Goal: Task Accomplishment & Management: Use online tool/utility

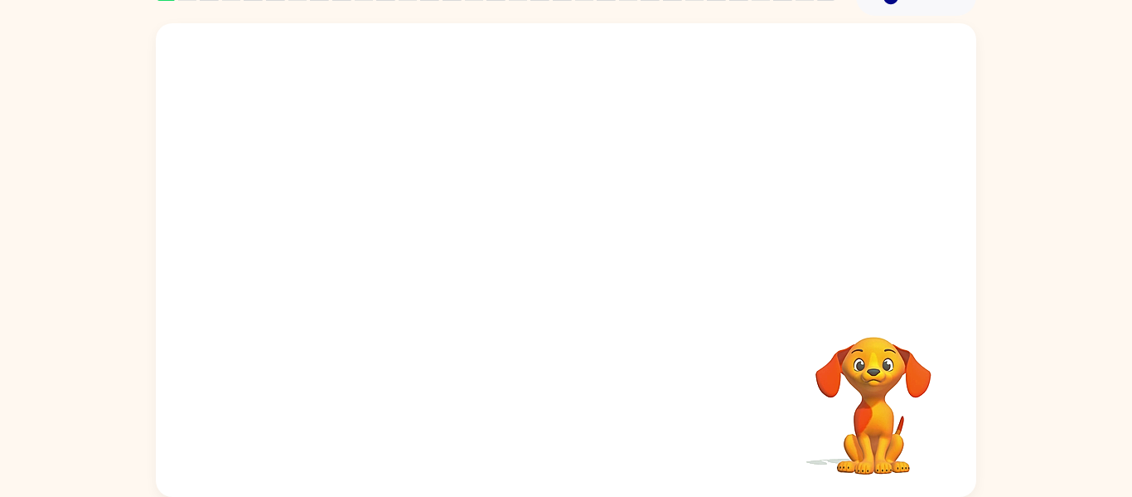
scroll to position [78, 0]
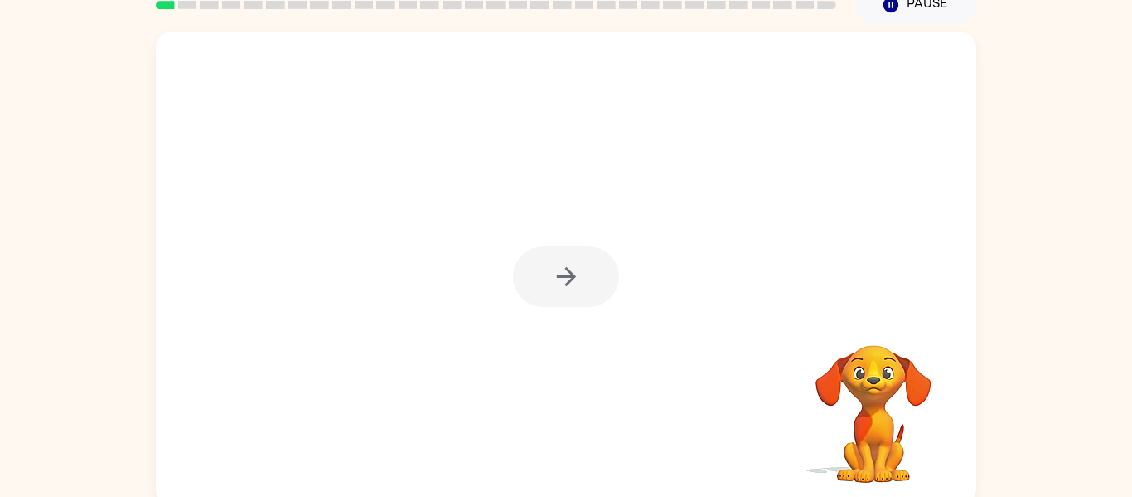
click at [872, 330] on video "Your browser must support playing .mp4 files to use Literably. Please try using…" at bounding box center [874, 402] width 166 height 166
click at [561, 284] on icon "button" at bounding box center [566, 276] width 29 height 29
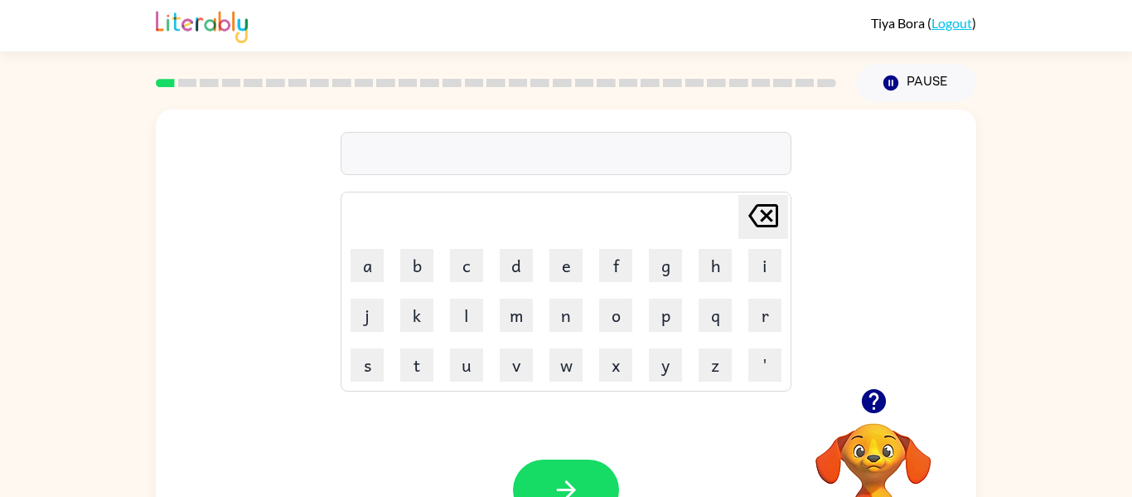
scroll to position [3, 0]
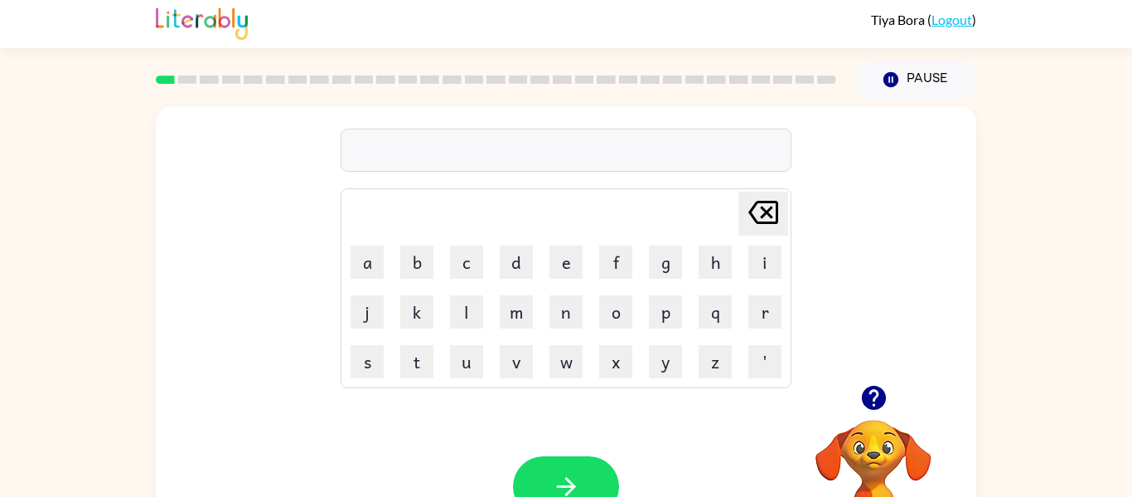
click at [935, 20] on link "Logout" at bounding box center [952, 20] width 41 height 16
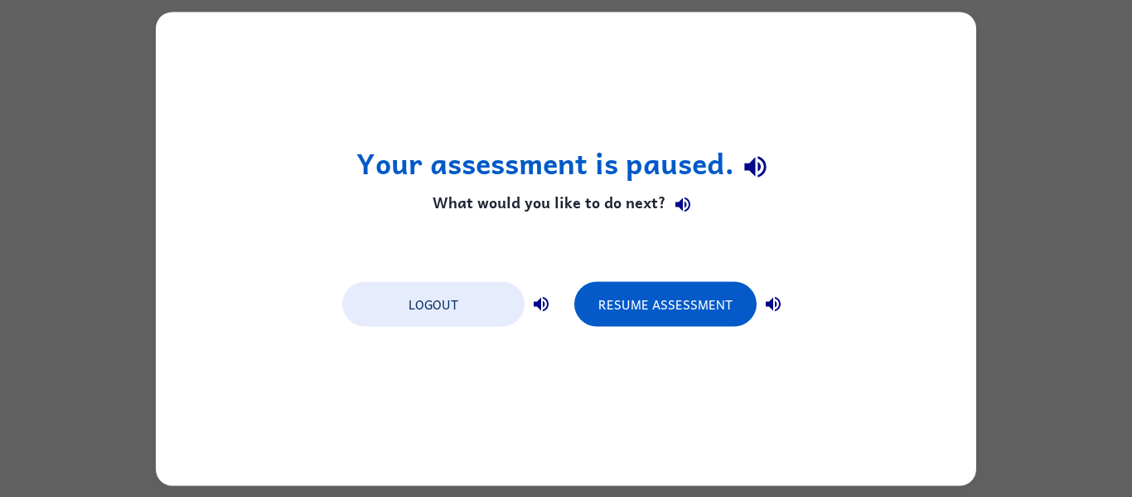
scroll to position [0, 0]
click at [436, 305] on button "Logout" at bounding box center [433, 303] width 182 height 45
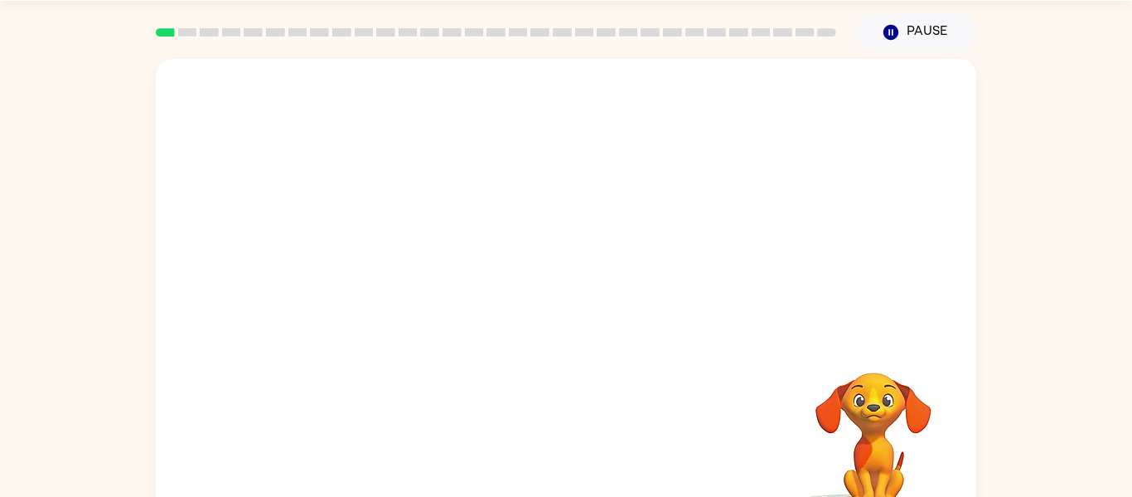
scroll to position [50, 0]
click at [899, 17] on button "Pause Pause" at bounding box center [916, 33] width 120 height 38
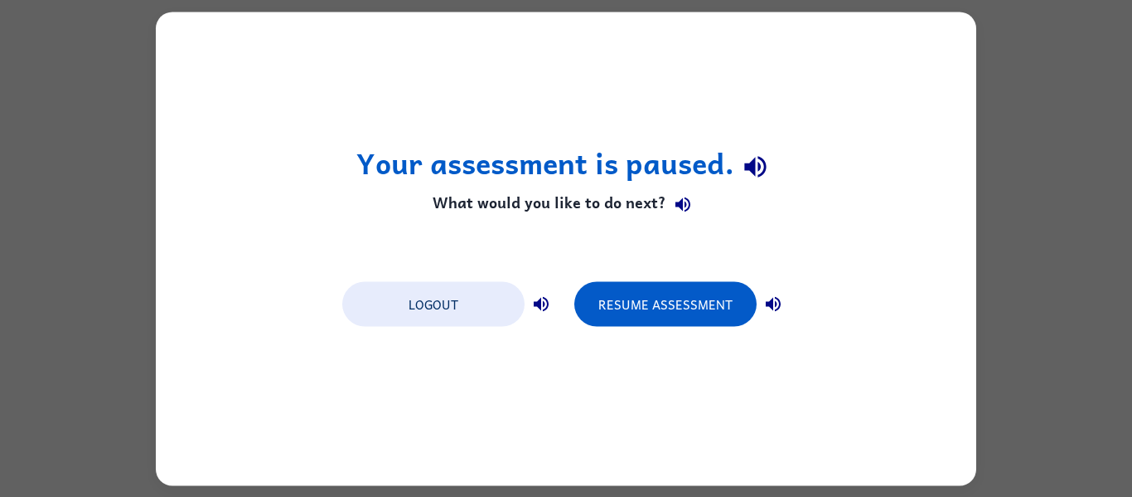
scroll to position [0, 0]
click at [437, 299] on button "Logout" at bounding box center [433, 303] width 182 height 45
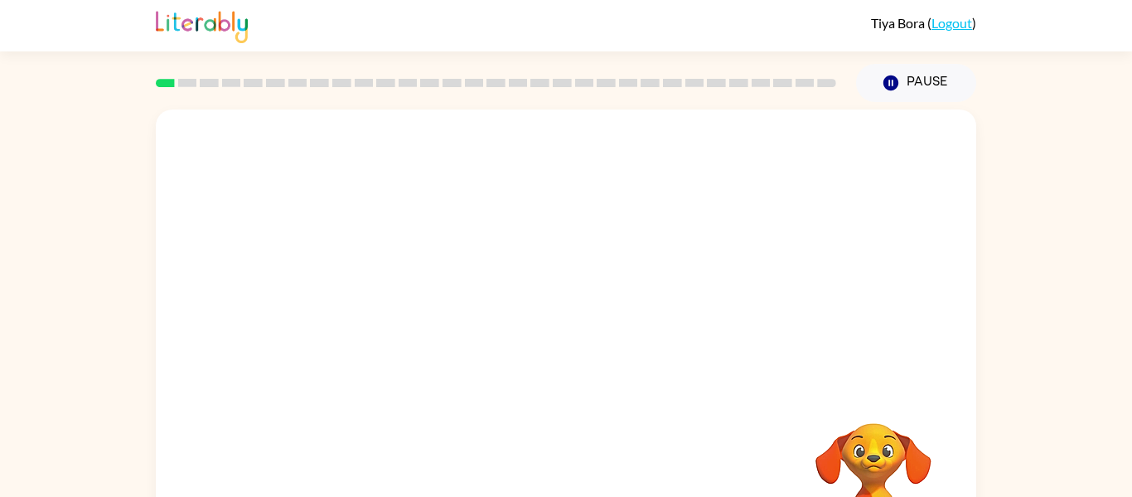
scroll to position [86, 0]
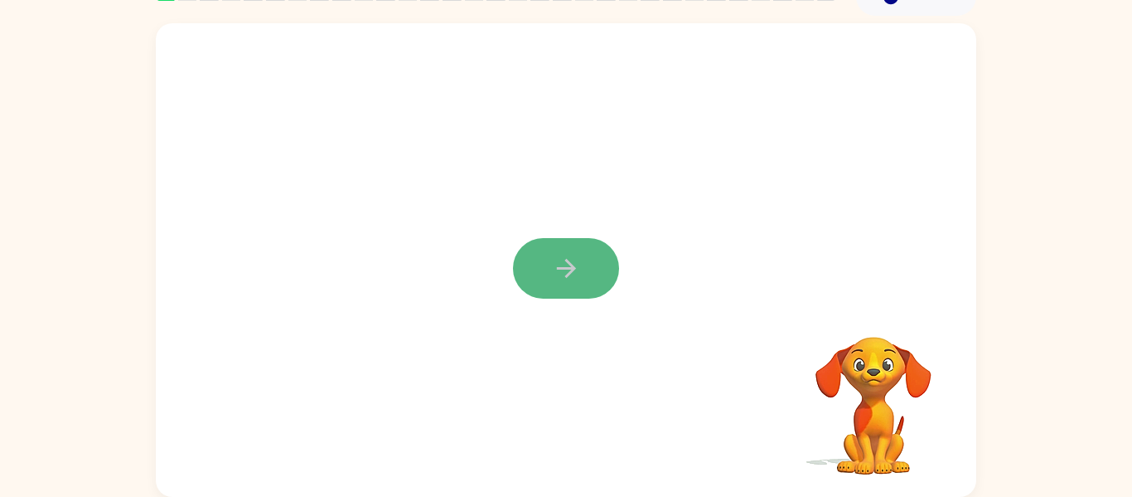
click at [593, 250] on button "button" at bounding box center [566, 268] width 106 height 61
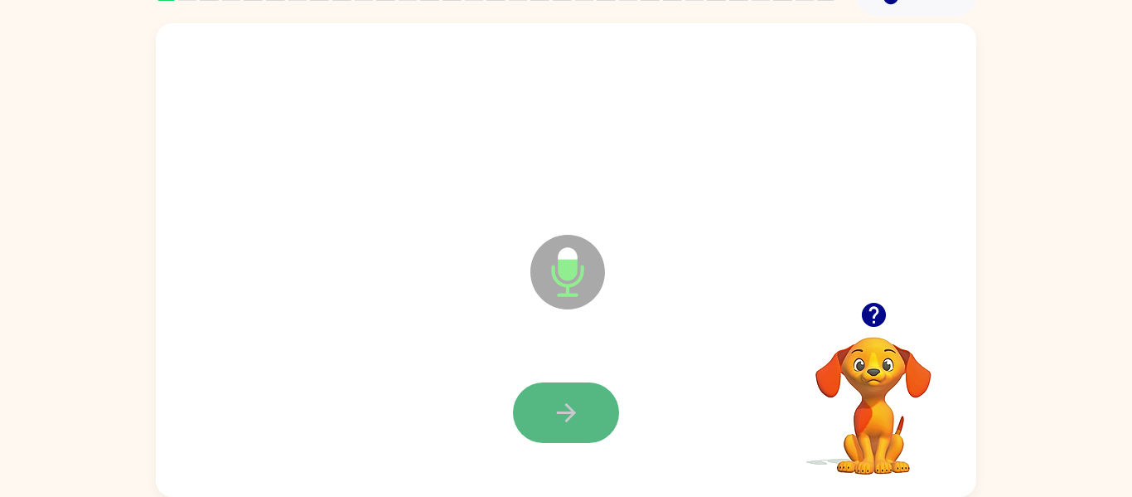
click at [557, 393] on button "button" at bounding box center [566, 412] width 106 height 61
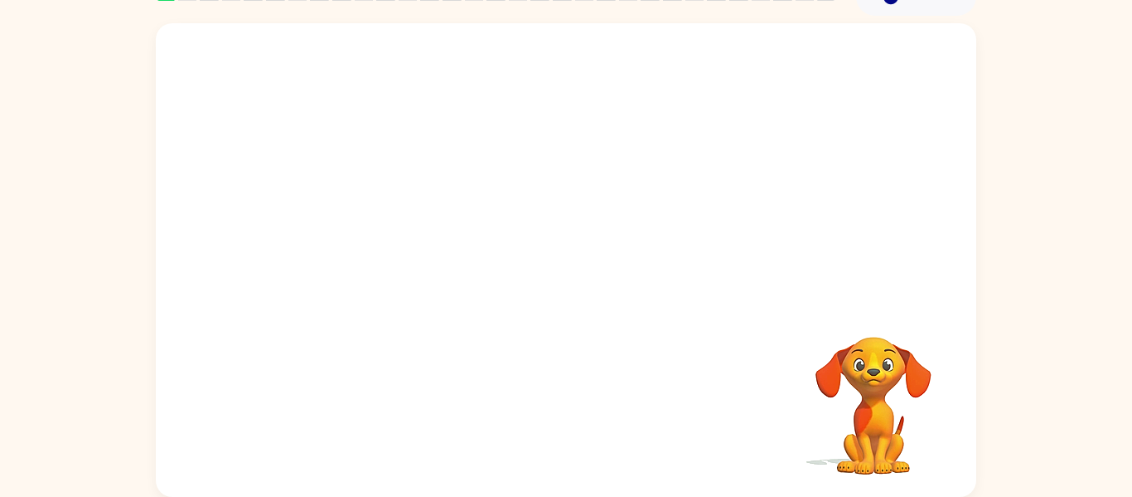
scroll to position [84, 0]
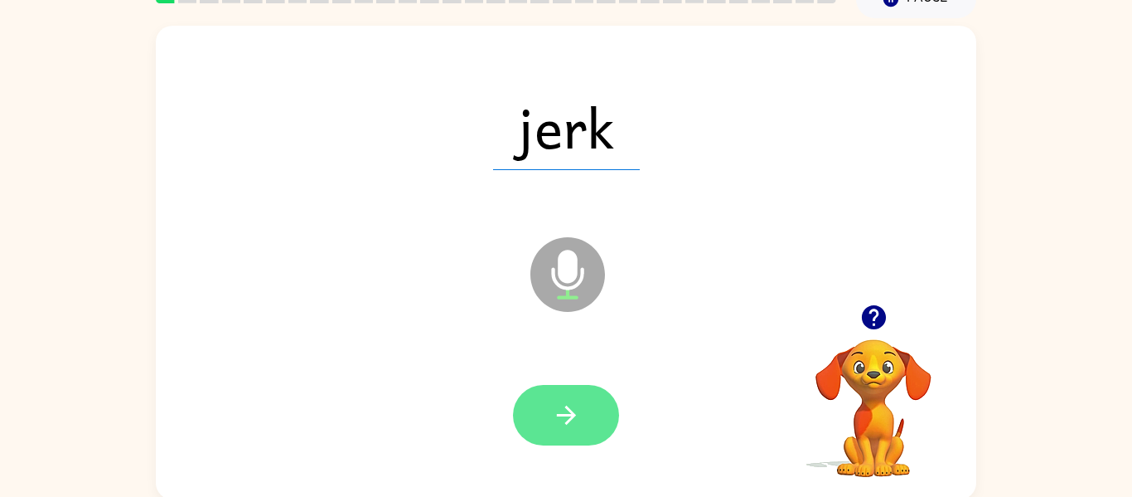
click at [545, 397] on button "button" at bounding box center [566, 415] width 106 height 61
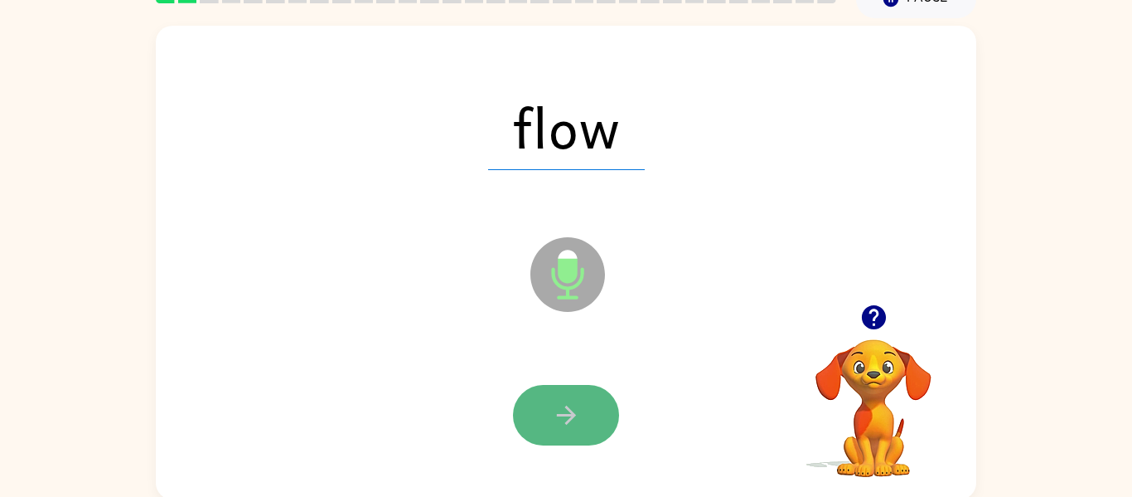
click at [552, 410] on icon "button" at bounding box center [566, 414] width 29 height 29
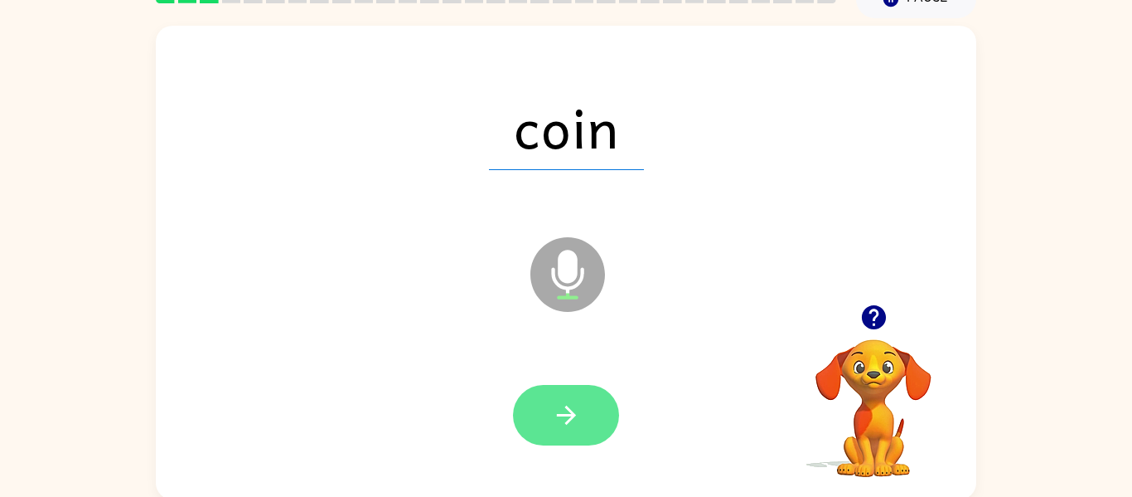
click at [545, 411] on button "button" at bounding box center [566, 415] width 106 height 61
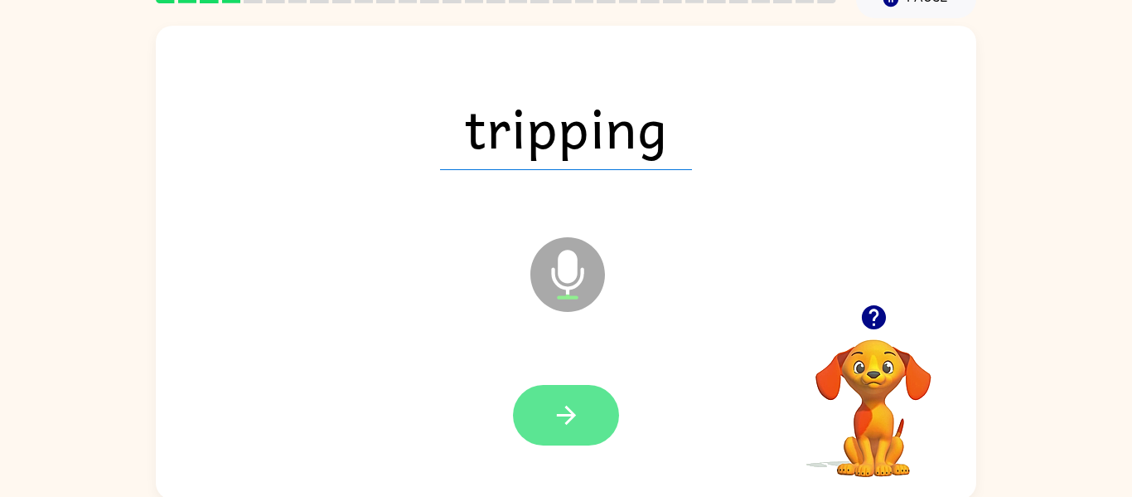
click at [553, 421] on icon "button" at bounding box center [566, 414] width 29 height 29
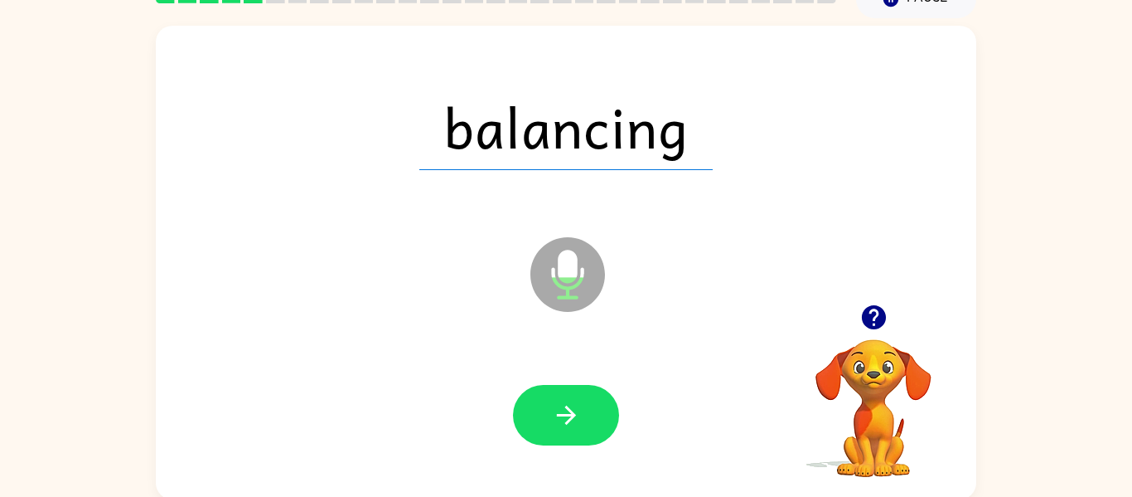
click at [576, 456] on div at bounding box center [566, 415] width 788 height 136
click at [585, 314] on icon "Microphone The Microphone is here when it is your turn to talk" at bounding box center [650, 295] width 249 height 124
click at [562, 399] on button "button" at bounding box center [566, 415] width 106 height 61
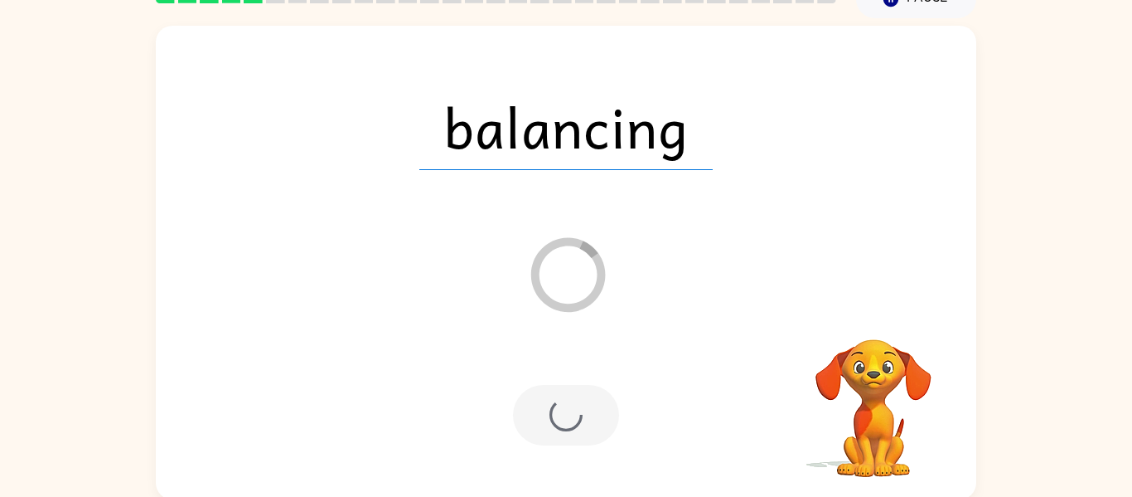
click at [453, 487] on div "balancing Loader Your response is being sent to our graders" at bounding box center [566, 262] width 821 height 473
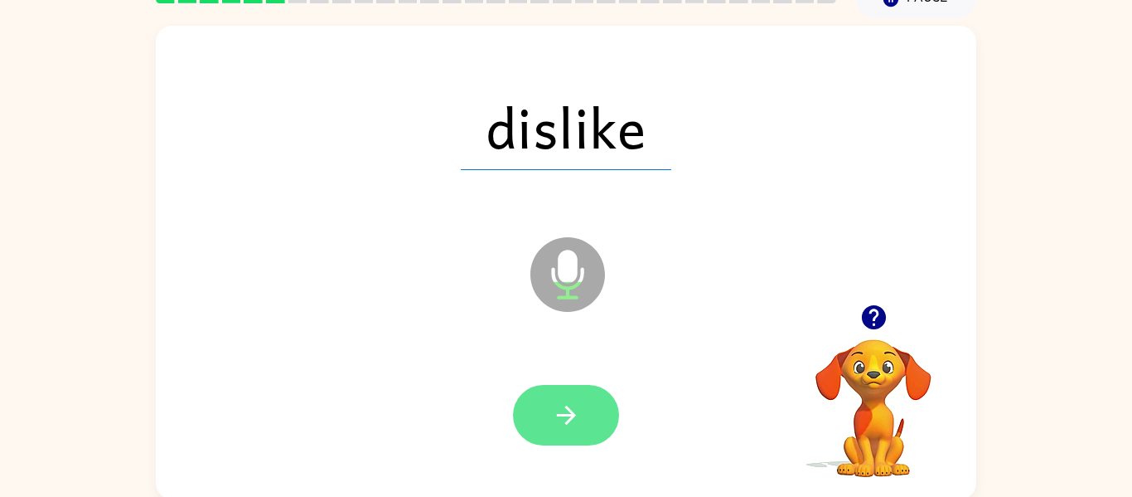
click at [534, 434] on button "button" at bounding box center [566, 415] width 106 height 61
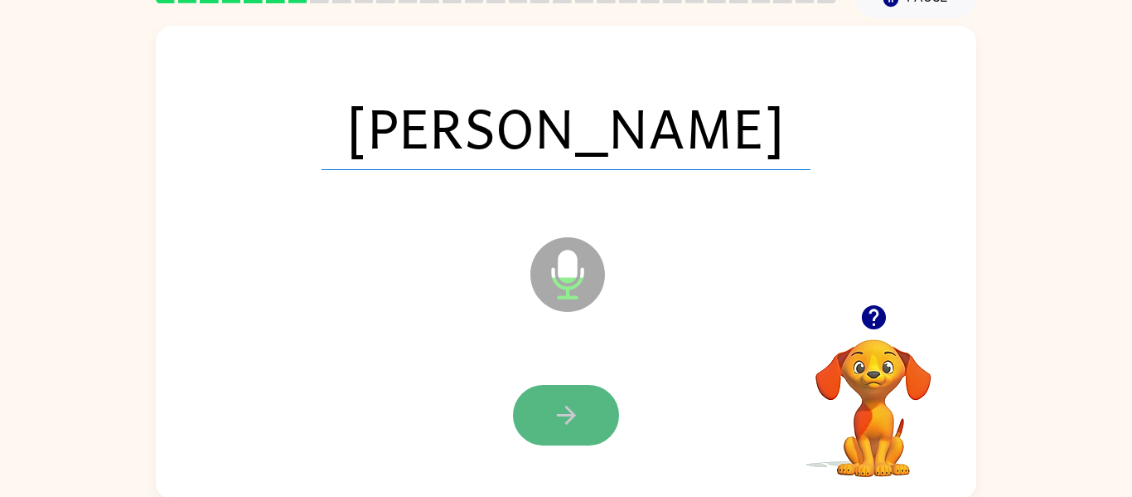
click at [575, 400] on icon "button" at bounding box center [566, 414] width 29 height 29
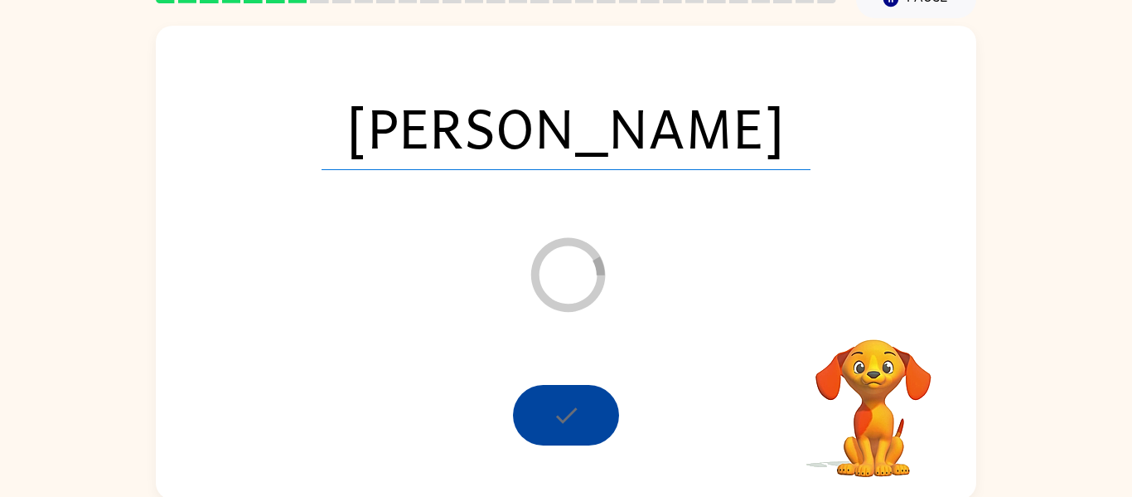
click at [575, 400] on div at bounding box center [566, 415] width 106 height 61
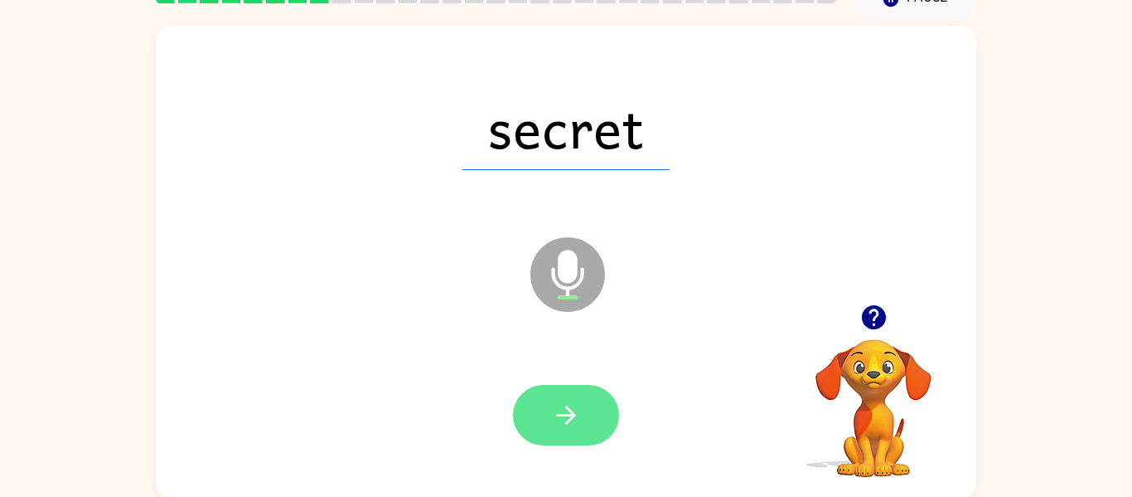
click at [608, 434] on button "button" at bounding box center [566, 415] width 106 height 61
click at [584, 441] on button "button" at bounding box center [566, 415] width 106 height 61
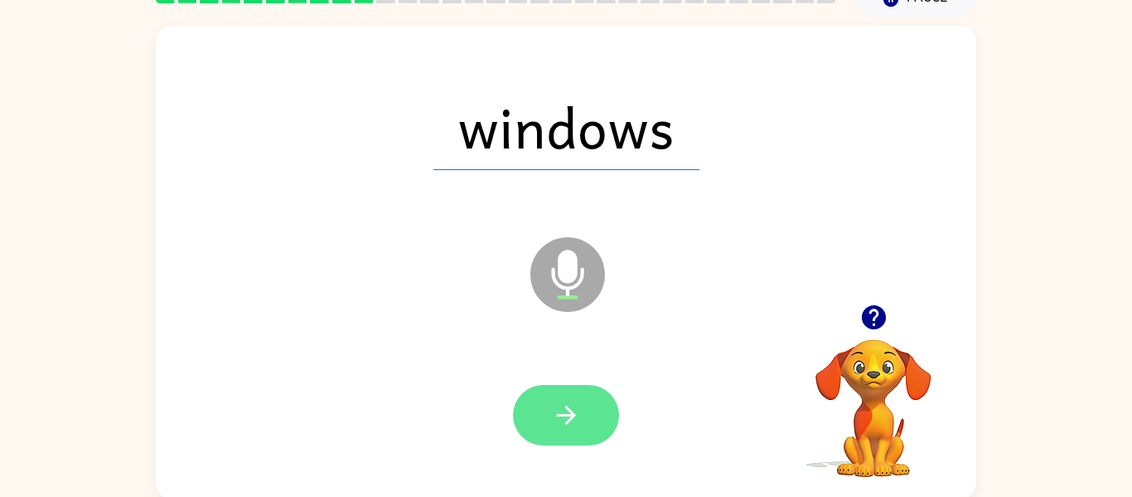
click at [542, 420] on button "button" at bounding box center [566, 415] width 106 height 61
click at [517, 424] on button "button" at bounding box center [566, 415] width 106 height 61
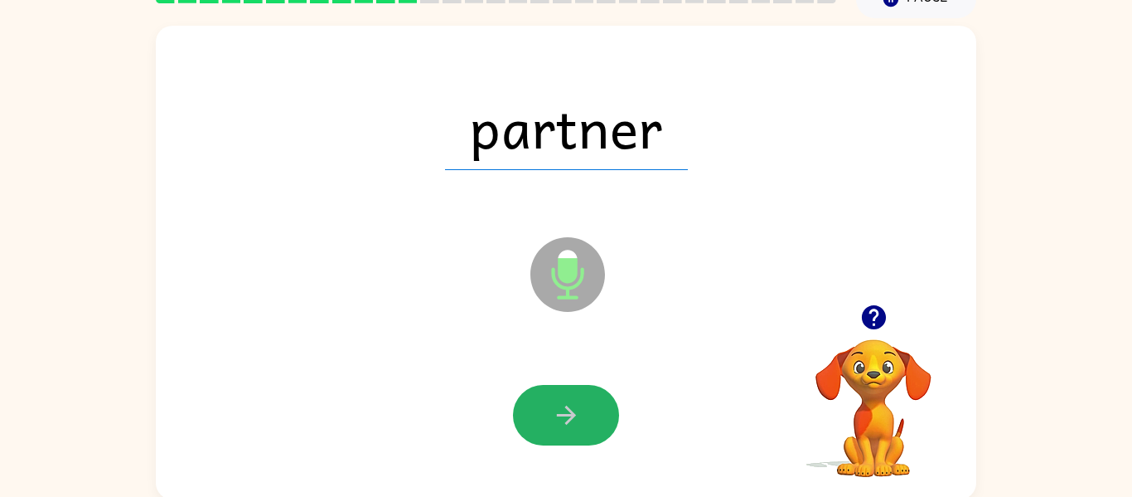
click at [517, 424] on button "button" at bounding box center [566, 415] width 106 height 61
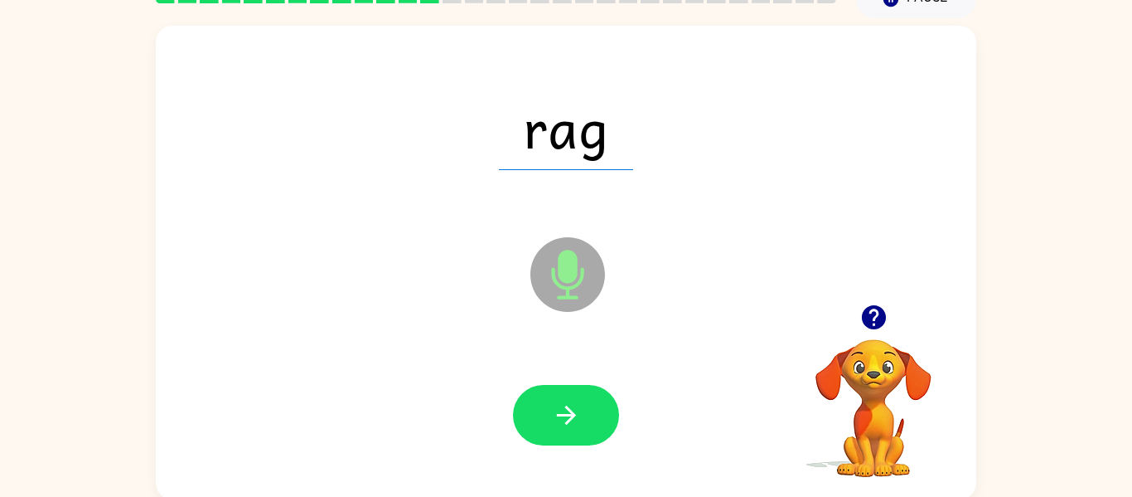
scroll to position [80, 0]
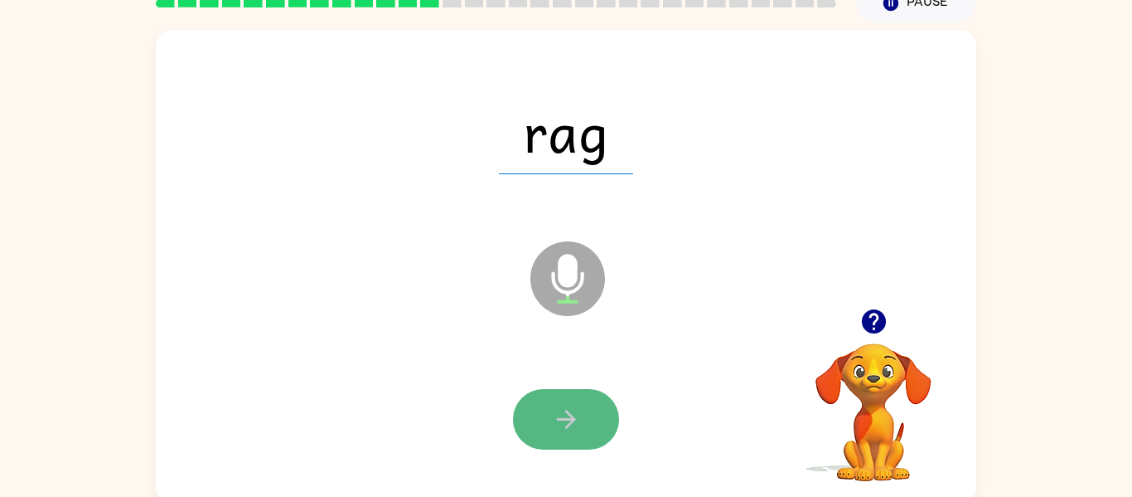
click at [517, 424] on button "button" at bounding box center [566, 419] width 106 height 61
click at [518, 424] on button "button" at bounding box center [566, 419] width 106 height 61
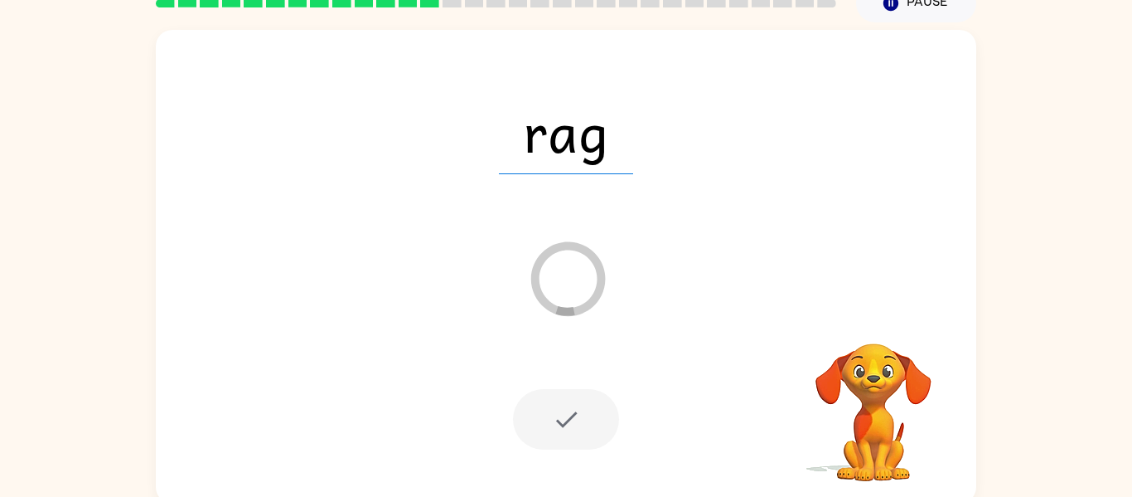
click at [539, 409] on div at bounding box center [566, 419] width 106 height 61
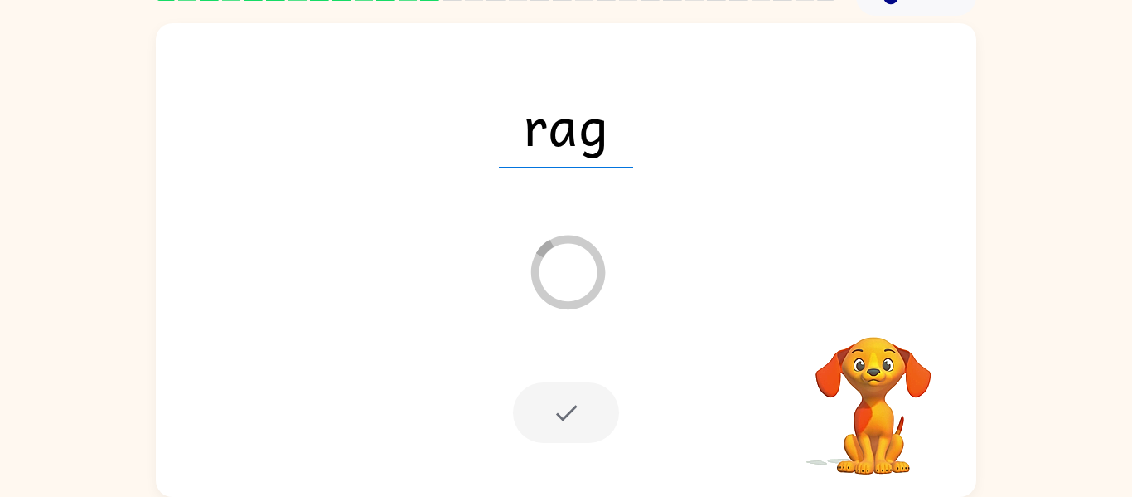
scroll to position [84, 0]
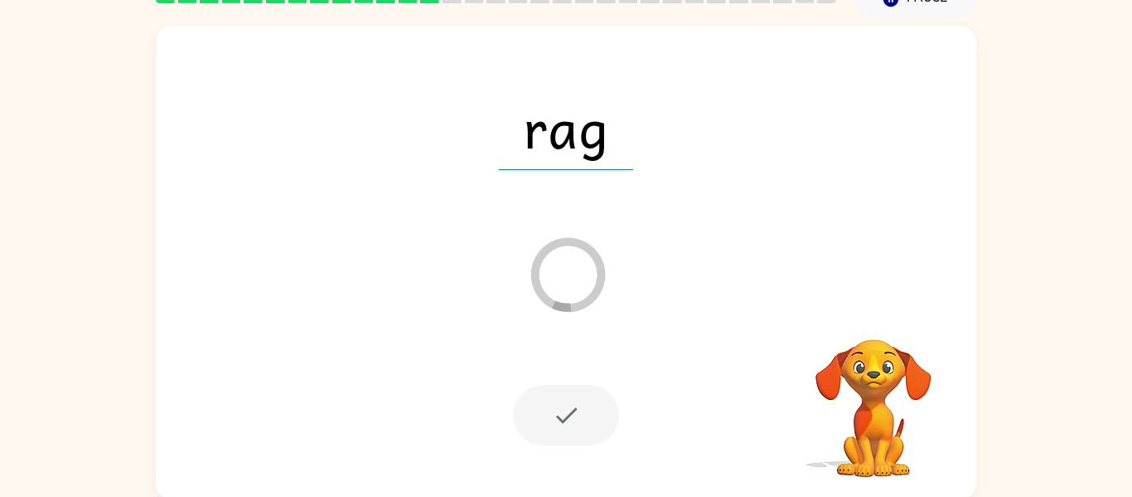
click at [422, 301] on div "rag Loader Your response is being sent to our graders" at bounding box center [566, 262] width 821 height 473
click at [642, 468] on div at bounding box center [566, 415] width 788 height 136
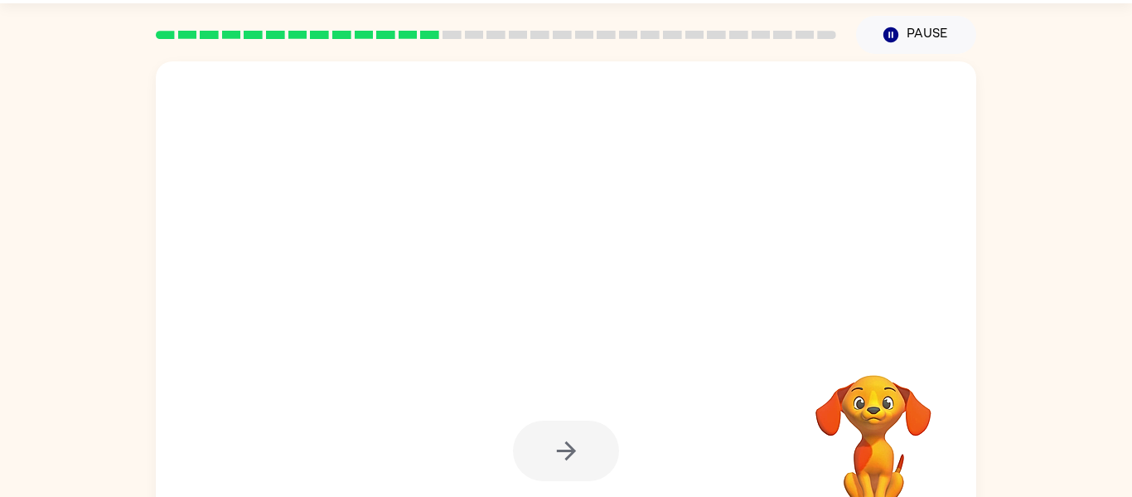
scroll to position [48, 0]
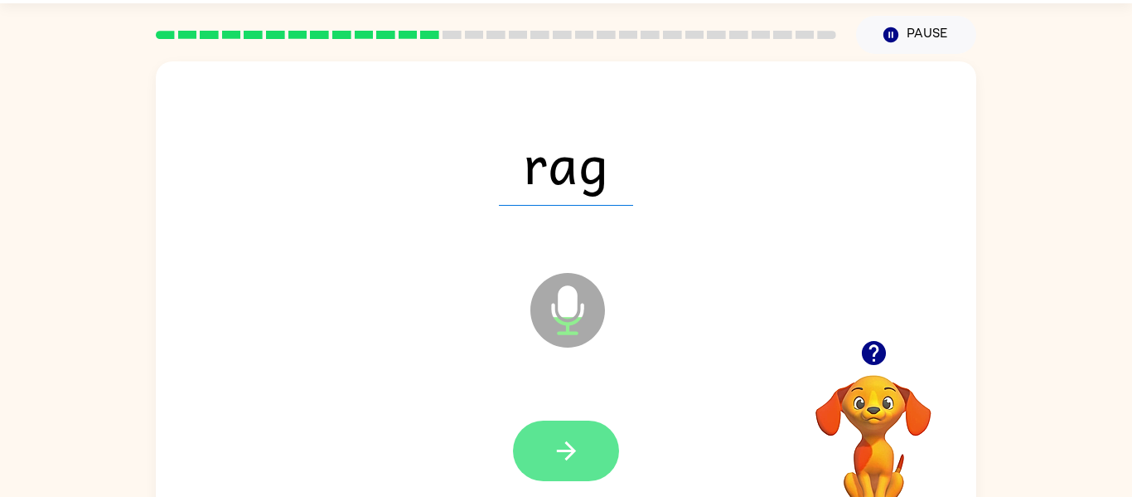
click at [589, 462] on button "button" at bounding box center [566, 450] width 106 height 61
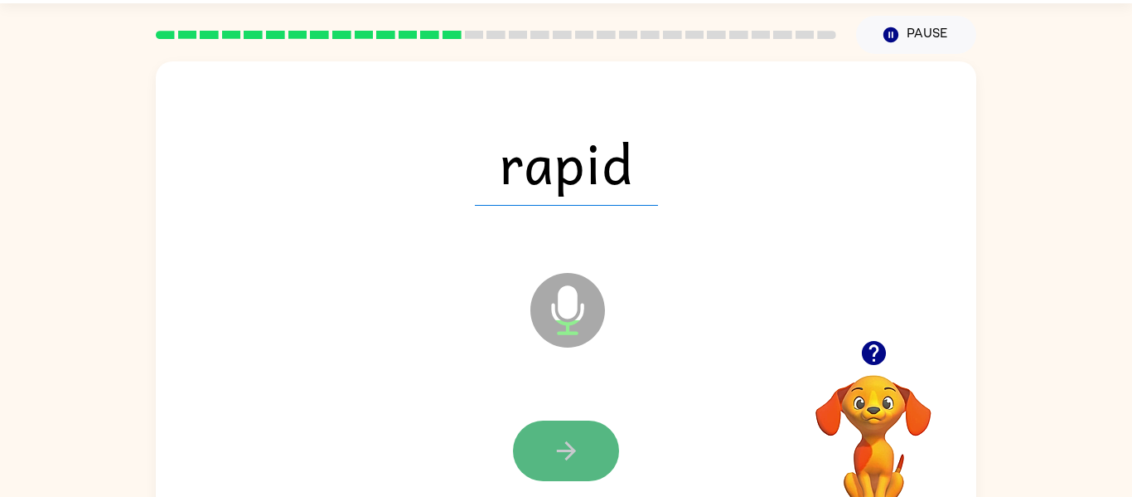
click at [570, 473] on button "button" at bounding box center [566, 450] width 106 height 61
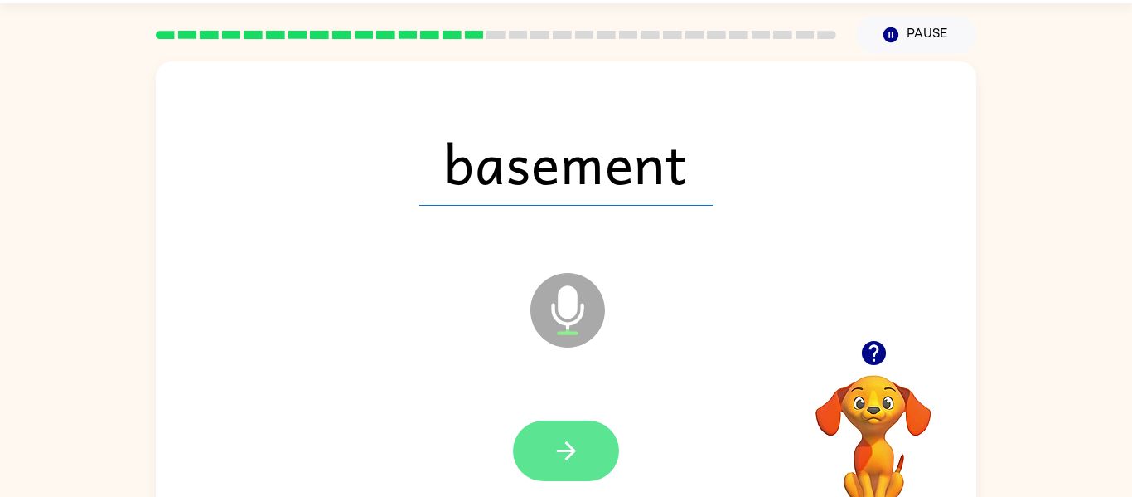
click at [561, 443] on icon "button" at bounding box center [566, 450] width 29 height 29
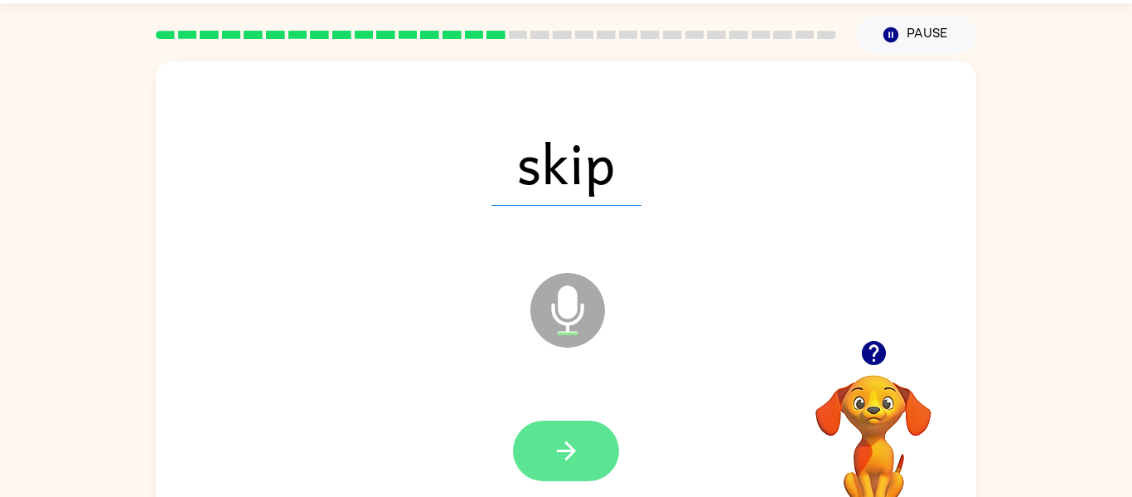
click at [567, 477] on button "button" at bounding box center [566, 450] width 106 height 61
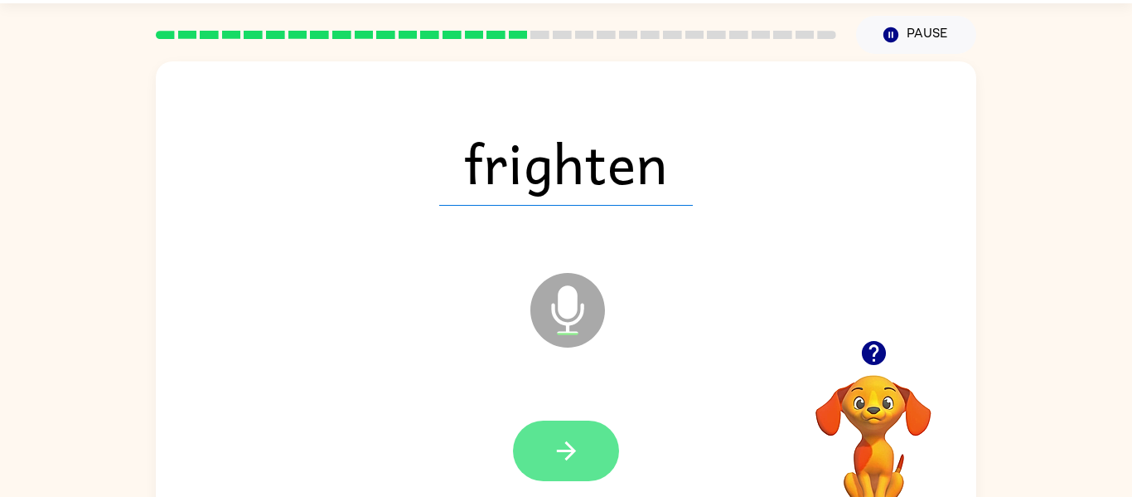
click at [550, 450] on button "button" at bounding box center [566, 450] width 106 height 61
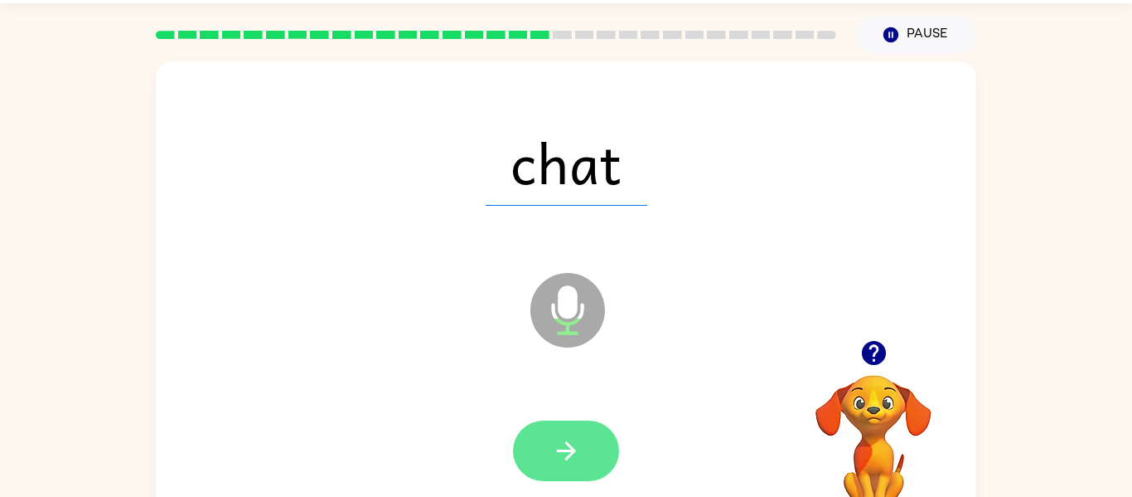
click at [580, 448] on button "button" at bounding box center [566, 450] width 106 height 61
click at [545, 456] on button "button" at bounding box center [566, 450] width 106 height 61
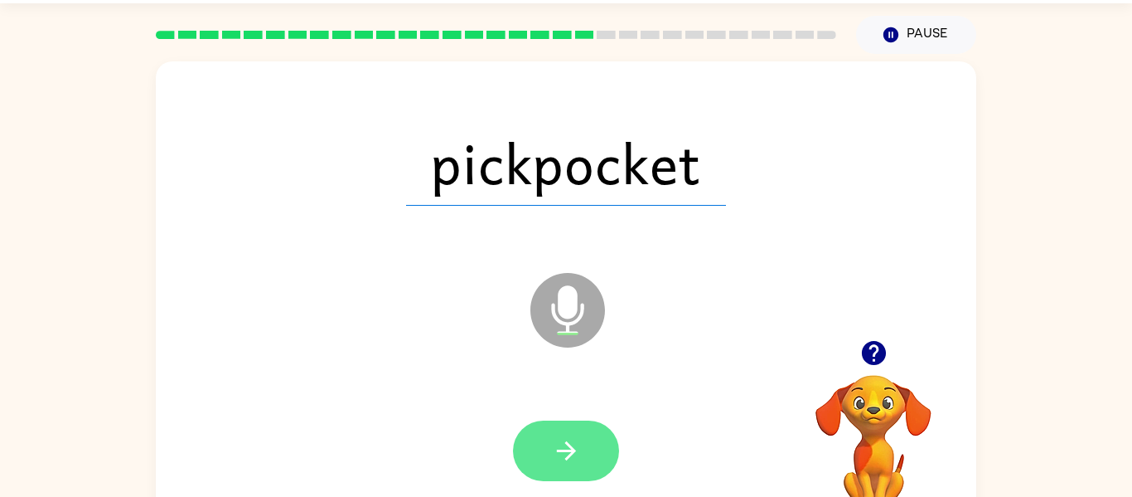
click at [572, 460] on icon "button" at bounding box center [566, 450] width 29 height 29
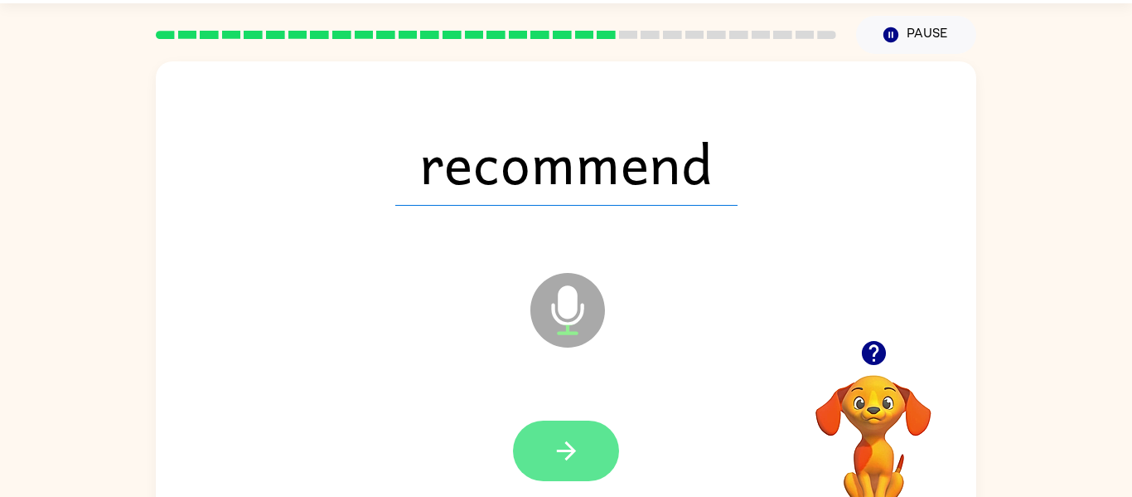
click at [540, 441] on button "button" at bounding box center [566, 450] width 106 height 61
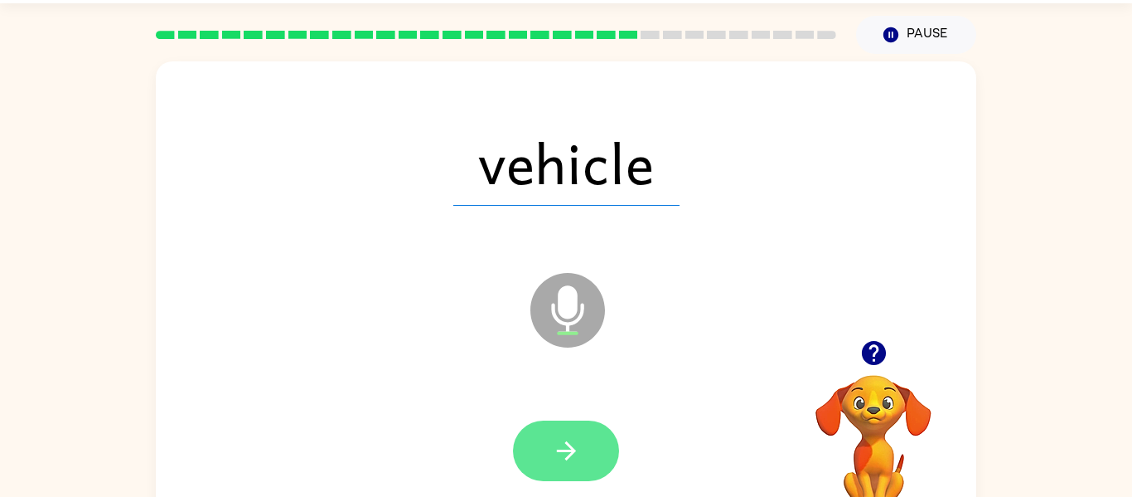
click at [524, 446] on button "button" at bounding box center [566, 450] width 106 height 61
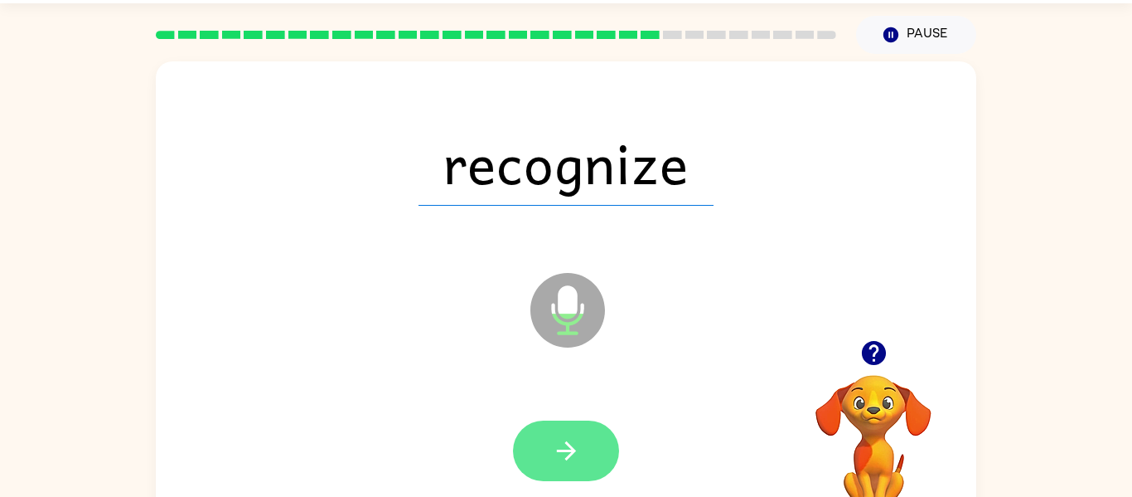
click at [545, 438] on button "button" at bounding box center [566, 450] width 106 height 61
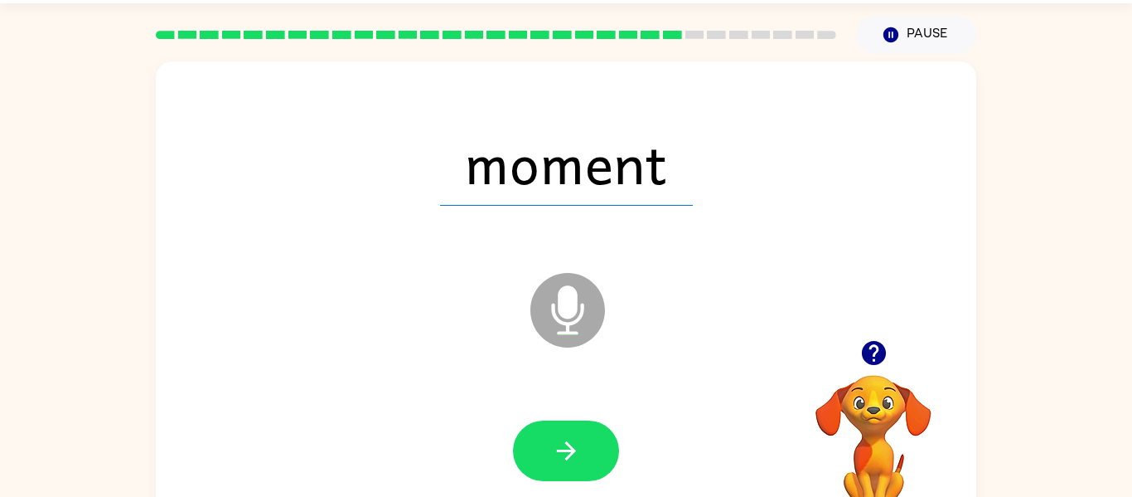
click at [555, 432] on button "button" at bounding box center [566, 450] width 106 height 61
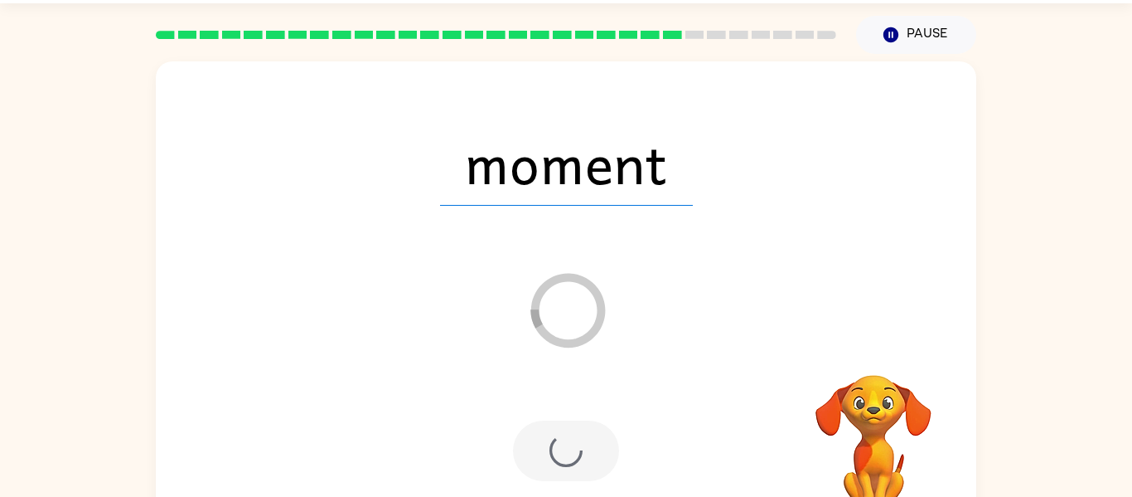
click at [555, 432] on div at bounding box center [566, 450] width 106 height 61
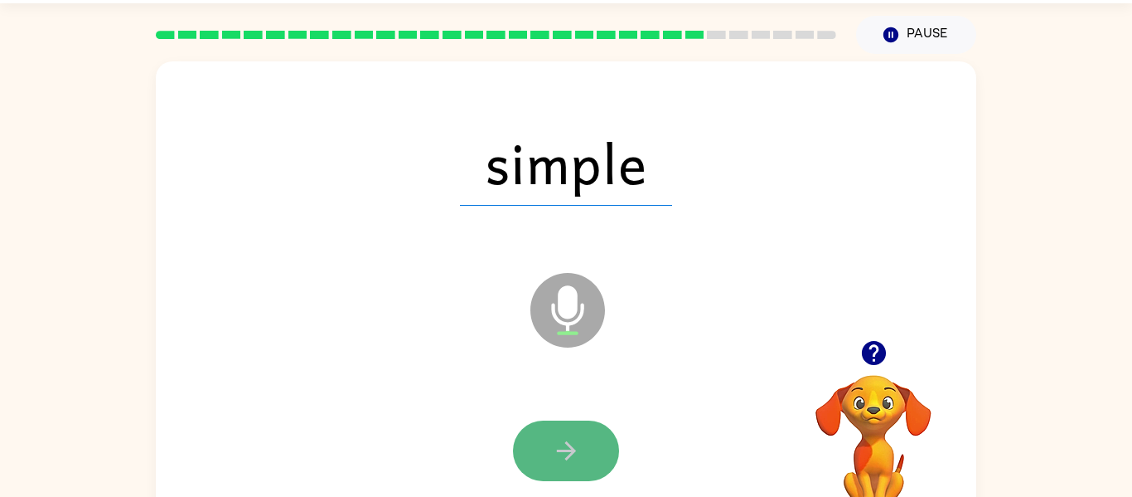
click at [557, 422] on button "button" at bounding box center [566, 450] width 106 height 61
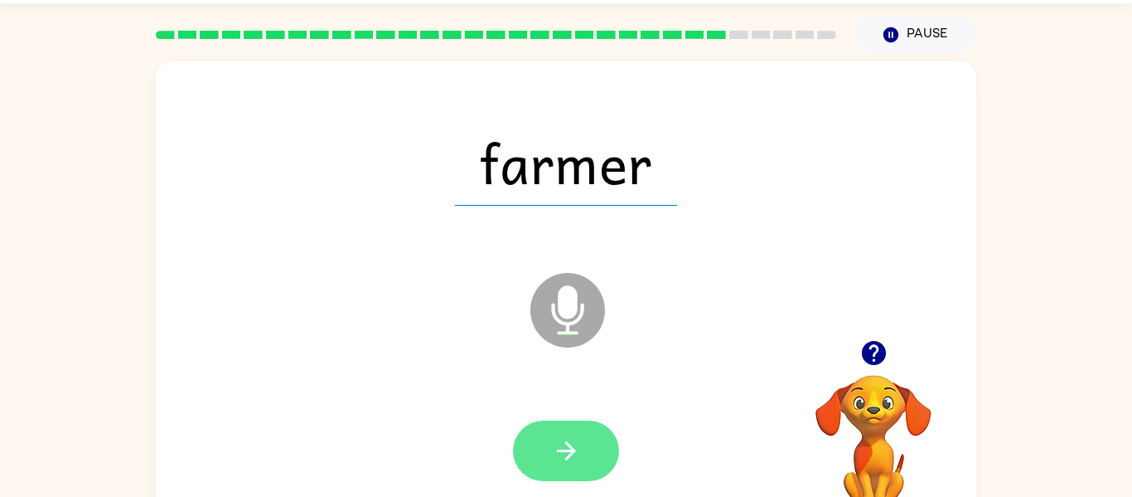
click at [580, 469] on button "button" at bounding box center [566, 450] width 106 height 61
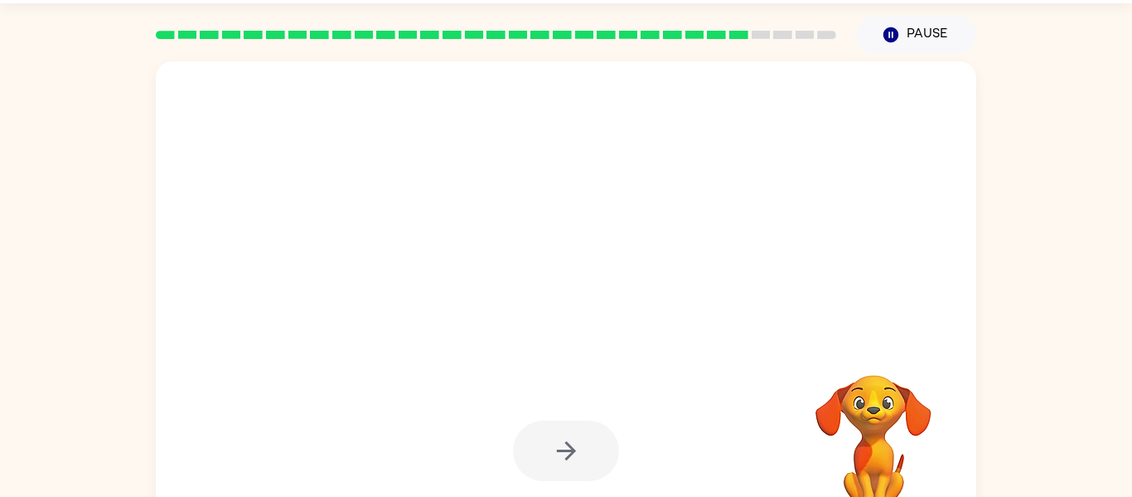
click at [472, 293] on div at bounding box center [526, 269] width 708 height 60
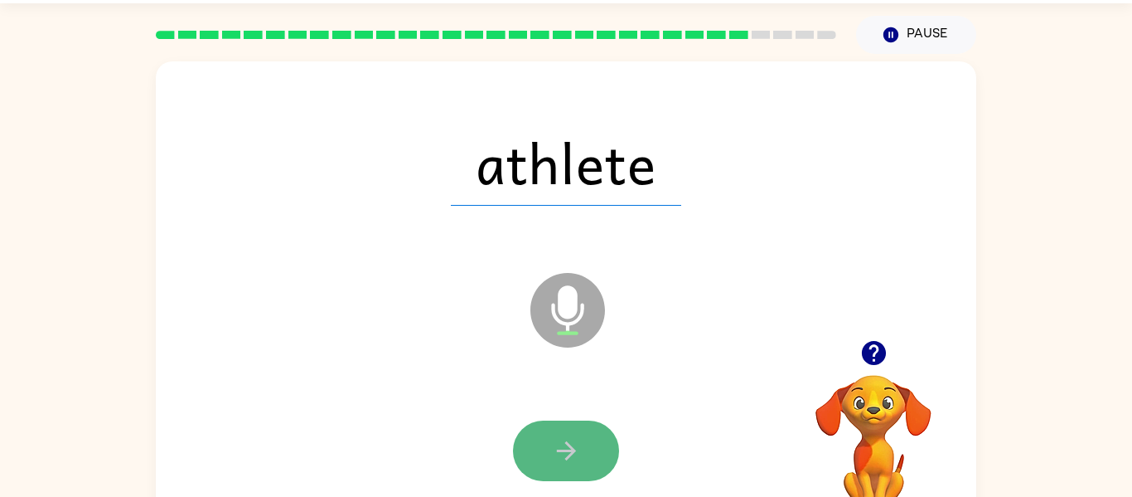
click at [579, 442] on icon "button" at bounding box center [566, 450] width 29 height 29
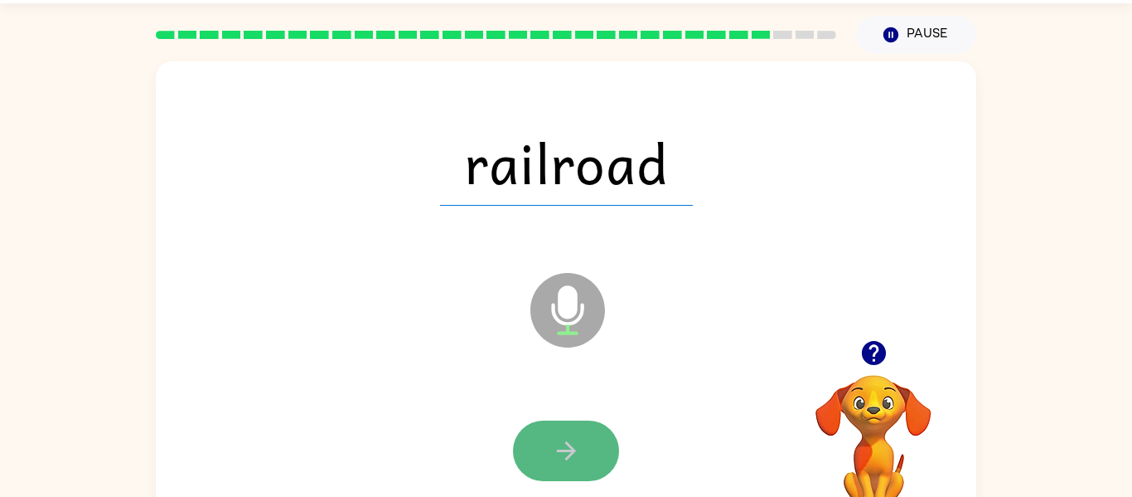
click at [570, 464] on icon "button" at bounding box center [566, 450] width 29 height 29
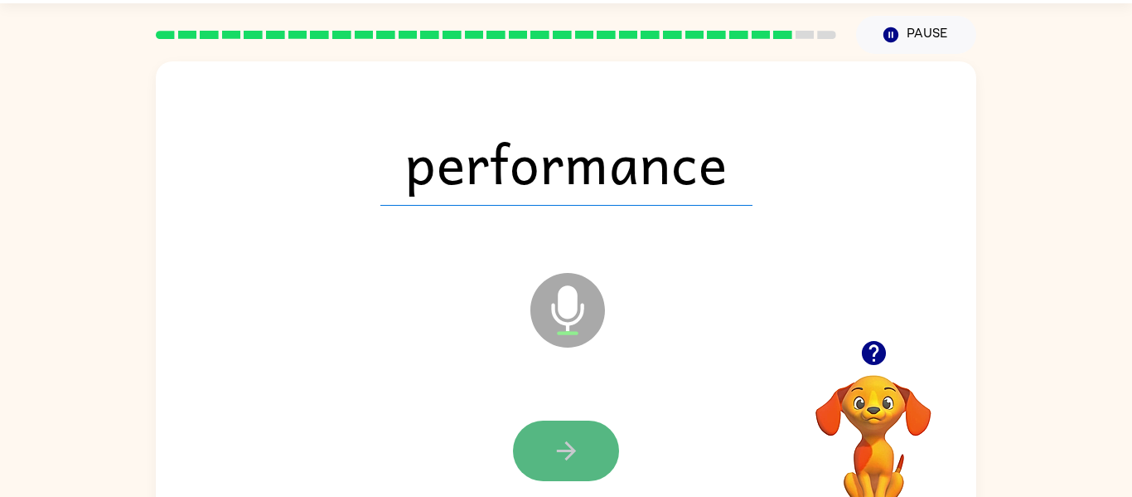
click at [563, 463] on icon "button" at bounding box center [566, 450] width 29 height 29
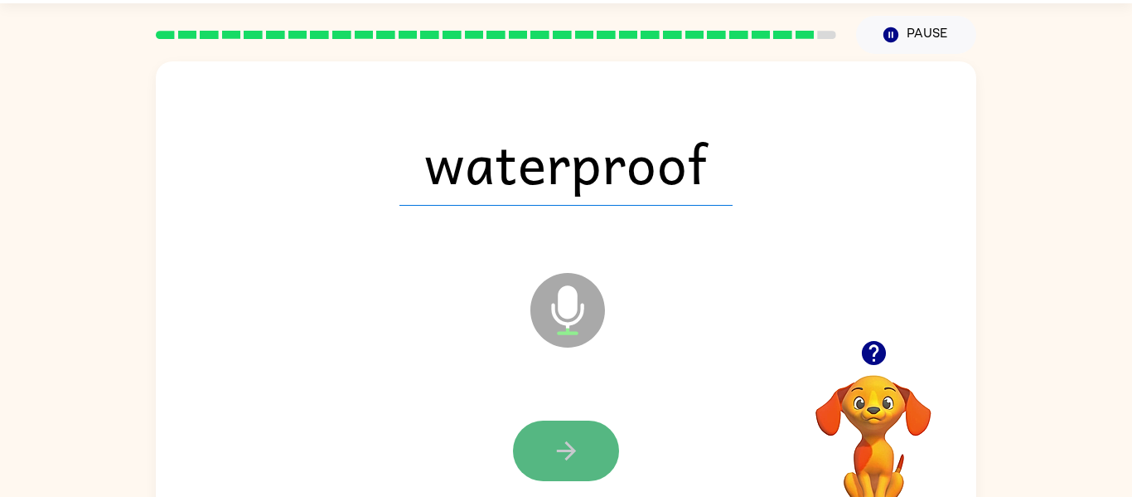
click at [540, 435] on button "button" at bounding box center [566, 450] width 106 height 61
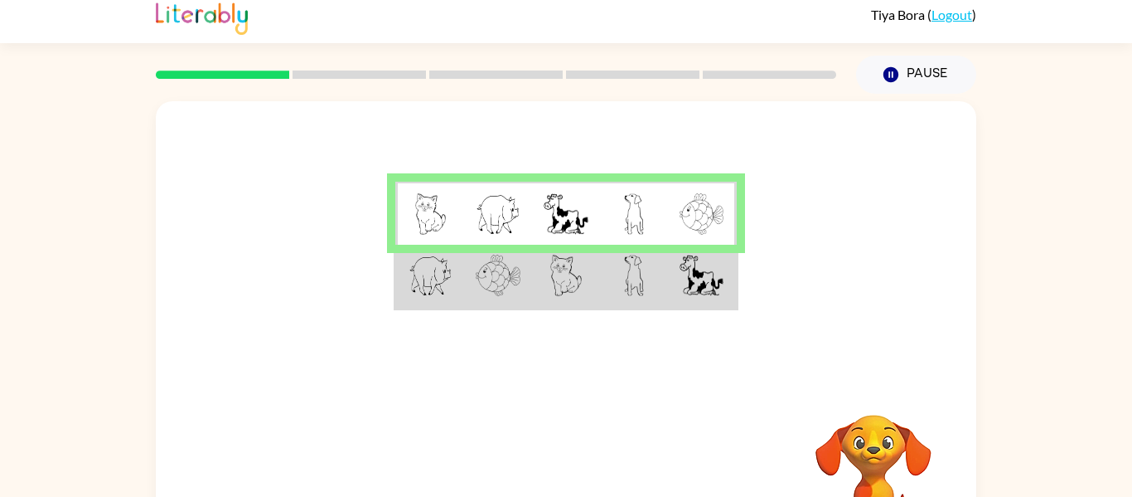
scroll to position [15, 0]
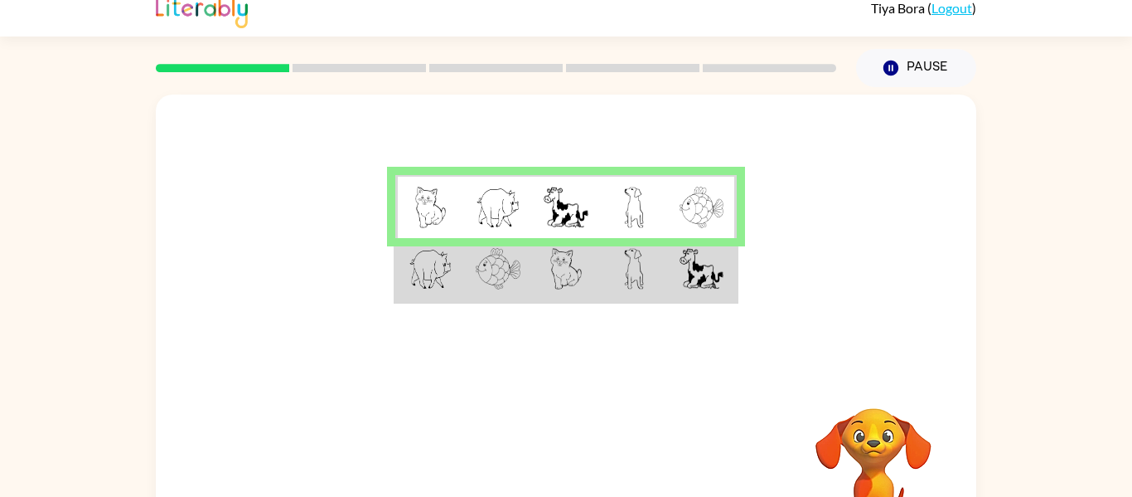
click at [930, 9] on div "Tiya Bora ( Logout )" at bounding box center [923, 8] width 105 height 16
click at [943, 10] on link "Logout" at bounding box center [952, 8] width 41 height 16
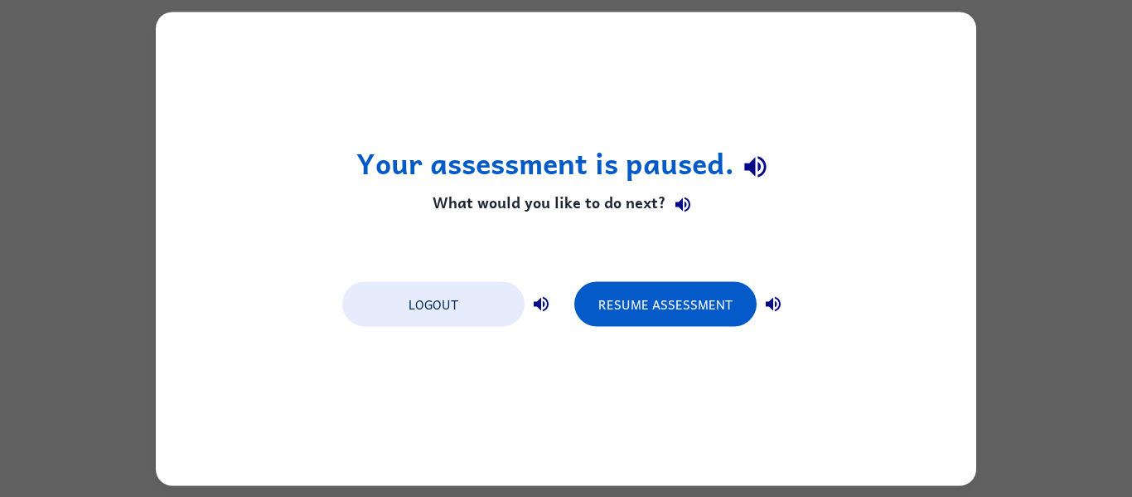
scroll to position [0, 0]
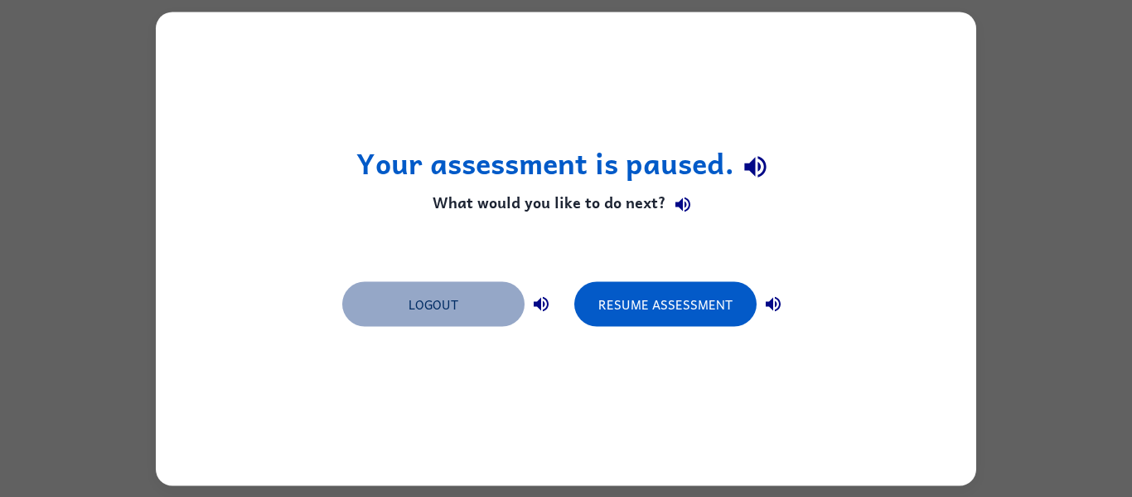
click at [413, 312] on button "Logout" at bounding box center [433, 303] width 182 height 45
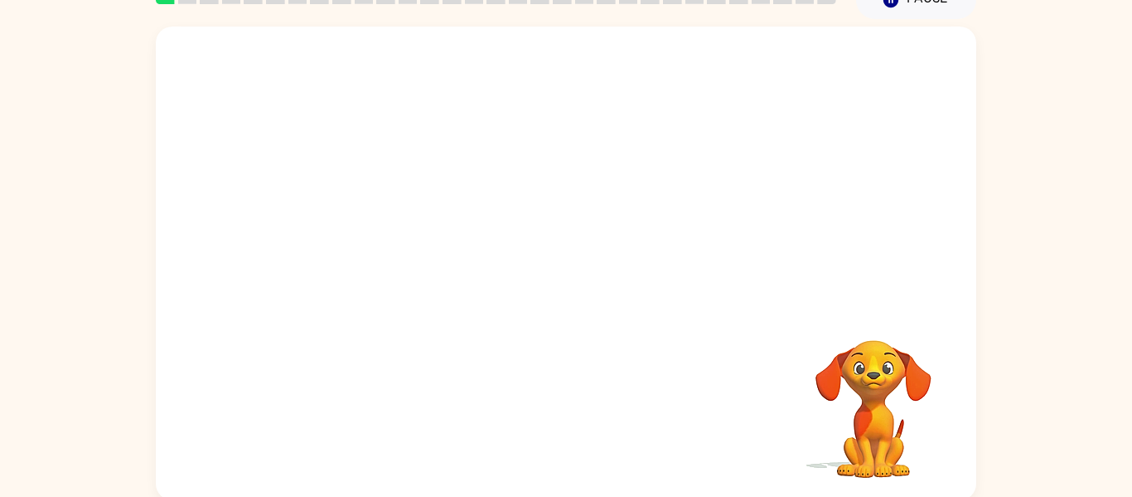
scroll to position [86, 0]
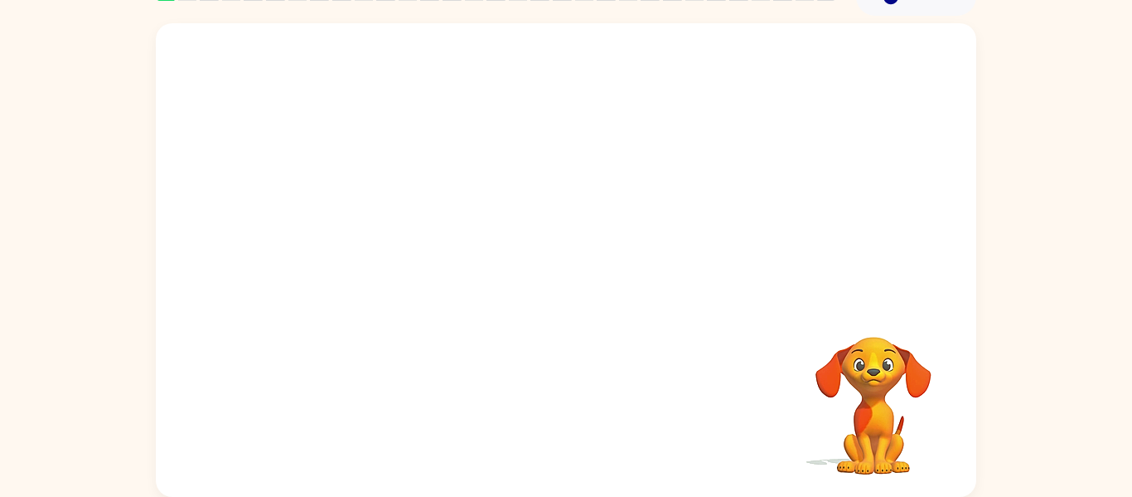
click at [62, 156] on div "Your browser must support playing .mp4 files to use Literably. Please try using…" at bounding box center [566, 256] width 1132 height 481
click at [340, 202] on video "Your browser must support playing .mp4 files to use Literably. Please try using…" at bounding box center [566, 162] width 821 height 279
click at [365, 224] on video "Your browser must support playing .mp4 files to use Literably. Please try using…" at bounding box center [566, 162] width 821 height 279
click at [774, 70] on video "Your browser must support playing .mp4 files to use Literably. Please try using…" at bounding box center [566, 162] width 821 height 279
click at [376, 225] on video "Your browser must support playing .mp4 files to use Literably. Please try using…" at bounding box center [566, 162] width 821 height 279
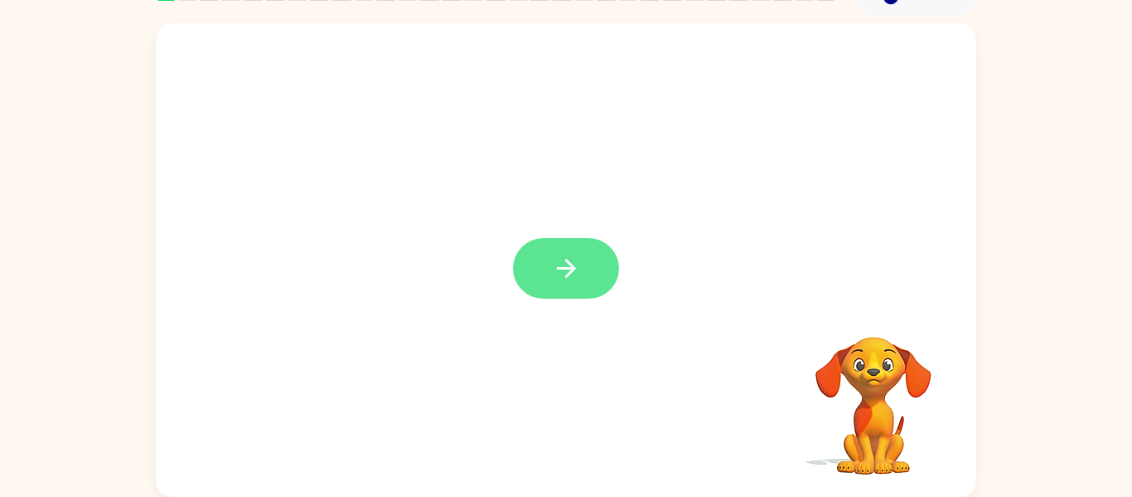
click at [596, 254] on button "button" at bounding box center [566, 268] width 106 height 61
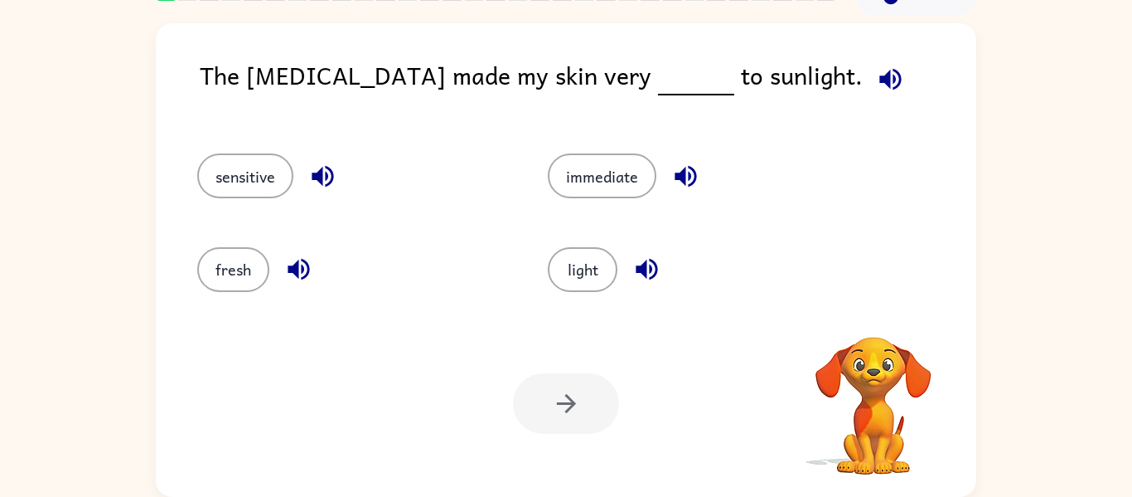
click at [12, 424] on div "The sunburn made my skin very to sunlight. sensitive immediate fresh light Your…" at bounding box center [566, 256] width 1132 height 481
click at [880, 70] on icon "button" at bounding box center [891, 79] width 22 height 22
click at [217, 190] on button "sensitive" at bounding box center [245, 175] width 96 height 45
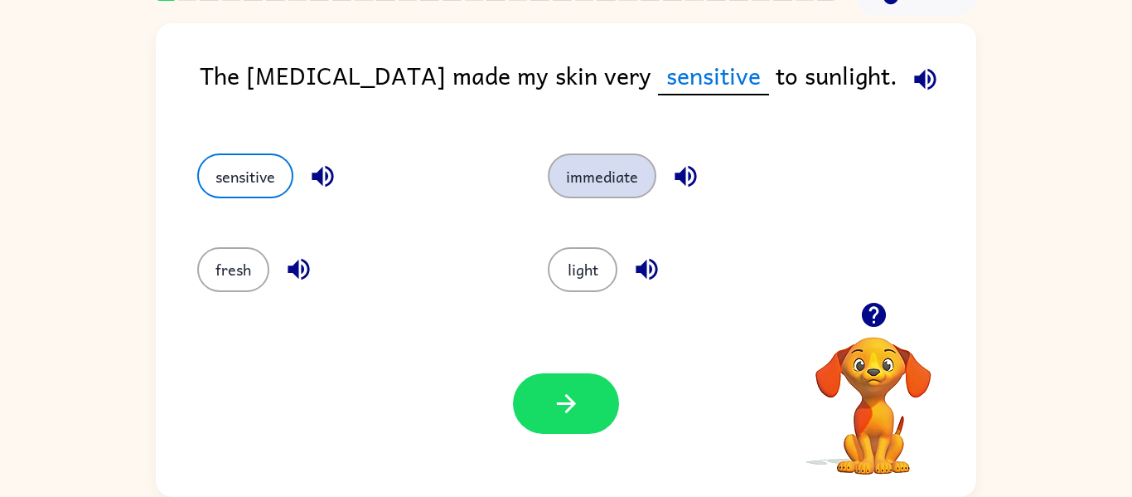
click at [573, 184] on button "immediate" at bounding box center [602, 175] width 109 height 45
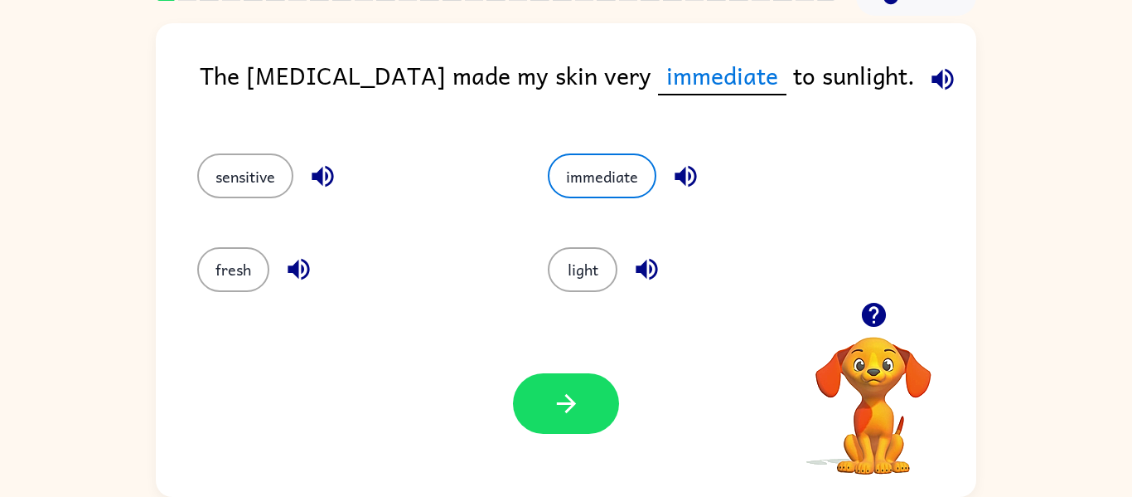
click at [694, 170] on icon "button" at bounding box center [686, 177] width 22 height 22
click at [564, 247] on div "light" at bounding box center [704, 269] width 313 height 45
click at [582, 264] on button "light" at bounding box center [583, 269] width 70 height 45
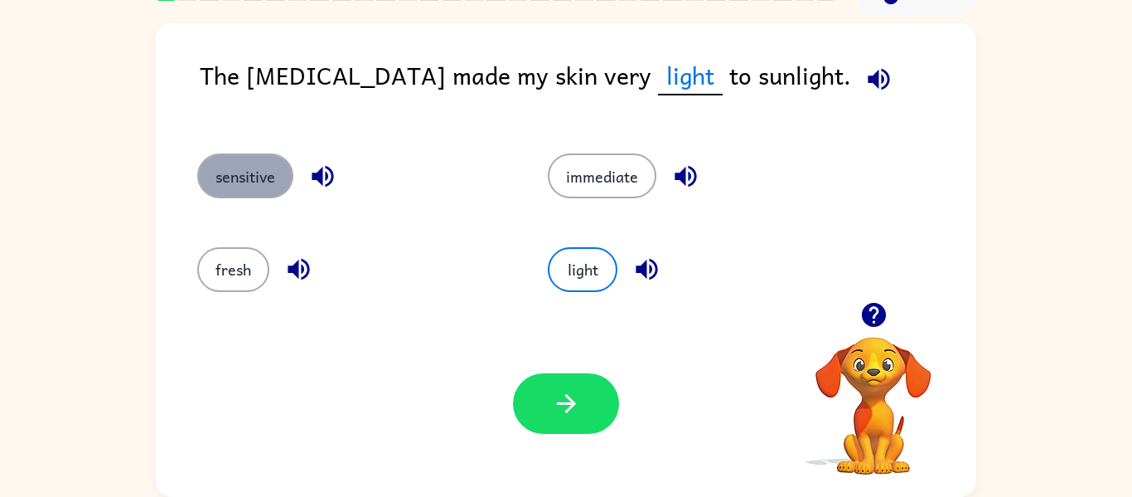
click at [225, 155] on button "sensitive" at bounding box center [245, 175] width 96 height 45
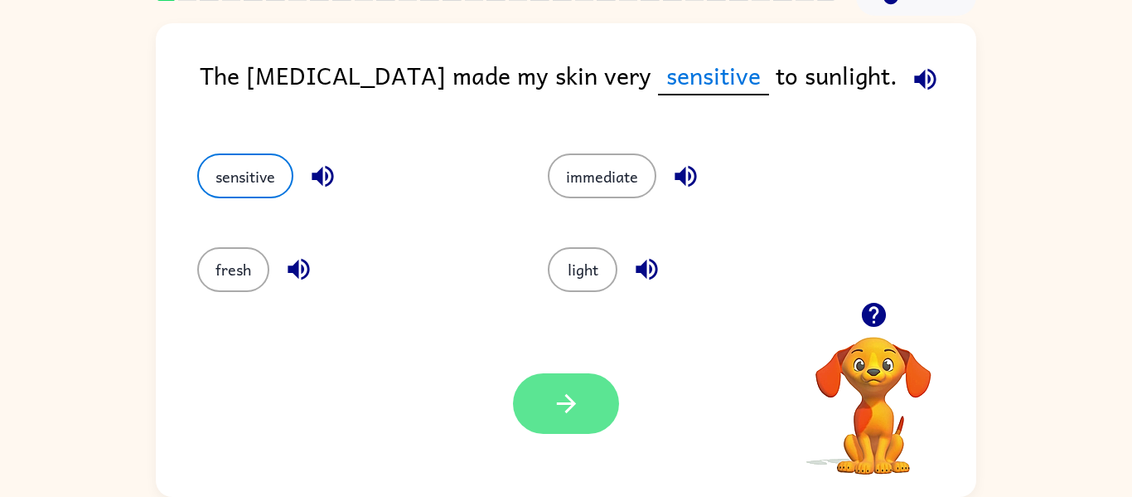
click at [531, 392] on button "button" at bounding box center [566, 403] width 106 height 61
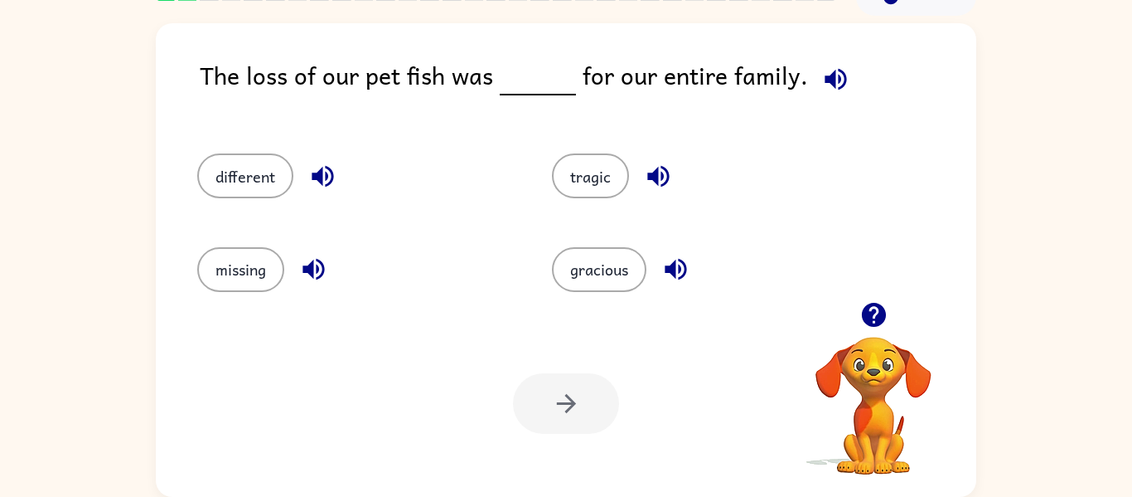
click at [669, 273] on icon "button" at bounding box center [676, 270] width 22 height 22
click at [576, 164] on button "tragic" at bounding box center [590, 175] width 77 height 45
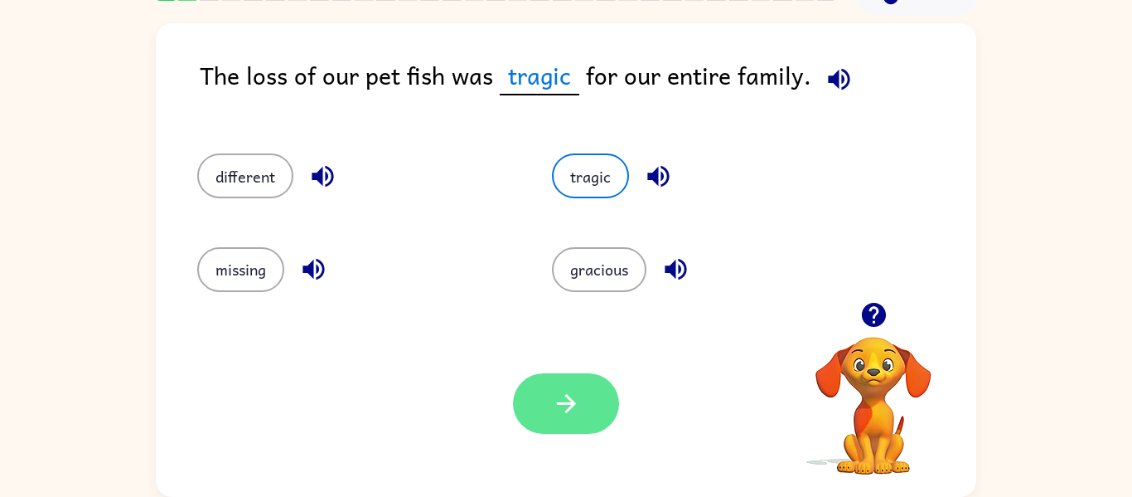
click at [565, 381] on button "button" at bounding box center [566, 403] width 106 height 61
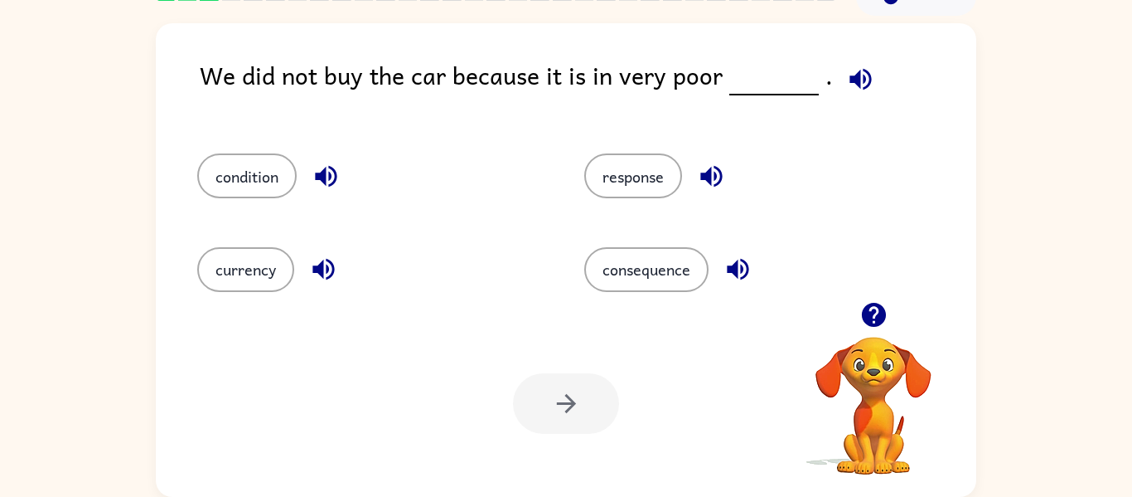
click at [850, 80] on icon "button" at bounding box center [861, 79] width 22 height 22
click at [235, 190] on button "condition" at bounding box center [246, 175] width 99 height 45
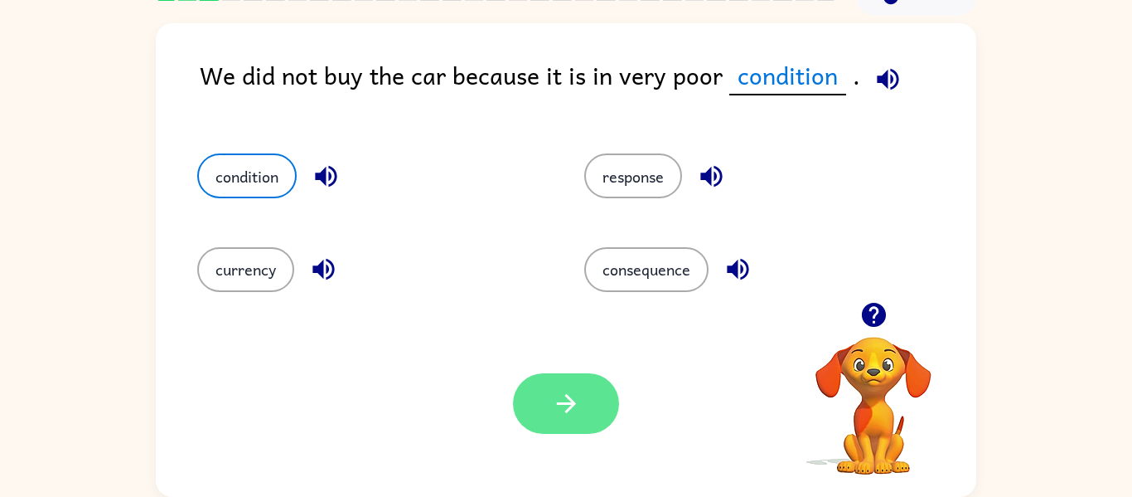
click at [530, 394] on button "button" at bounding box center [566, 403] width 106 height 61
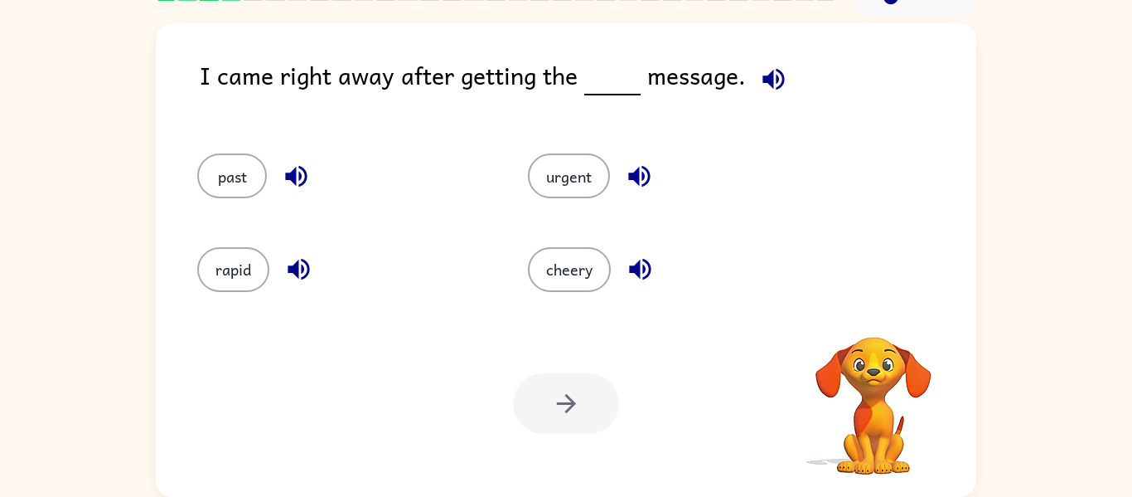
click at [775, 70] on icon "button" at bounding box center [774, 79] width 22 height 22
click at [550, 169] on button "urgent" at bounding box center [569, 175] width 82 height 45
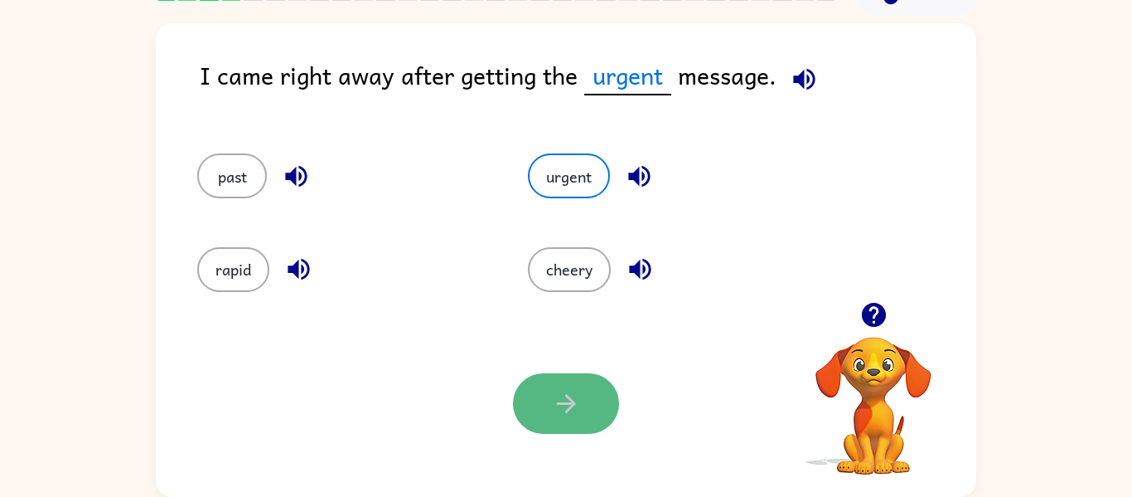
click at [575, 419] on button "button" at bounding box center [566, 403] width 106 height 61
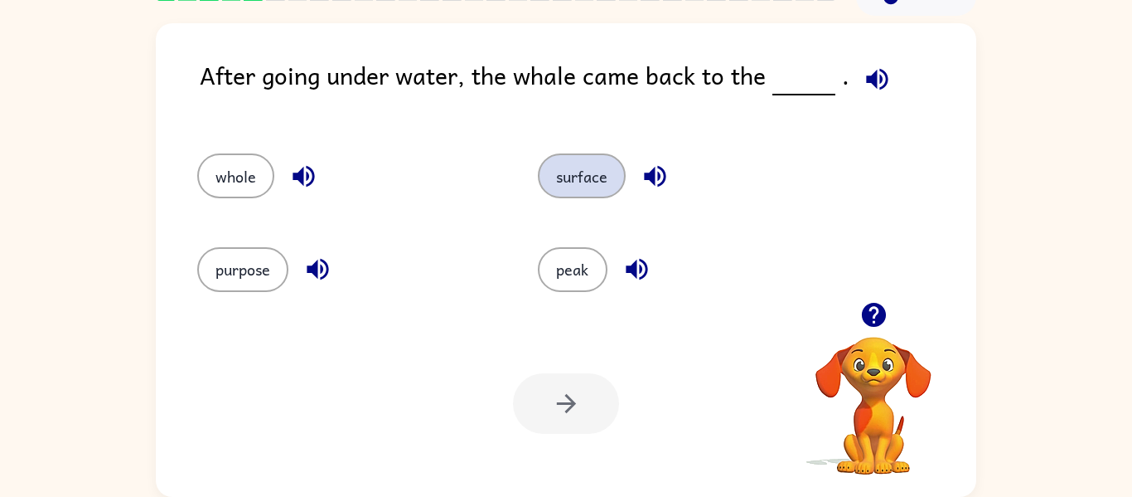
click at [584, 153] on button "surface" at bounding box center [582, 175] width 88 height 45
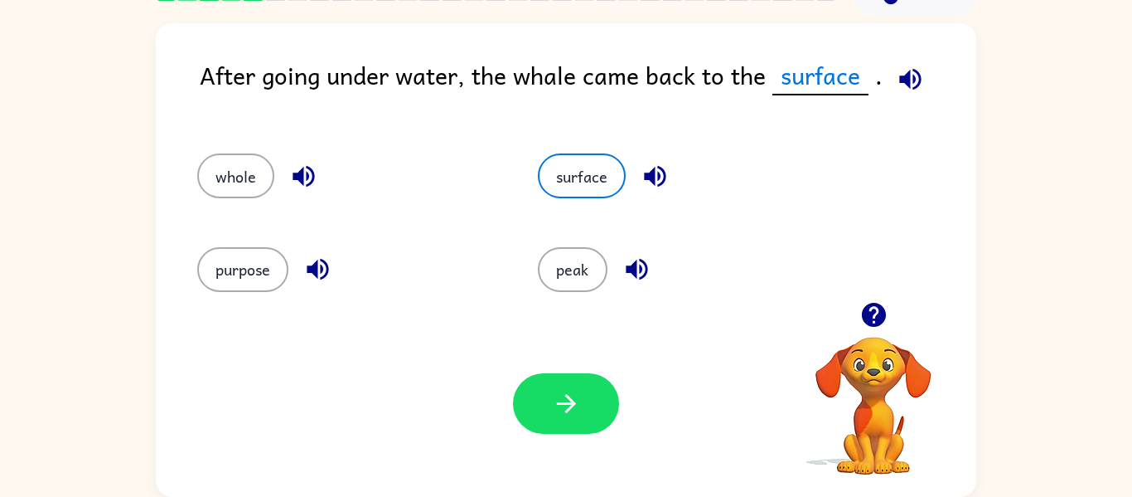
click at [562, 366] on div "Your browser must support playing .mp4 files to use Literably. Please try using…" at bounding box center [566, 403] width 821 height 187
click at [539, 408] on button "button" at bounding box center [566, 403] width 106 height 61
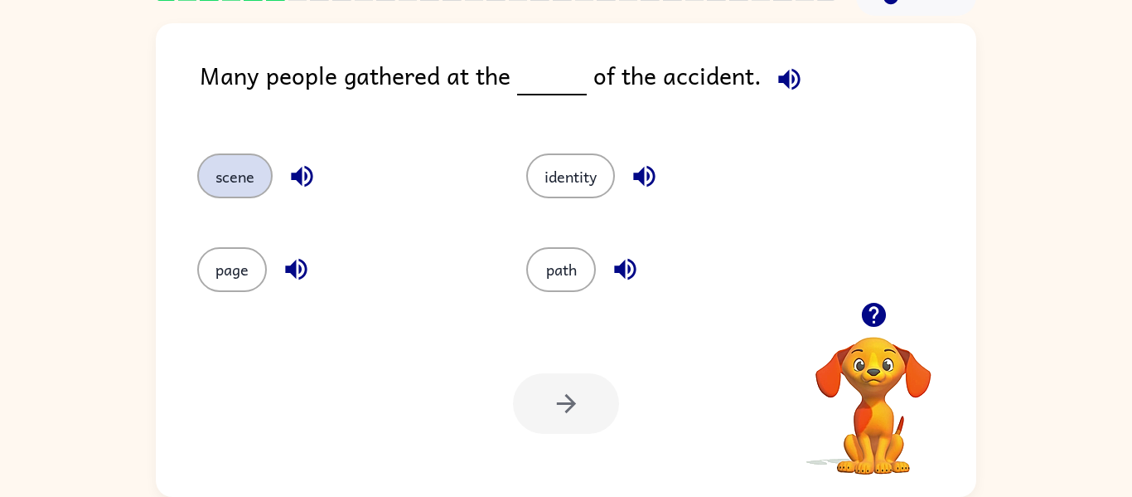
click at [231, 173] on button "scene" at bounding box center [234, 175] width 75 height 45
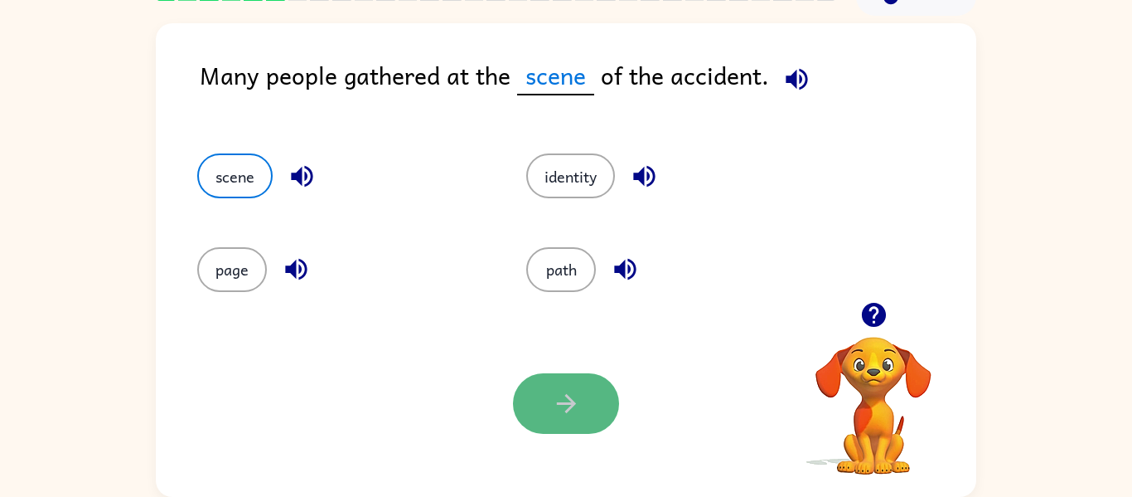
click at [559, 400] on icon "button" at bounding box center [566, 403] width 29 height 29
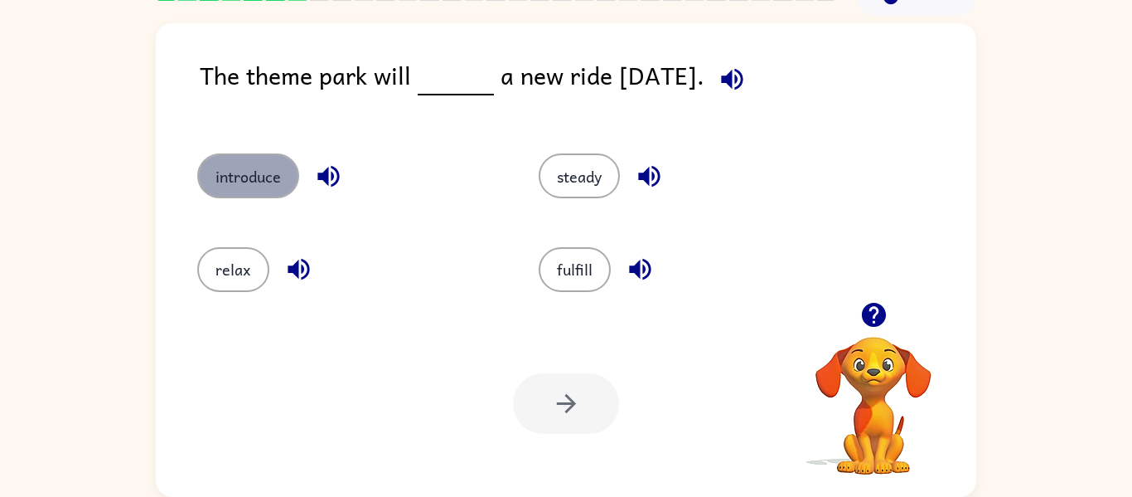
click at [221, 173] on button "introduce" at bounding box center [248, 175] width 102 height 45
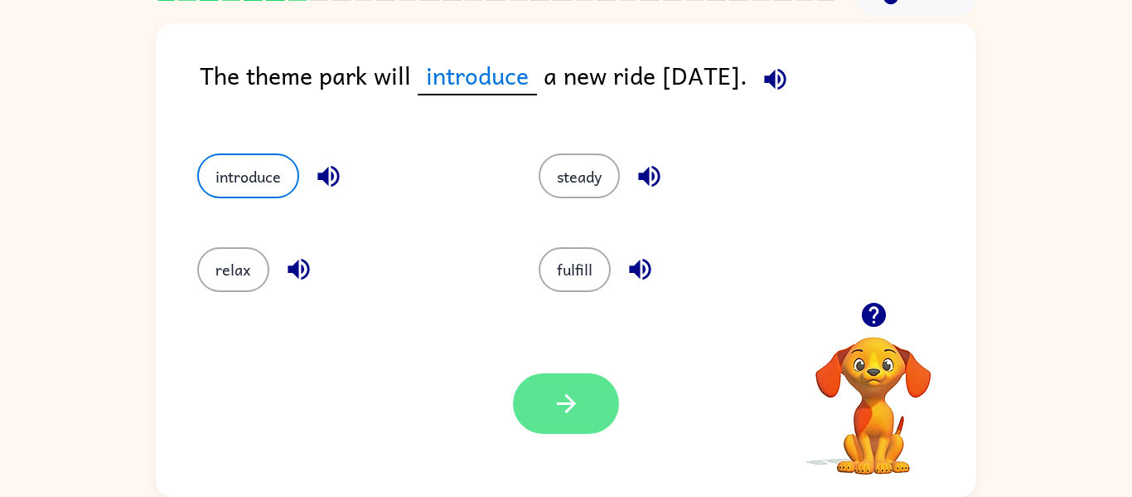
click at [567, 407] on icon "button" at bounding box center [566, 403] width 29 height 29
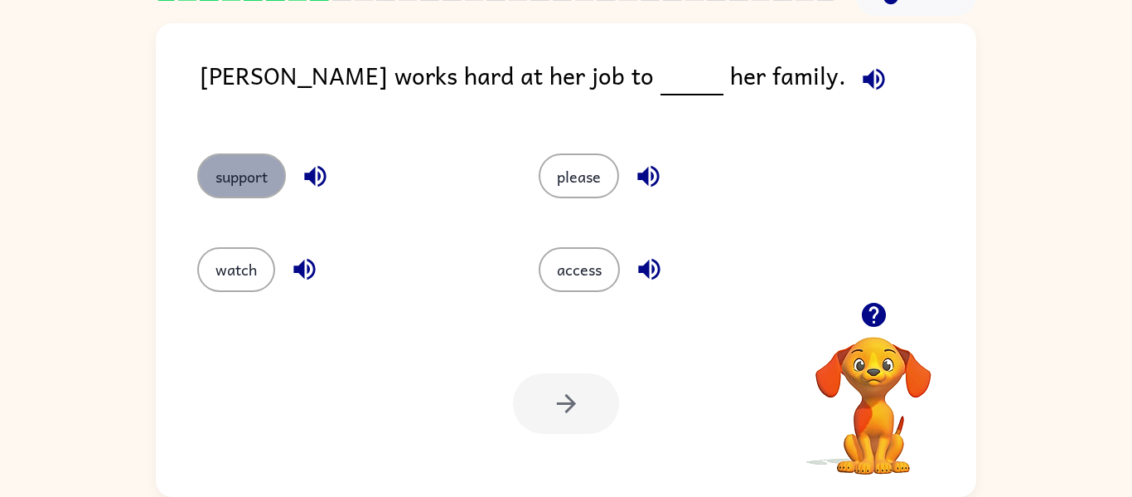
click at [277, 173] on button "support" at bounding box center [241, 175] width 89 height 45
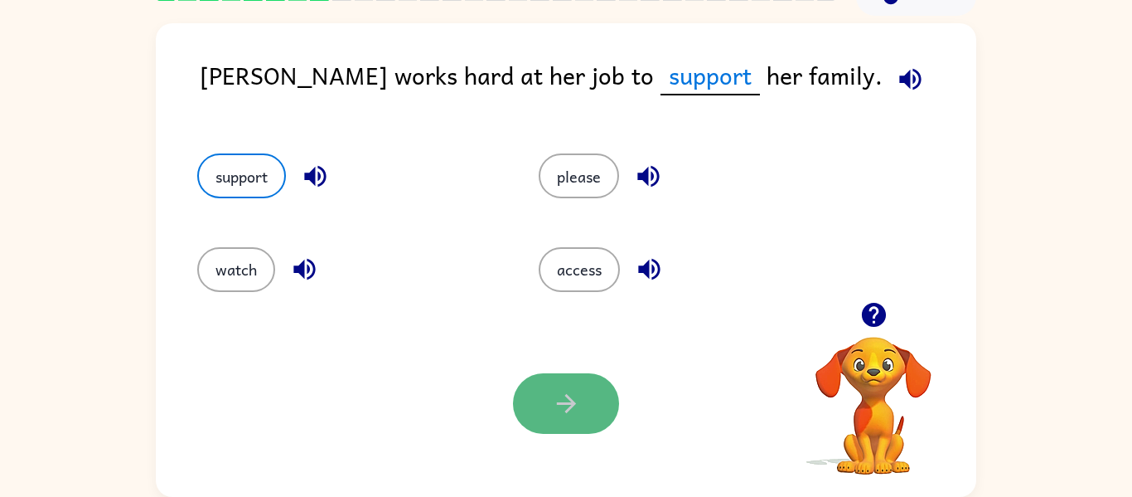
click at [548, 376] on button "button" at bounding box center [566, 403] width 106 height 61
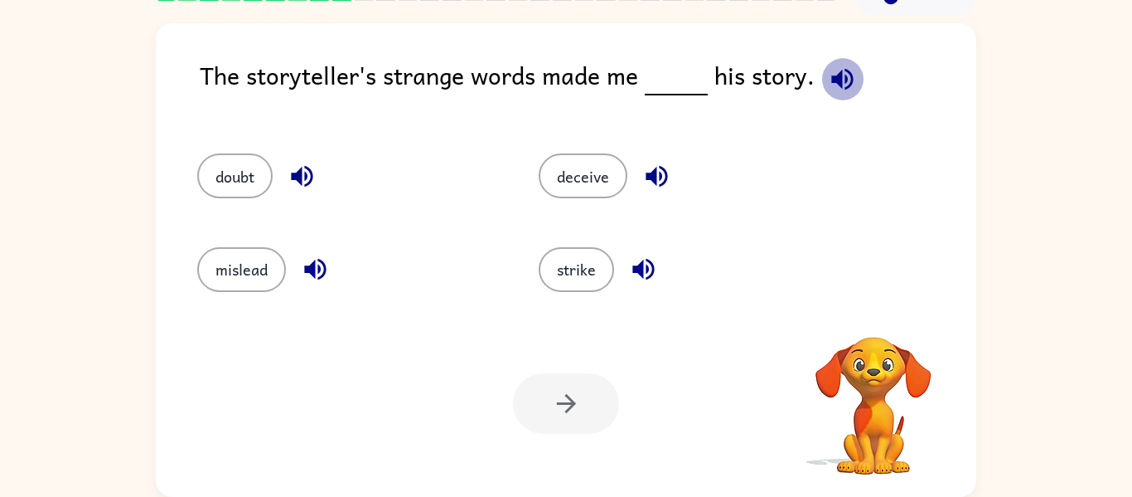
click at [829, 86] on icon "button" at bounding box center [842, 79] width 29 height 29
click at [309, 260] on icon "button" at bounding box center [315, 268] width 29 height 29
click at [296, 188] on icon "button" at bounding box center [302, 176] width 29 height 29
click at [670, 175] on icon "button" at bounding box center [656, 176] width 29 height 29
click at [631, 268] on icon "button" at bounding box center [643, 268] width 29 height 29
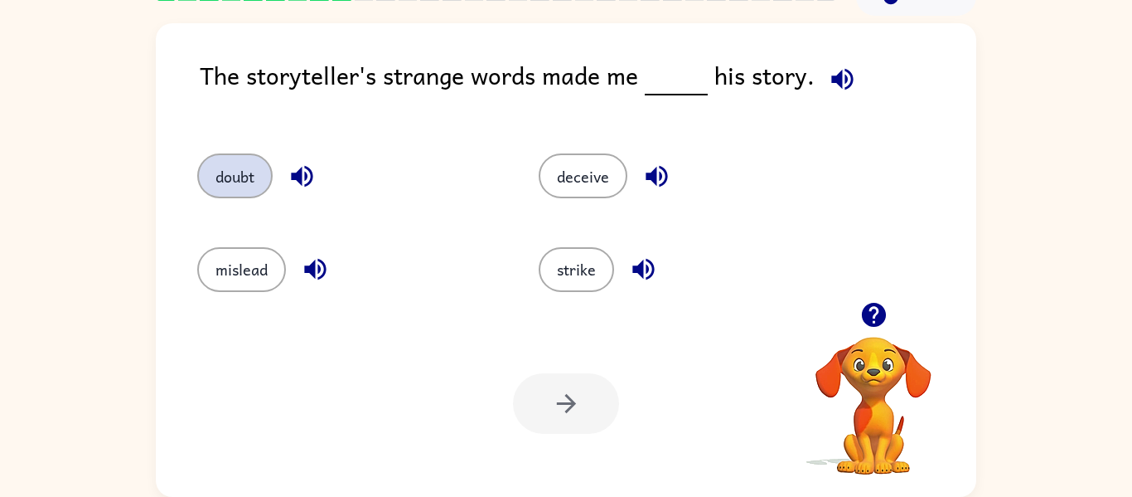
click at [217, 168] on button "doubt" at bounding box center [234, 175] width 75 height 45
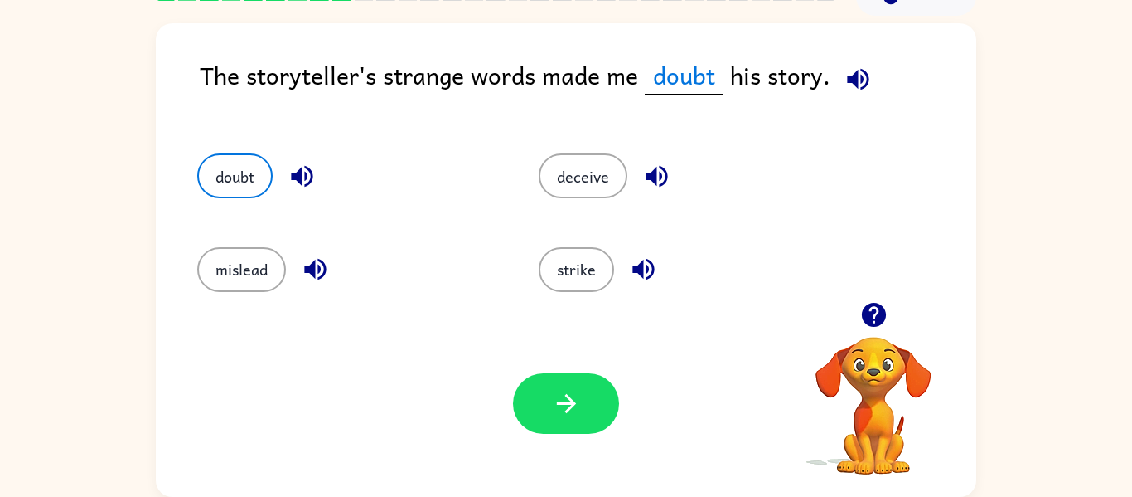
click at [547, 364] on div "Your browser must support playing .mp4 files to use Literably. Please try using…" at bounding box center [566, 403] width 821 height 187
click at [558, 429] on button "button" at bounding box center [566, 403] width 106 height 61
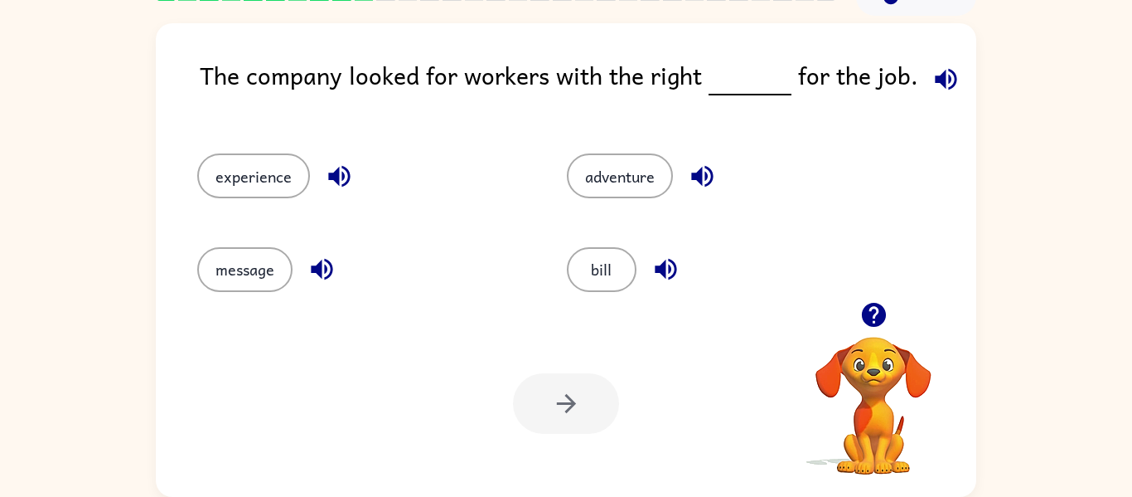
click at [943, 86] on icon "button" at bounding box center [946, 79] width 22 height 22
click at [255, 168] on button "experience" at bounding box center [253, 175] width 113 height 45
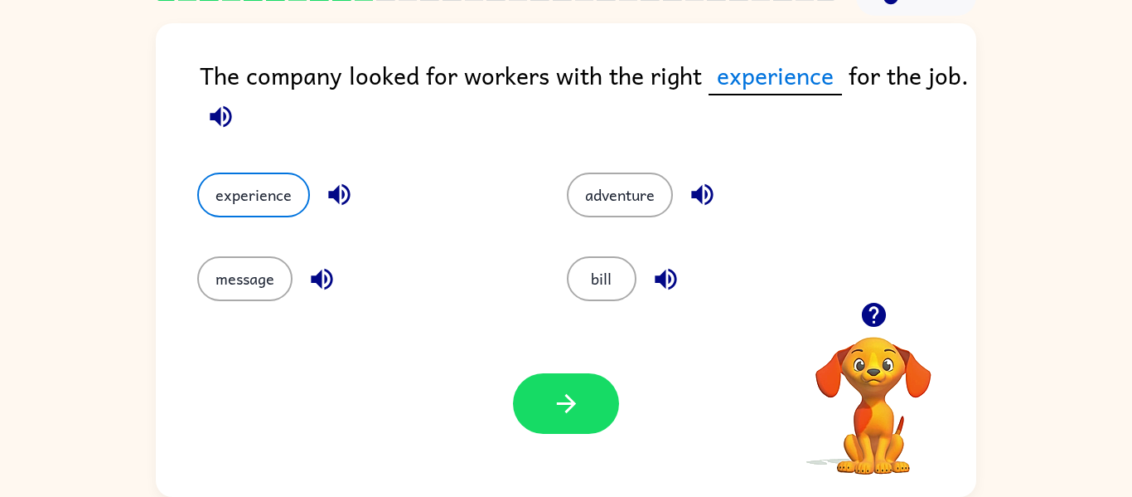
click at [217, 124] on icon "button" at bounding box center [220, 116] width 29 height 29
click at [539, 423] on button "button" at bounding box center [566, 403] width 106 height 61
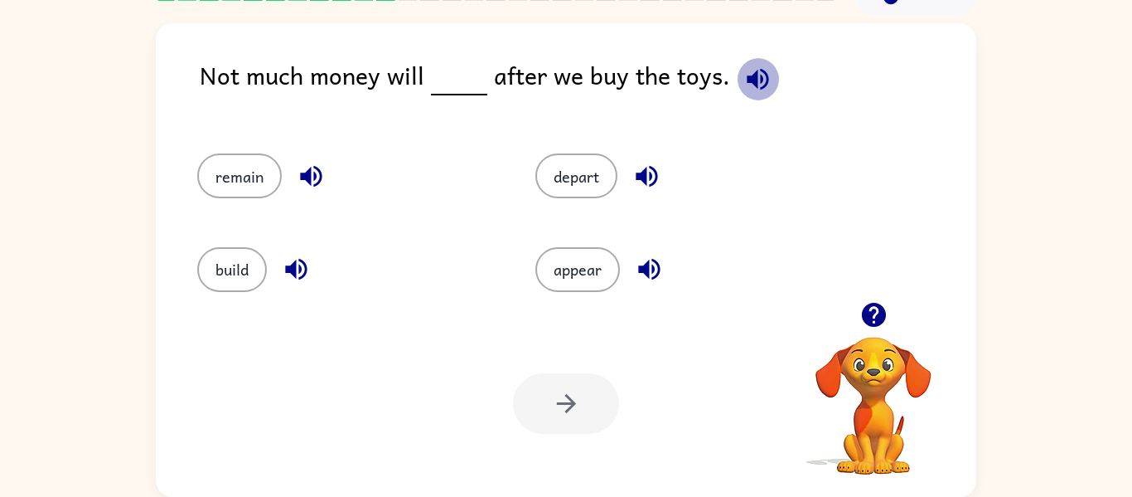
click at [747, 81] on icon "button" at bounding box center [758, 79] width 22 height 22
click at [233, 157] on button "remain" at bounding box center [239, 175] width 85 height 45
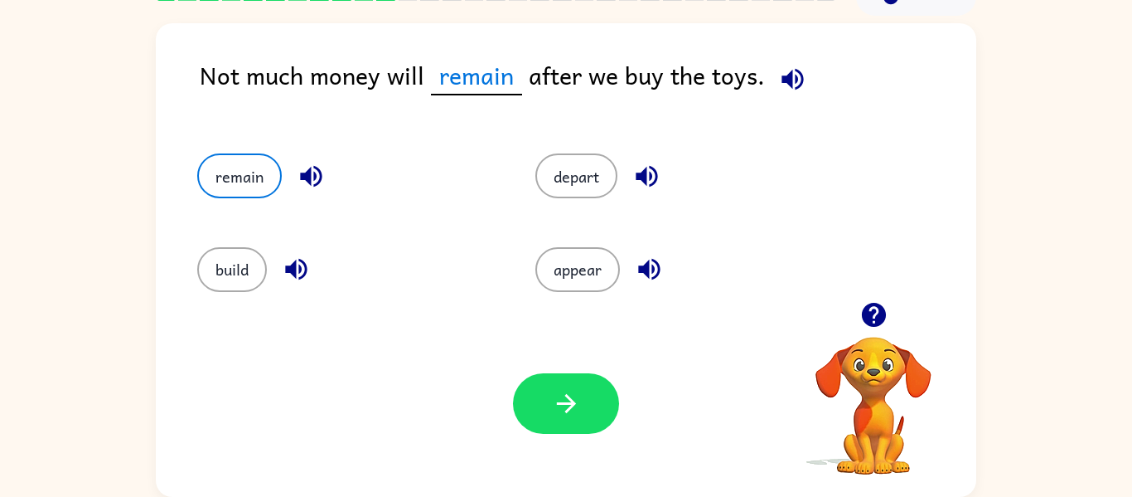
click at [561, 369] on div "Your browser must support playing .mp4 files to use Literably. Please try using…" at bounding box center [566, 403] width 821 height 187
click at [557, 400] on icon "button" at bounding box center [566, 403] width 29 height 29
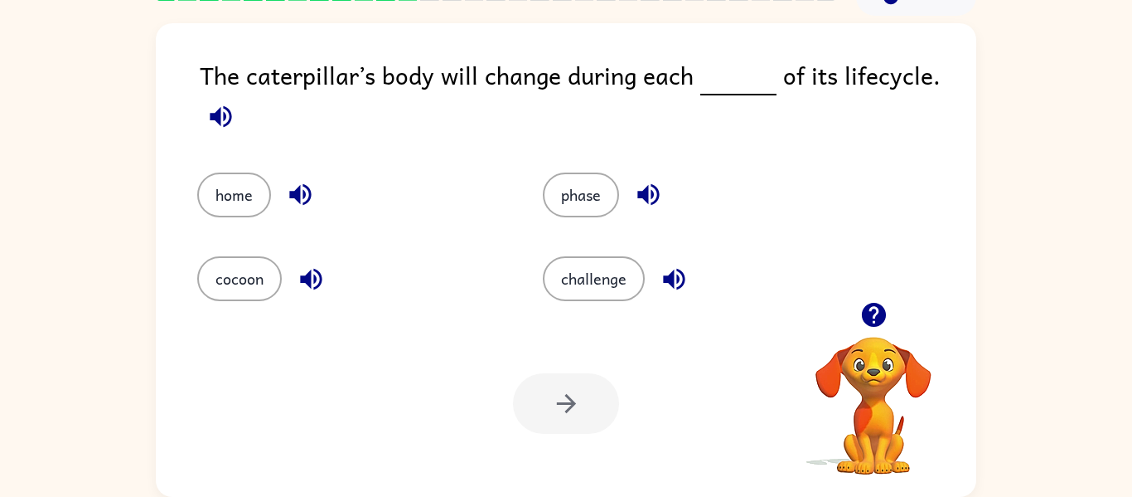
click at [226, 126] on icon "button" at bounding box center [220, 116] width 29 height 29
click at [550, 187] on button "phase" at bounding box center [581, 194] width 76 height 45
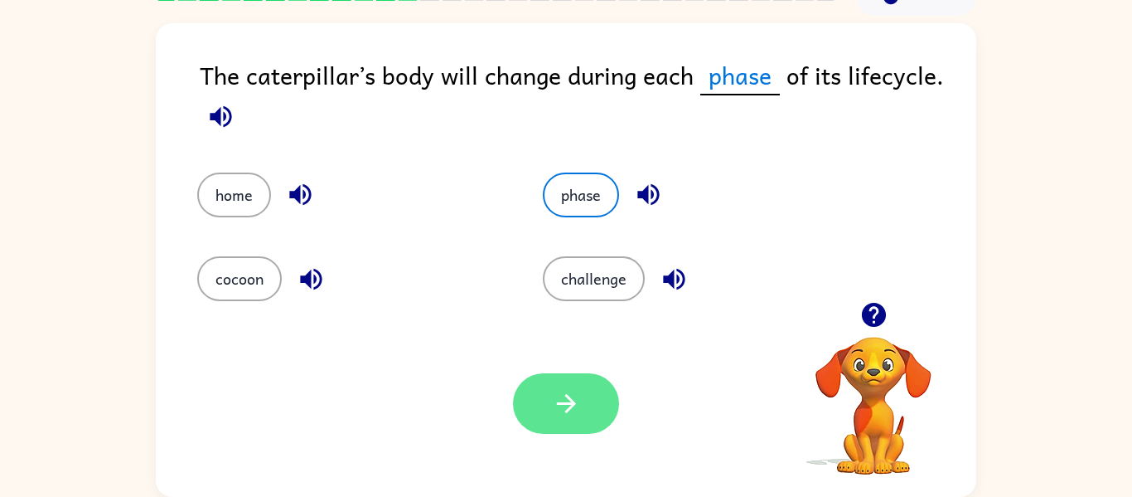
click at [554, 397] on icon "button" at bounding box center [566, 403] width 29 height 29
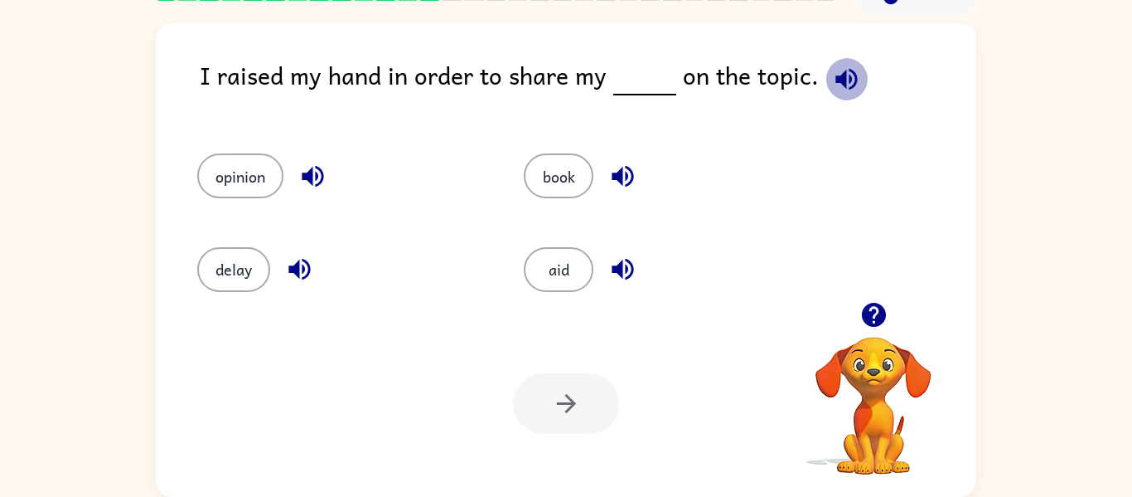
click at [833, 59] on button "button" at bounding box center [847, 79] width 42 height 42
click at [253, 187] on button "opinion" at bounding box center [240, 175] width 86 height 45
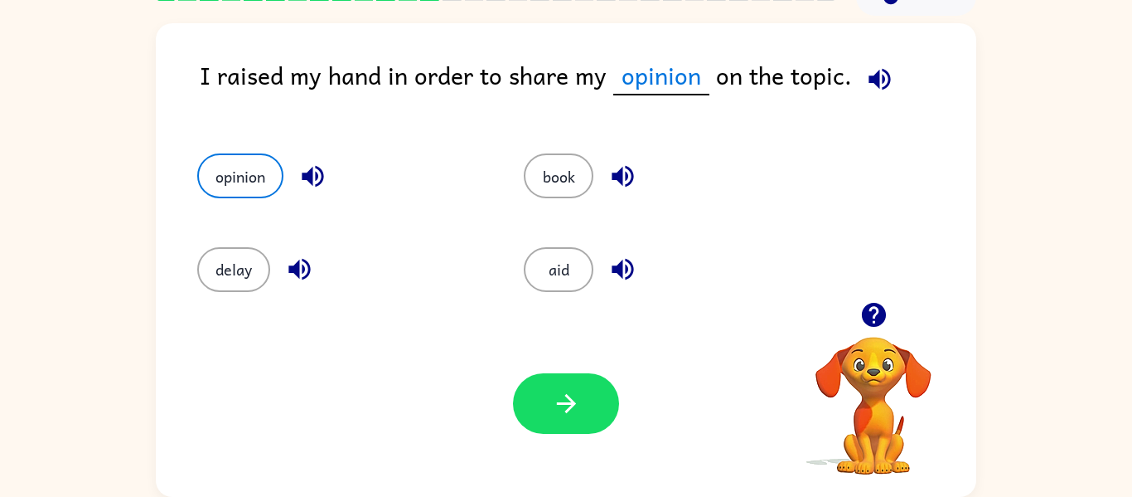
click at [591, 438] on div "Your browser must support playing .mp4 files to use Literably. Please try using…" at bounding box center [566, 403] width 821 height 187
click at [535, 386] on button "button" at bounding box center [566, 403] width 106 height 61
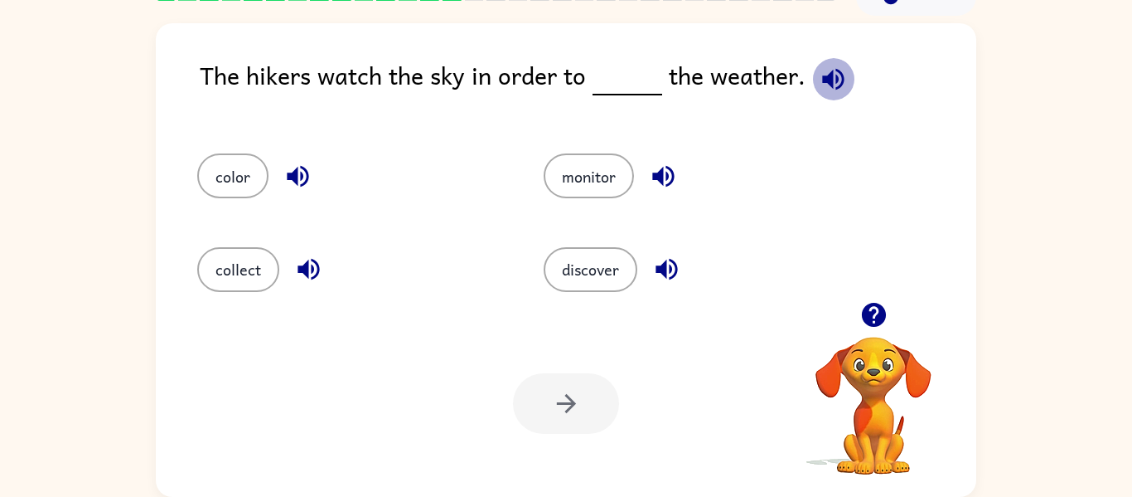
click at [825, 79] on icon "button" at bounding box center [833, 79] width 22 height 22
click at [567, 174] on button "monitor" at bounding box center [589, 175] width 90 height 45
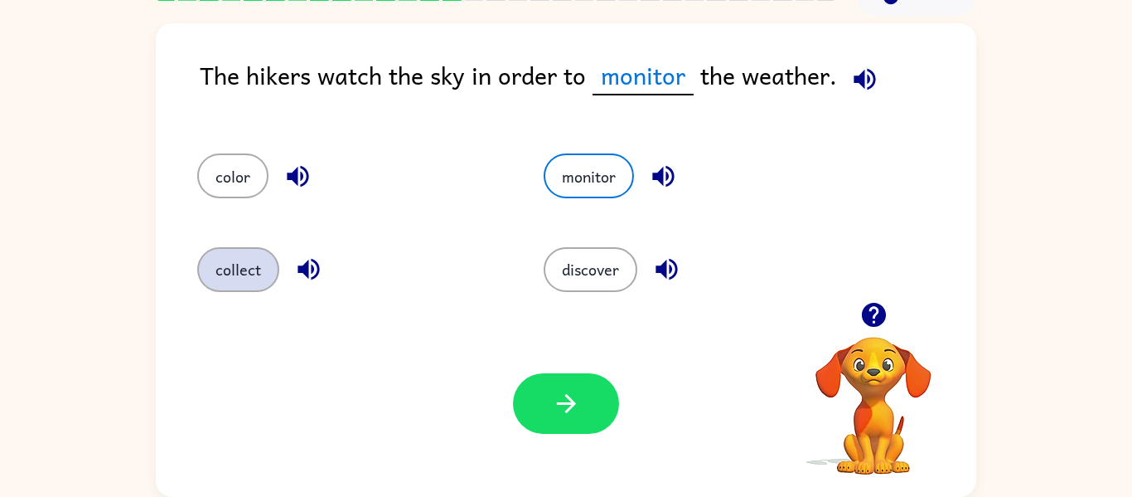
click at [217, 260] on button "collect" at bounding box center [238, 269] width 82 height 45
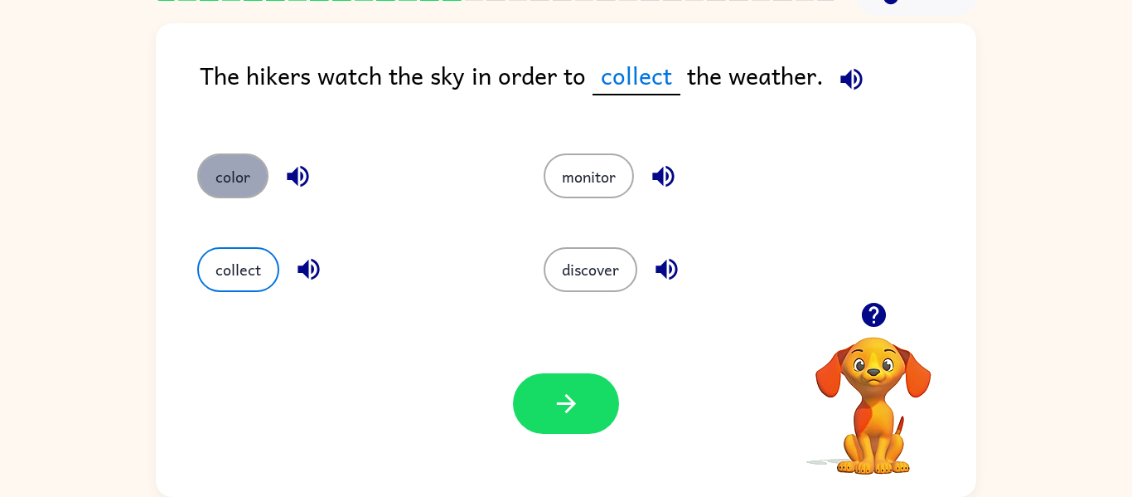
click at [211, 168] on button "color" at bounding box center [232, 175] width 71 height 45
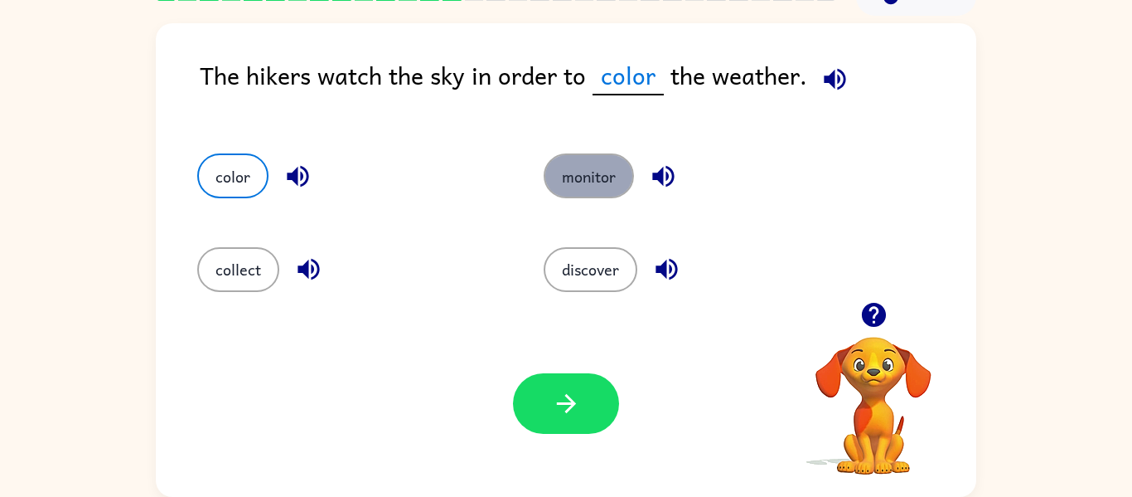
click at [571, 172] on button "monitor" at bounding box center [589, 175] width 90 height 45
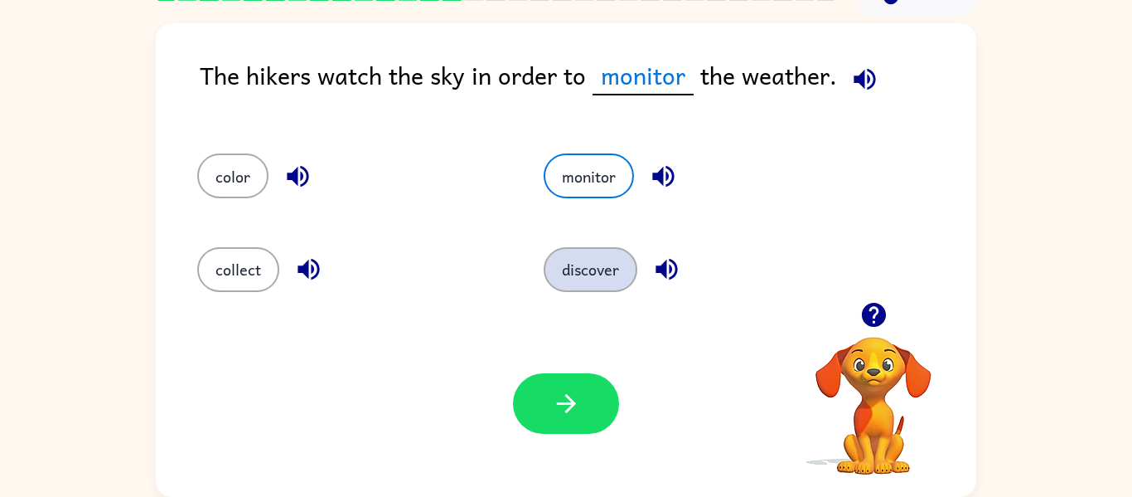
click at [556, 252] on button "discover" at bounding box center [591, 269] width 94 height 45
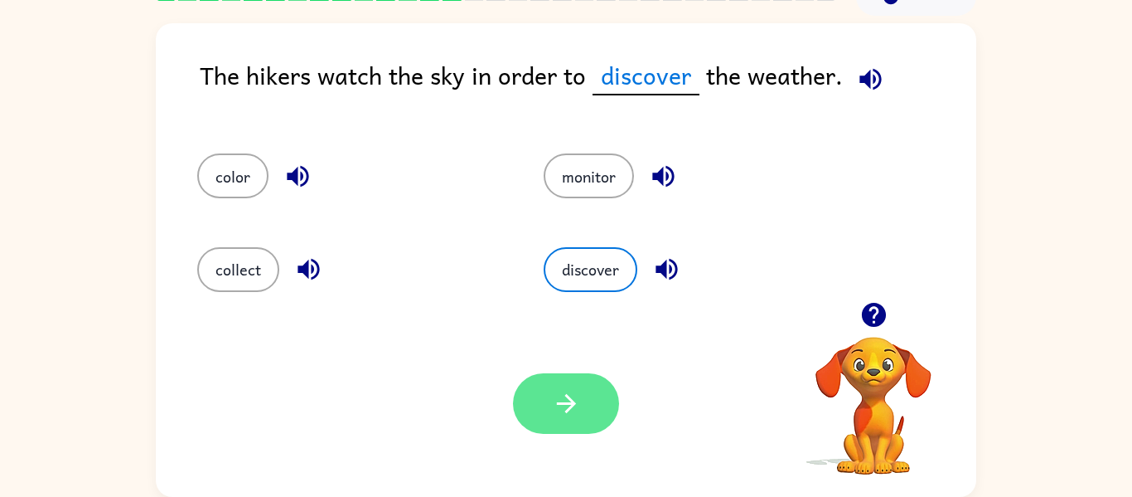
click at [561, 412] on icon "button" at bounding box center [566, 403] width 29 height 29
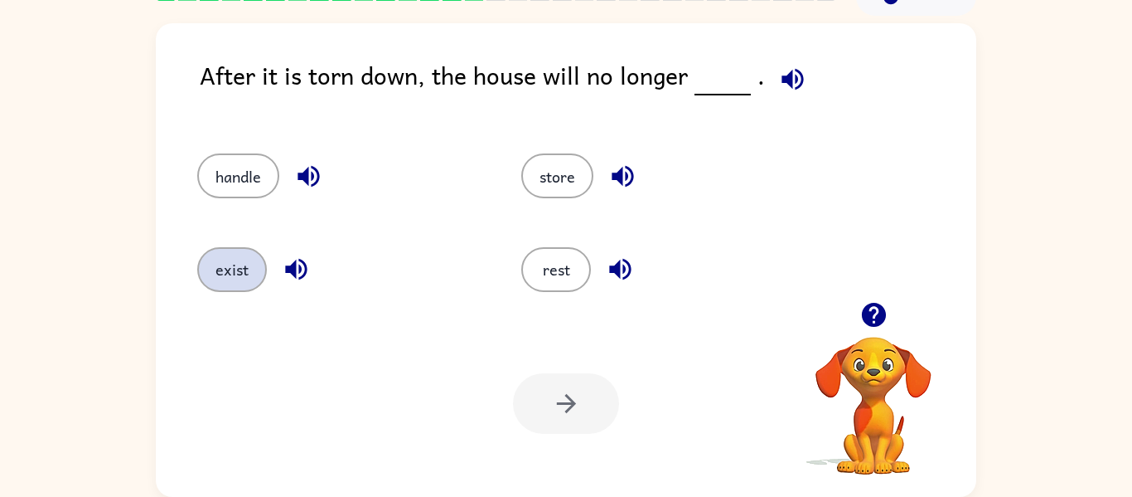
click at [221, 271] on button "exist" at bounding box center [232, 269] width 70 height 45
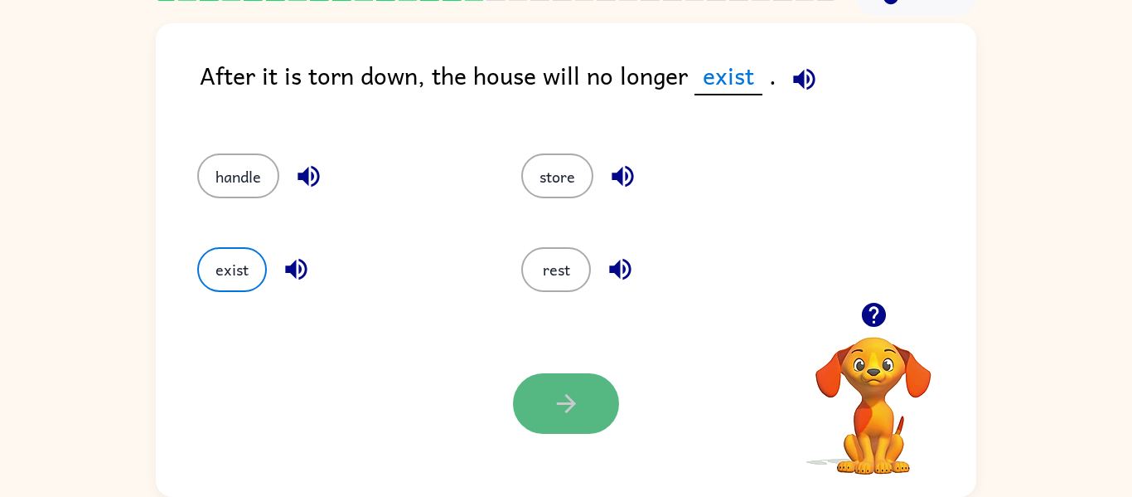
click at [521, 388] on button "button" at bounding box center [566, 403] width 106 height 61
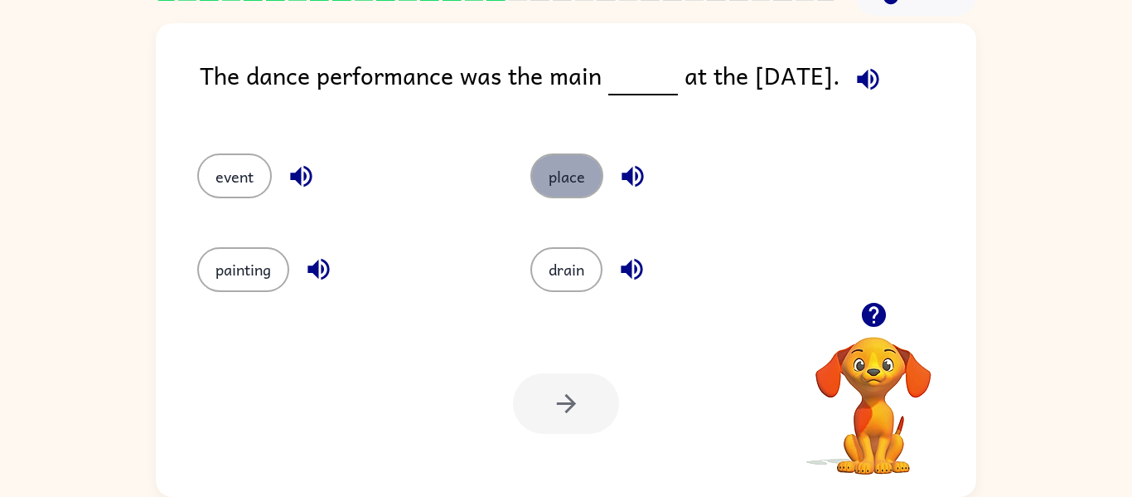
click at [568, 166] on button "place" at bounding box center [567, 175] width 73 height 45
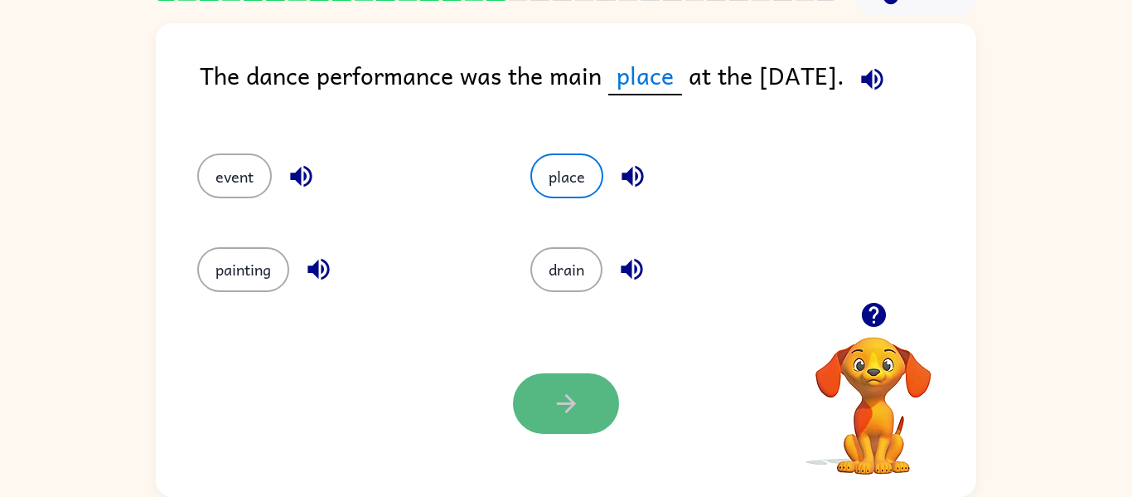
click at [559, 414] on icon "button" at bounding box center [566, 403] width 29 height 29
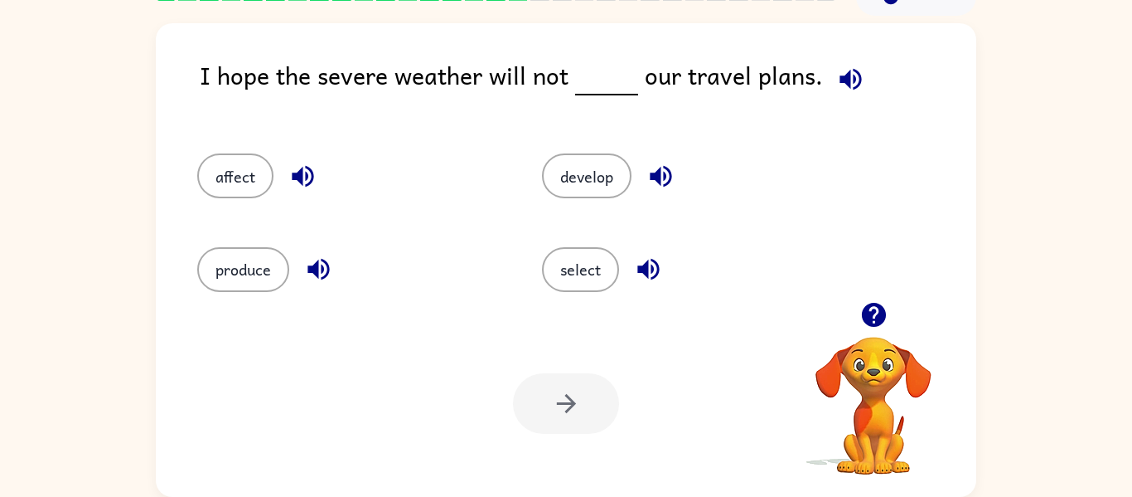
click at [836, 71] on icon "button" at bounding box center [850, 79] width 29 height 29
click at [230, 178] on button "affect" at bounding box center [235, 175] width 76 height 45
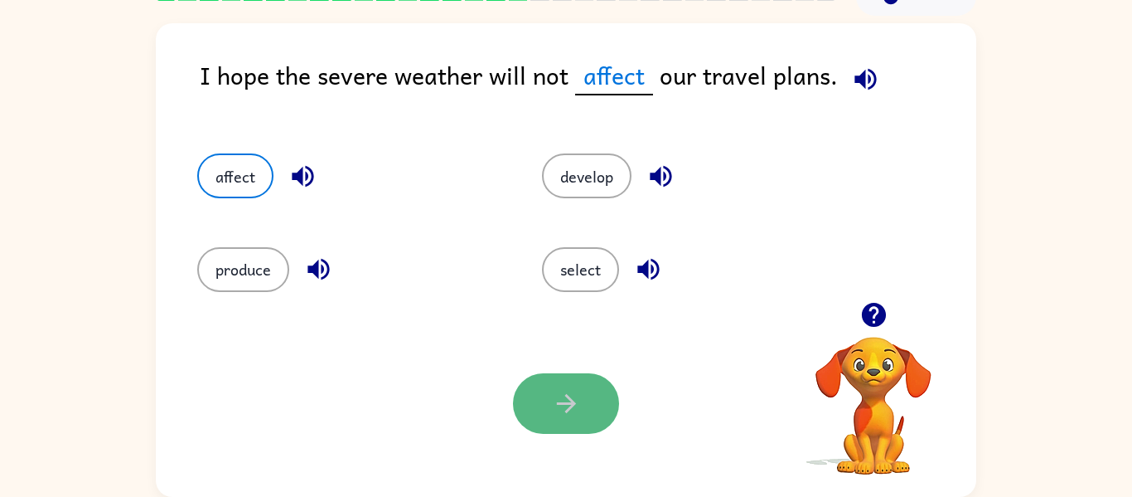
click at [555, 427] on button "button" at bounding box center [566, 403] width 106 height 61
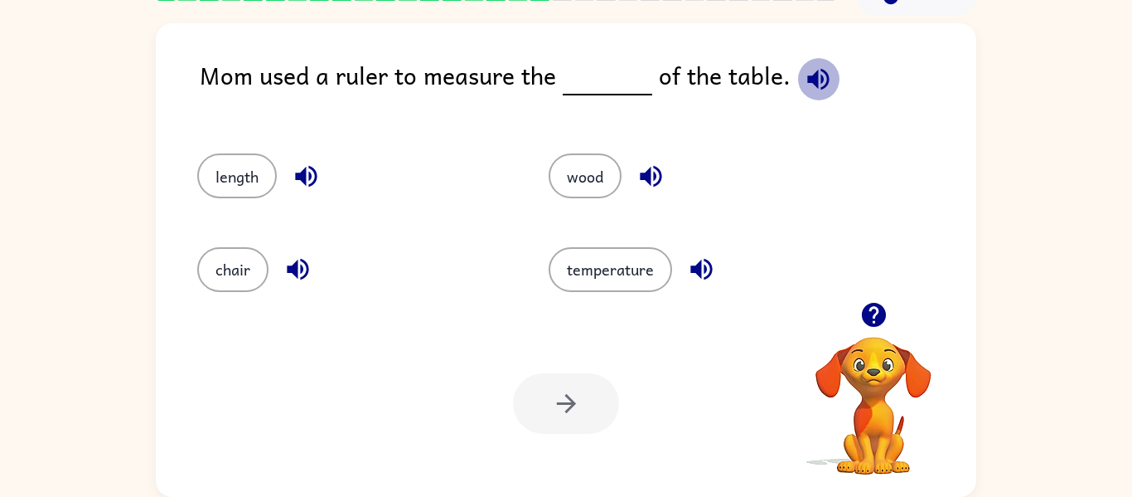
click at [812, 77] on icon "button" at bounding box center [818, 79] width 29 height 29
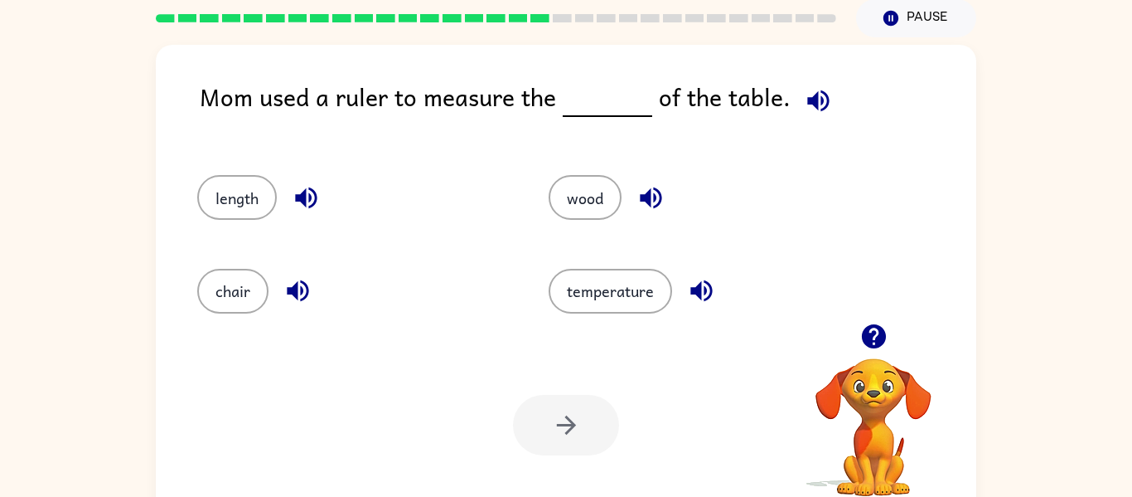
scroll to position [71, 0]
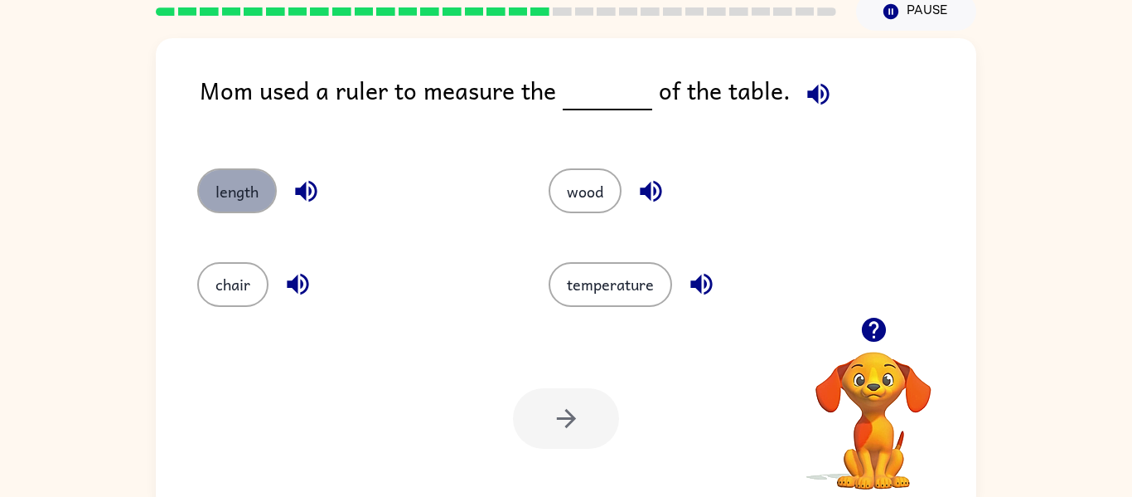
click at [215, 199] on button "length" at bounding box center [237, 190] width 80 height 45
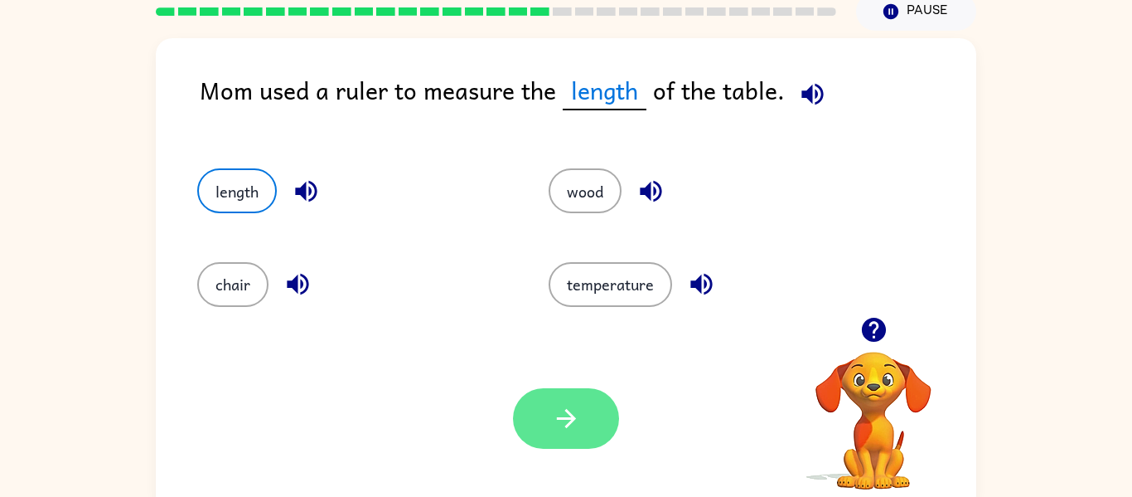
click at [583, 431] on button "button" at bounding box center [566, 418] width 106 height 61
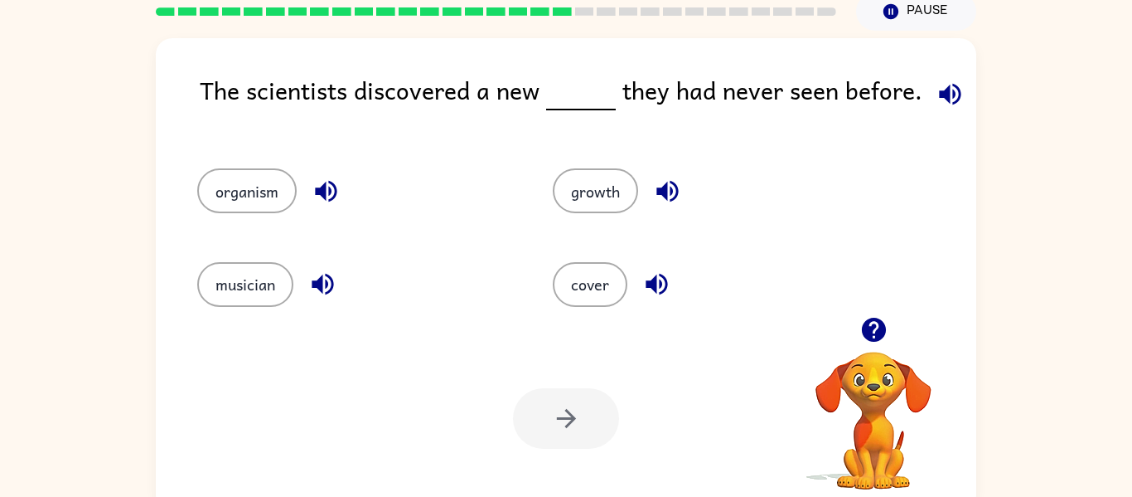
click at [966, 90] on div "The scientists discovered a new they had never seen before." at bounding box center [588, 103] width 777 height 64
click at [943, 88] on icon "button" at bounding box center [950, 94] width 22 height 22
click at [232, 186] on button "organism" at bounding box center [246, 190] width 99 height 45
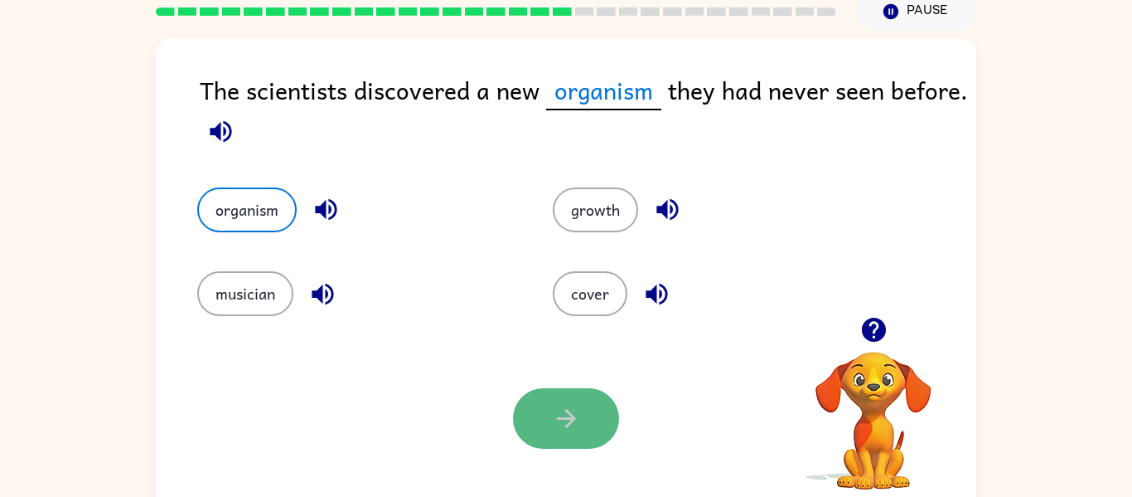
click at [572, 431] on icon "button" at bounding box center [566, 418] width 29 height 29
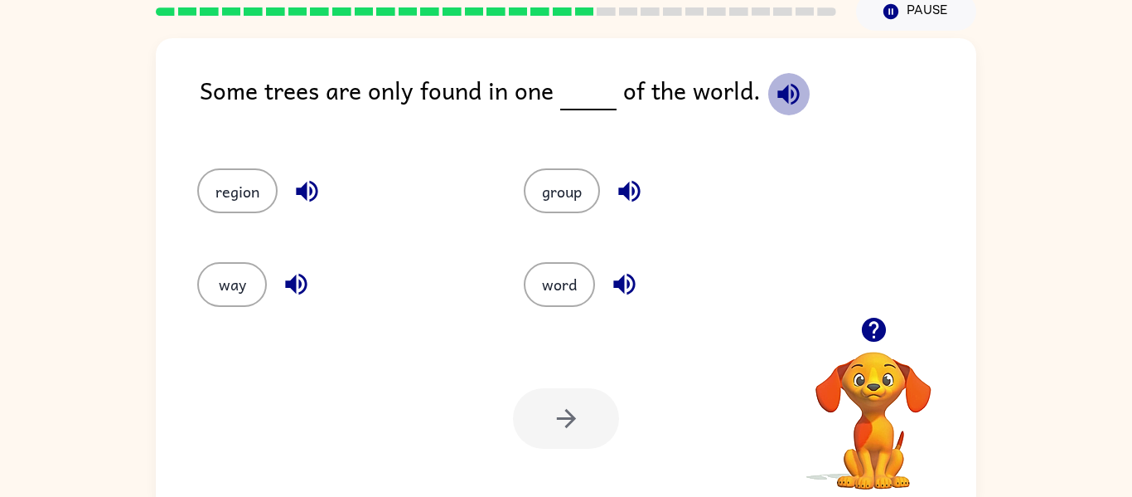
click at [780, 87] on icon "button" at bounding box center [789, 94] width 22 height 22
click at [216, 191] on button "region" at bounding box center [237, 190] width 80 height 45
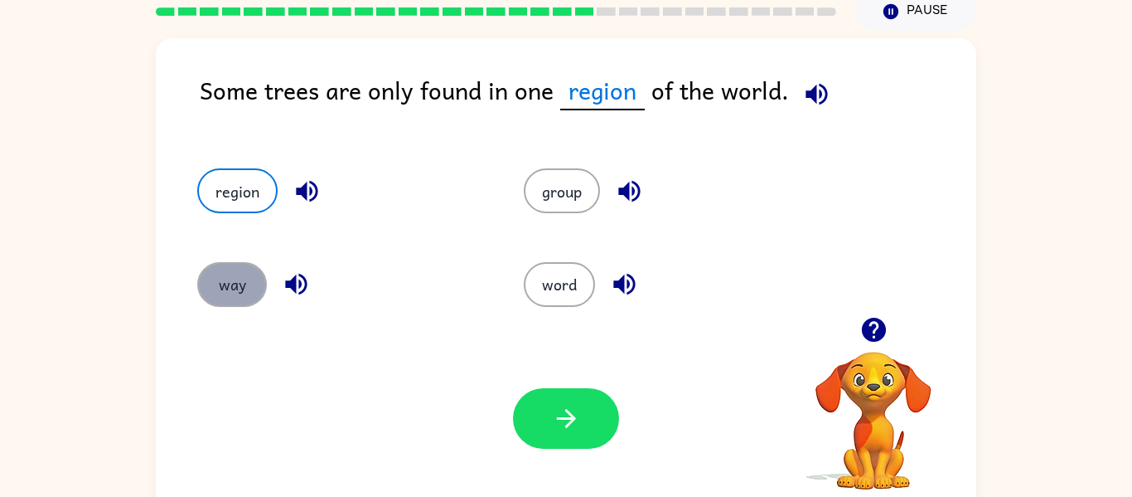
click at [225, 276] on button "way" at bounding box center [232, 284] width 70 height 45
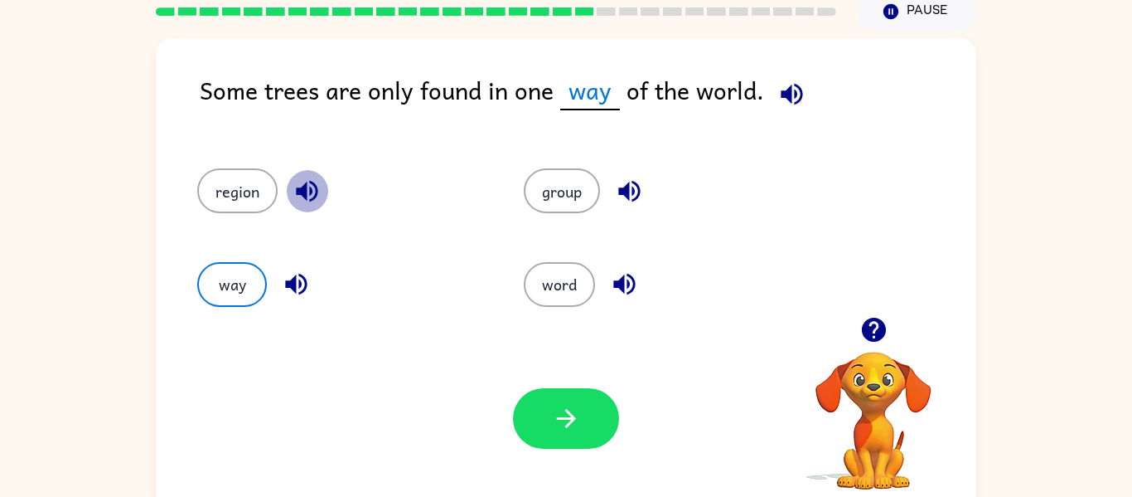
click at [301, 182] on icon "button" at bounding box center [307, 191] width 29 height 29
click at [295, 286] on icon "button" at bounding box center [296, 285] width 22 height 22
click at [617, 190] on icon "button" at bounding box center [629, 191] width 29 height 29
click at [627, 281] on icon "button" at bounding box center [624, 285] width 22 height 22
click at [214, 182] on button "region" at bounding box center [237, 190] width 80 height 45
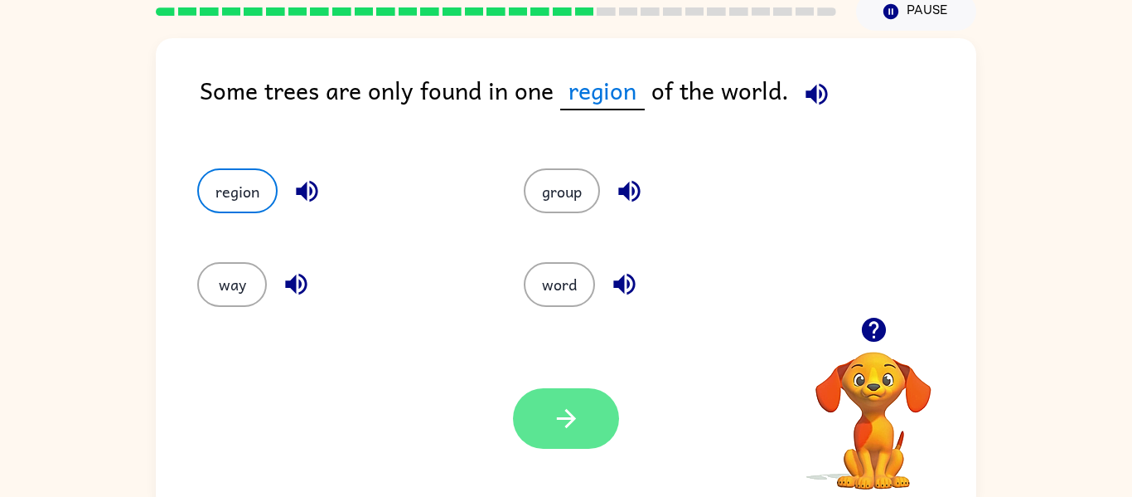
click at [562, 390] on button "button" at bounding box center [566, 418] width 106 height 61
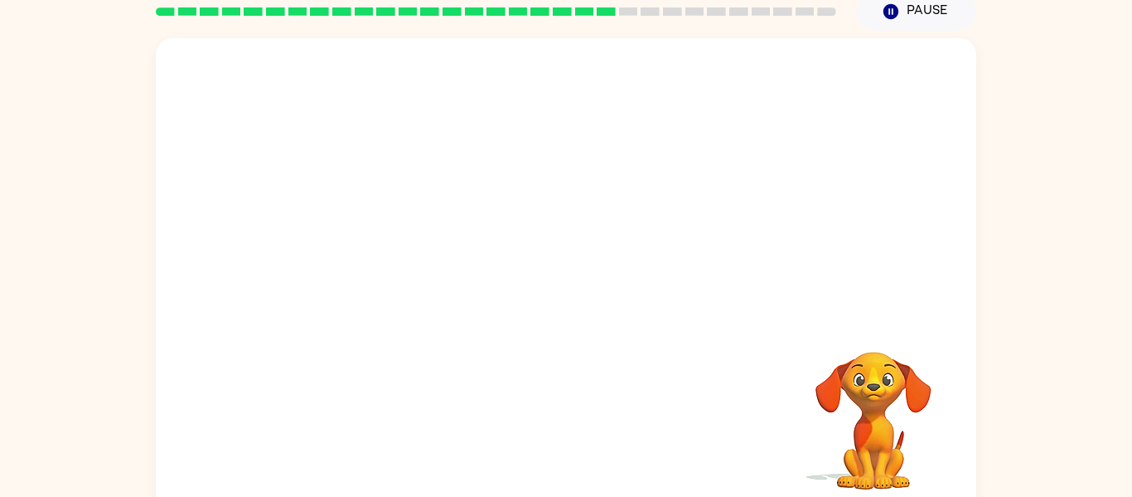
click at [562, 390] on div "Your browser must support playing .mp4 files to use Literably. Please try using…" at bounding box center [566, 274] width 821 height 473
click at [581, 277] on div "Your browser must support playing .mp4 files to use Literably. Please try using…" at bounding box center [566, 274] width 821 height 473
click at [523, 268] on button "button" at bounding box center [566, 283] width 106 height 61
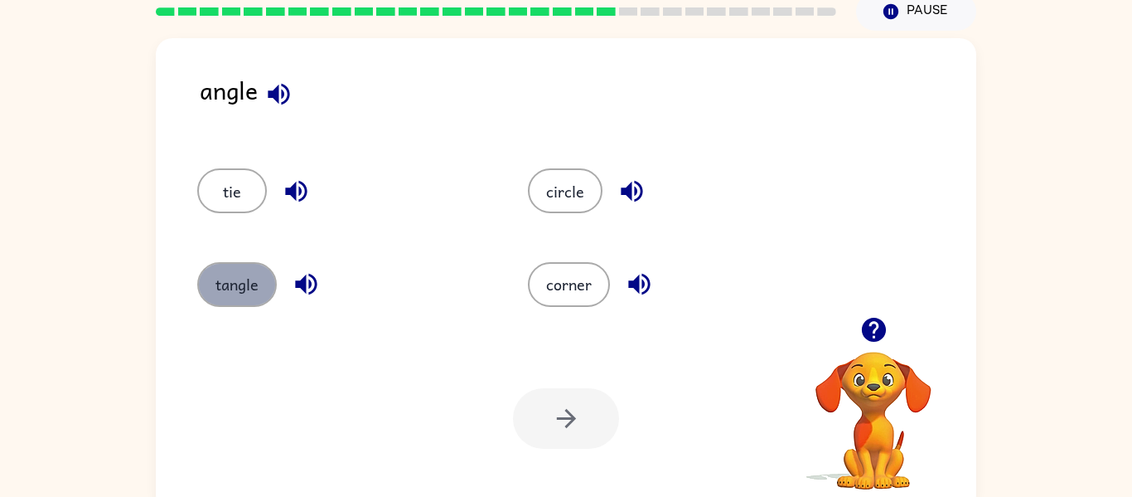
click at [235, 280] on button "tangle" at bounding box center [237, 284] width 80 height 45
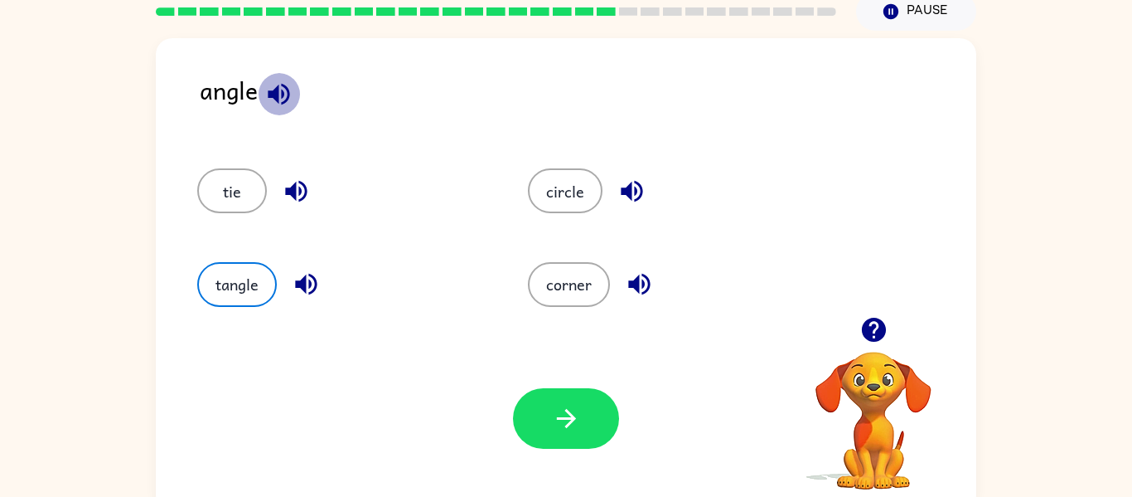
click at [268, 96] on icon "button" at bounding box center [278, 94] width 29 height 29
click at [599, 296] on button "corner" at bounding box center [569, 284] width 82 height 45
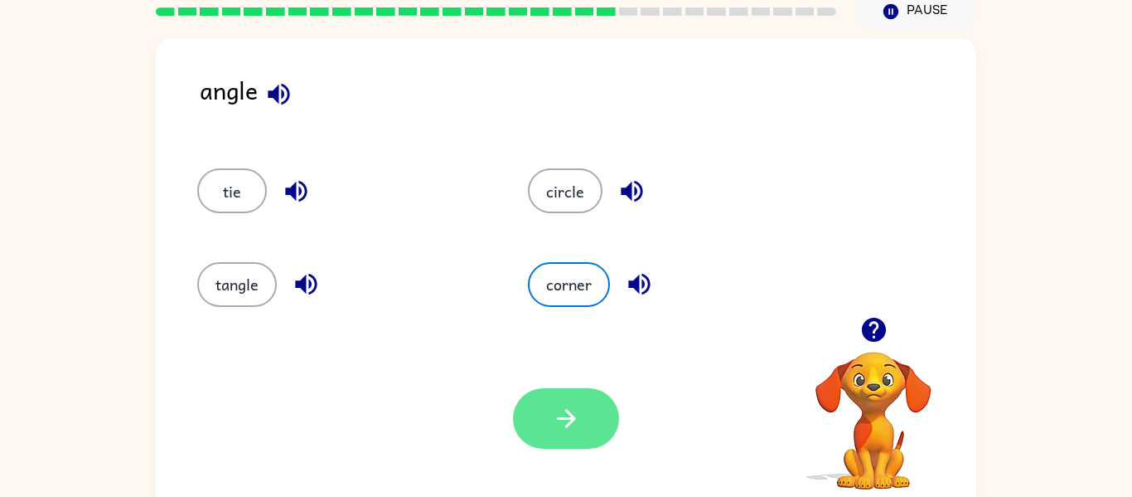
click at [550, 428] on button "button" at bounding box center [566, 418] width 106 height 61
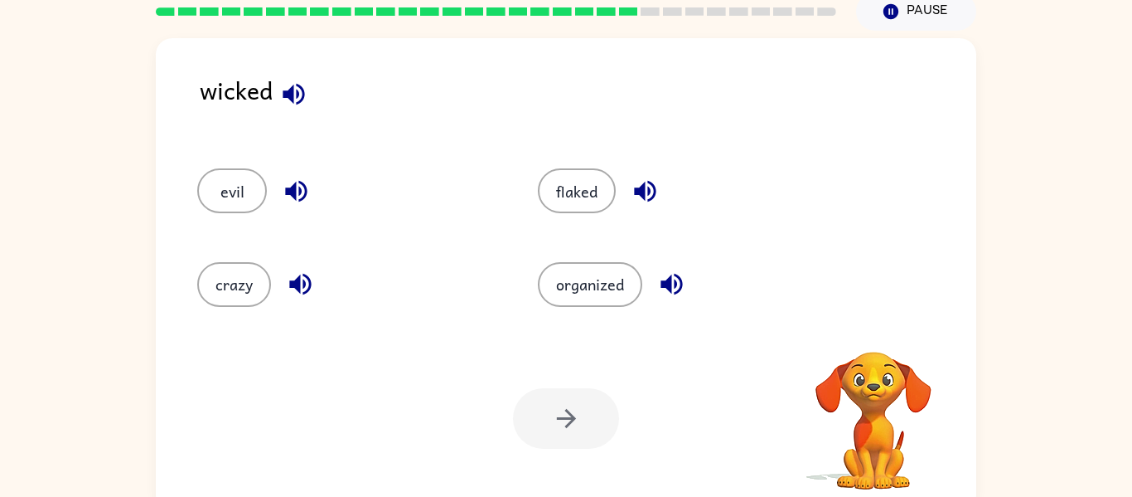
click at [301, 90] on icon "button" at bounding box center [293, 94] width 29 height 29
click at [218, 179] on button "evil" at bounding box center [232, 190] width 70 height 45
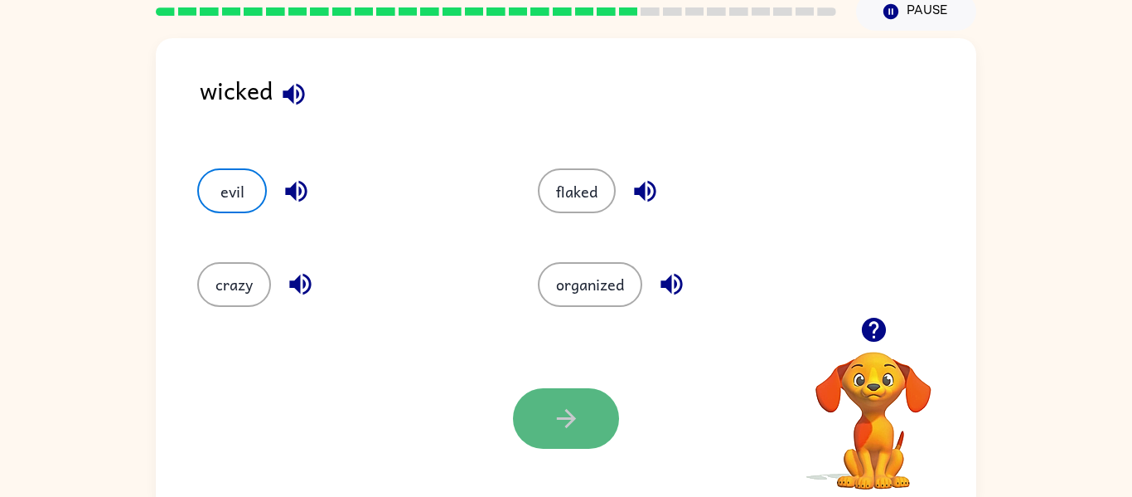
click at [579, 401] on button "button" at bounding box center [566, 418] width 106 height 61
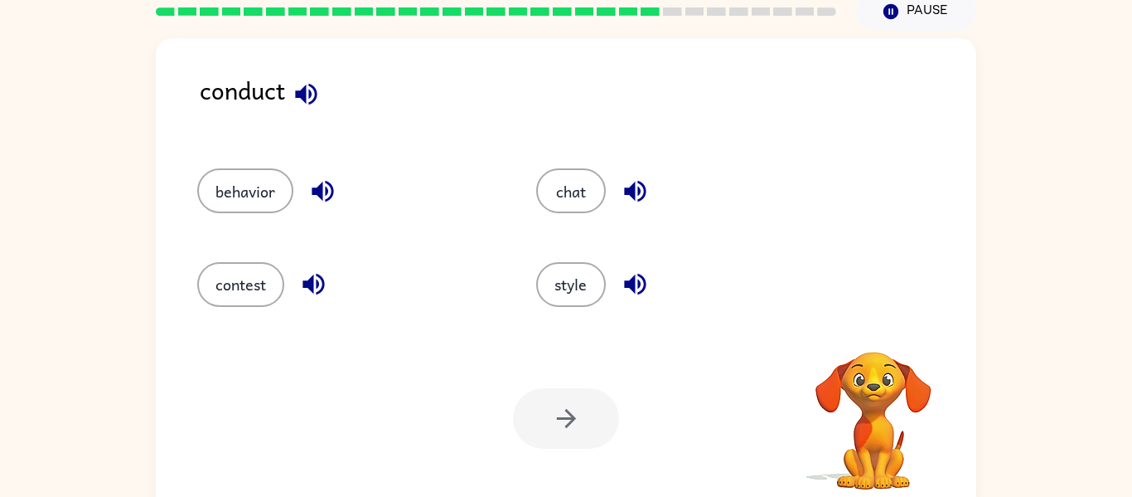
click at [303, 100] on icon "button" at bounding box center [306, 94] width 29 height 29
click at [237, 203] on button "behavior" at bounding box center [245, 190] width 96 height 45
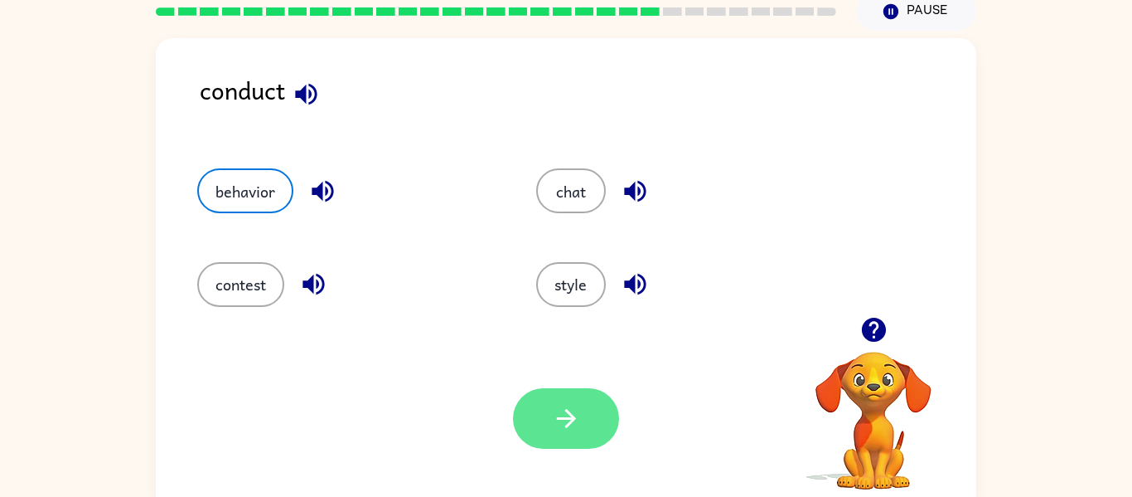
click at [566, 417] on icon "button" at bounding box center [565, 418] width 19 height 19
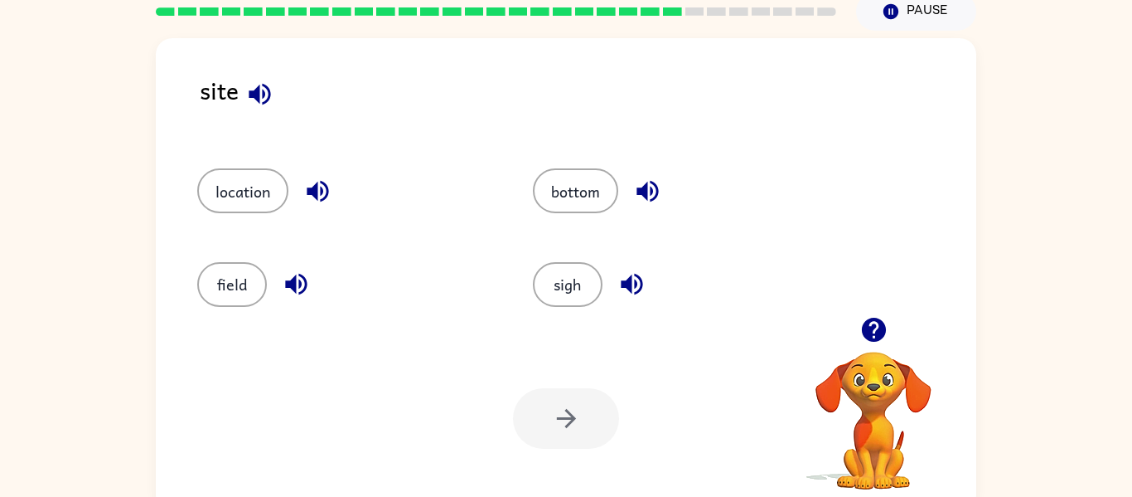
click at [623, 291] on icon "button" at bounding box center [632, 283] width 29 height 29
click at [311, 177] on icon "button" at bounding box center [317, 191] width 29 height 29
click at [264, 187] on button "location" at bounding box center [242, 190] width 91 height 45
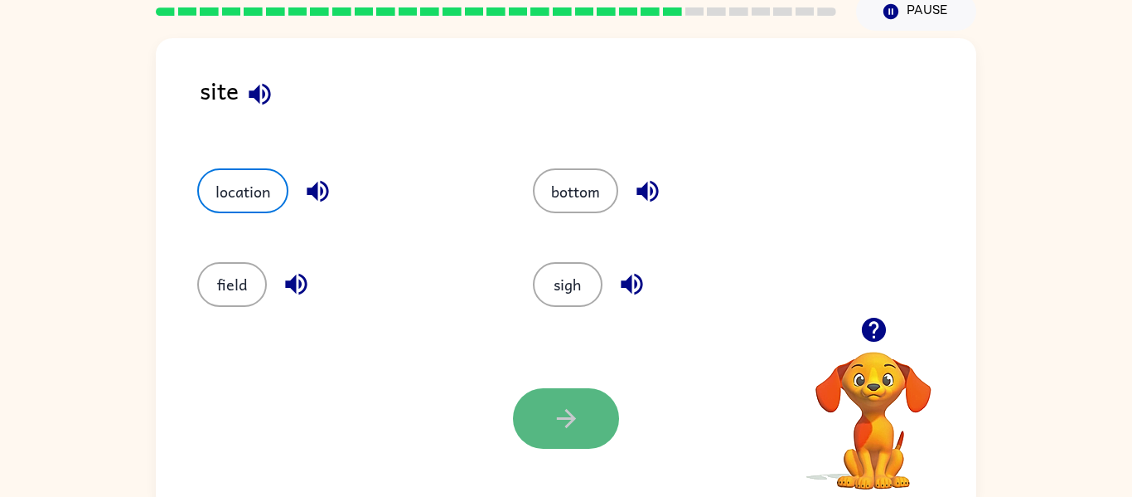
click at [552, 425] on icon "button" at bounding box center [566, 418] width 29 height 29
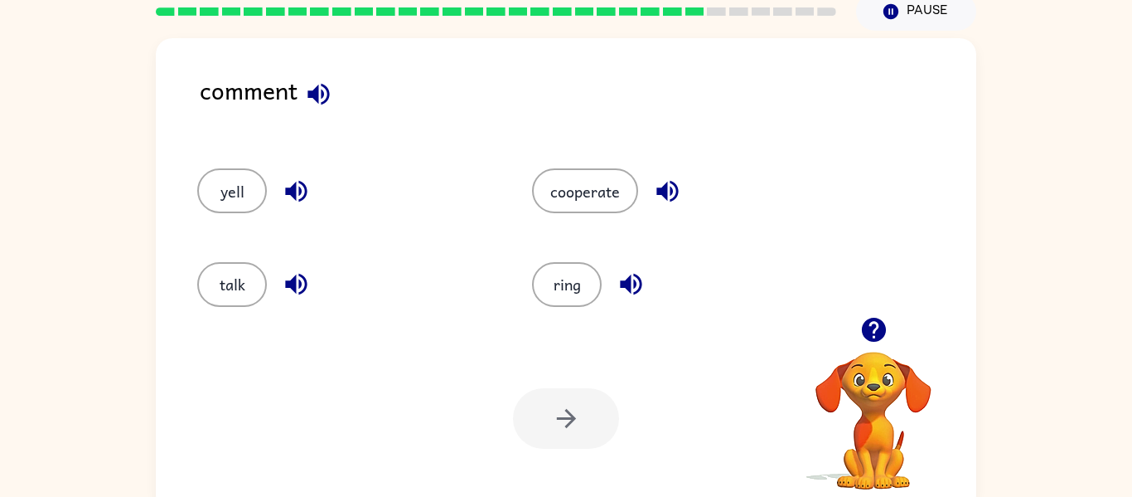
click at [311, 91] on icon "button" at bounding box center [319, 94] width 22 height 22
click at [625, 173] on button "cooperate" at bounding box center [585, 190] width 106 height 45
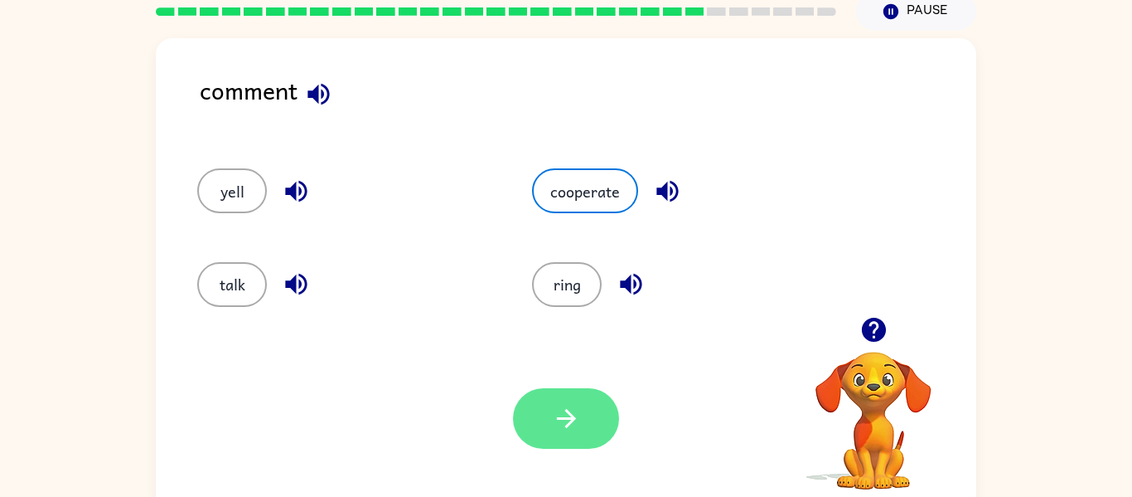
click at [570, 401] on button "button" at bounding box center [566, 418] width 106 height 61
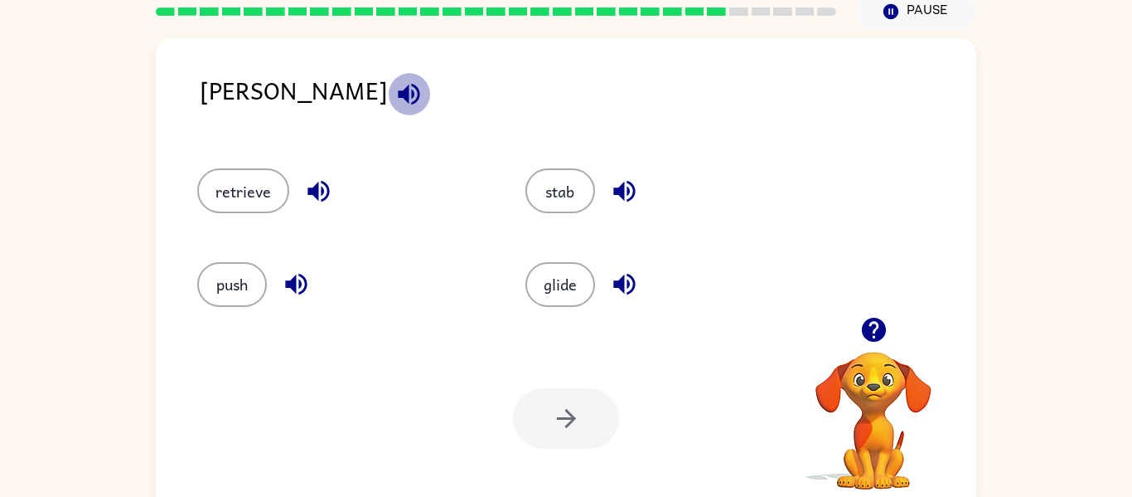
click at [395, 94] on icon "button" at bounding box center [409, 94] width 29 height 29
click at [539, 177] on button "stab" at bounding box center [561, 190] width 70 height 45
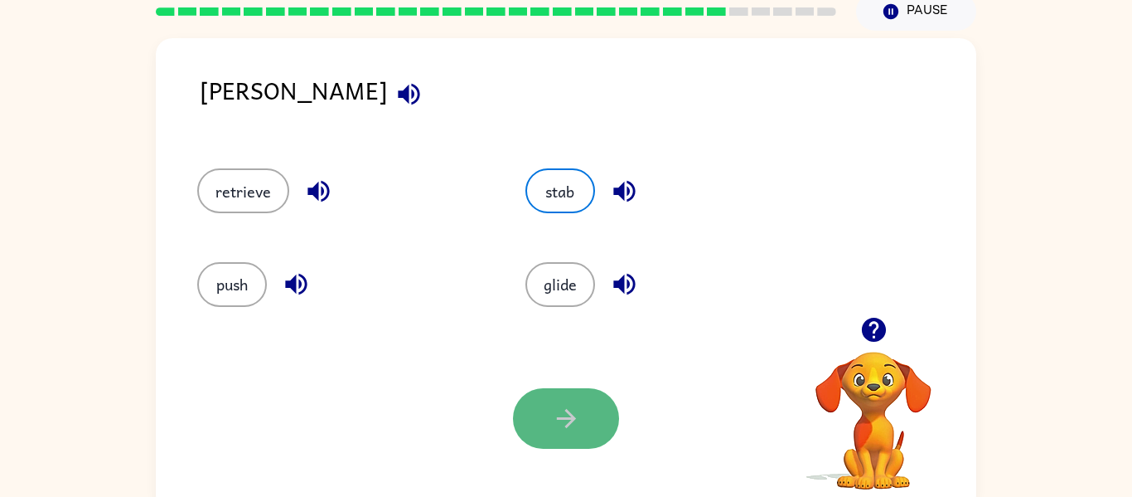
click at [565, 410] on icon "button" at bounding box center [565, 418] width 19 height 19
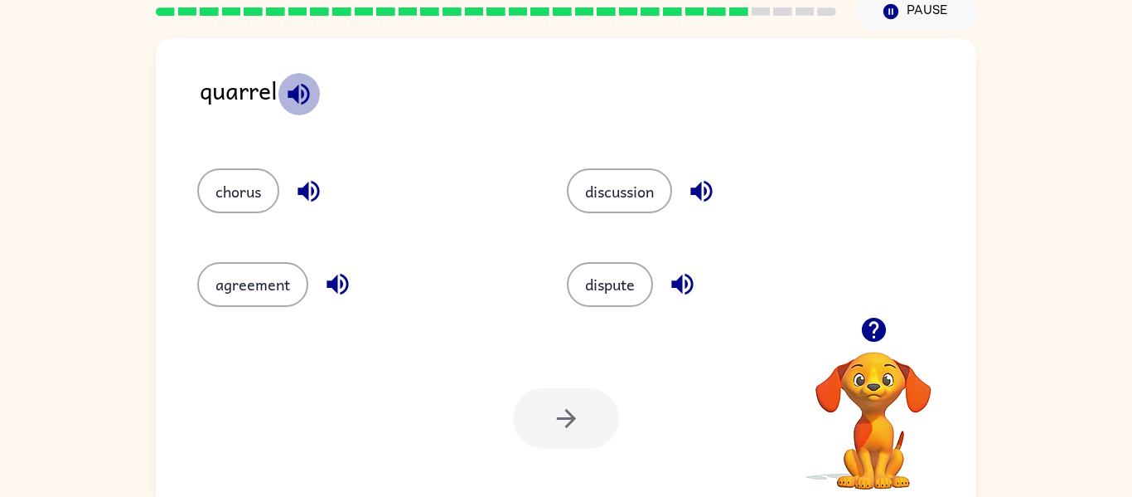
click at [305, 95] on icon "button" at bounding box center [298, 94] width 29 height 29
click at [298, 188] on icon "button" at bounding box center [309, 192] width 22 height 22
click at [682, 274] on icon "button" at bounding box center [682, 283] width 29 height 29
click at [246, 195] on button "chorus" at bounding box center [238, 190] width 82 height 45
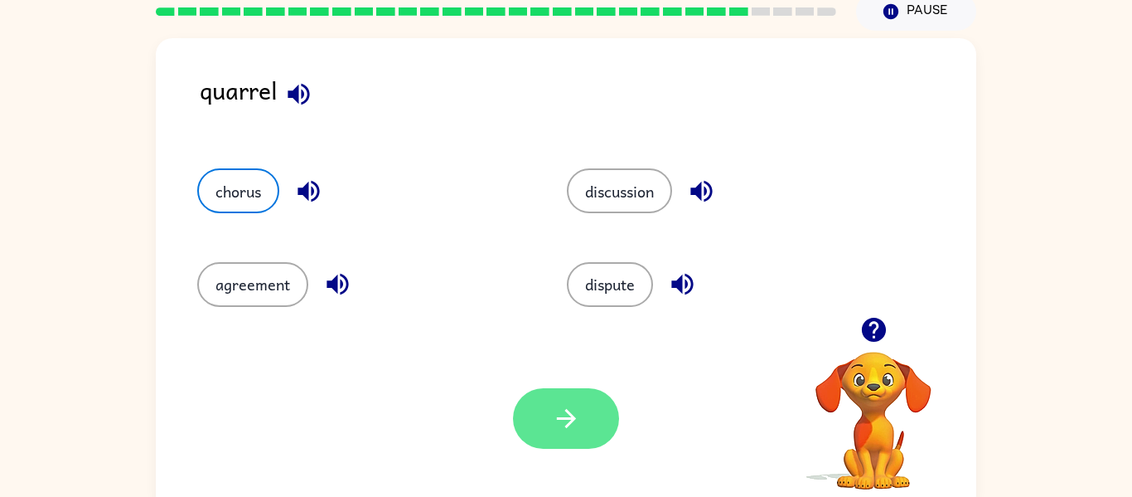
click at [533, 400] on button "button" at bounding box center [566, 418] width 106 height 61
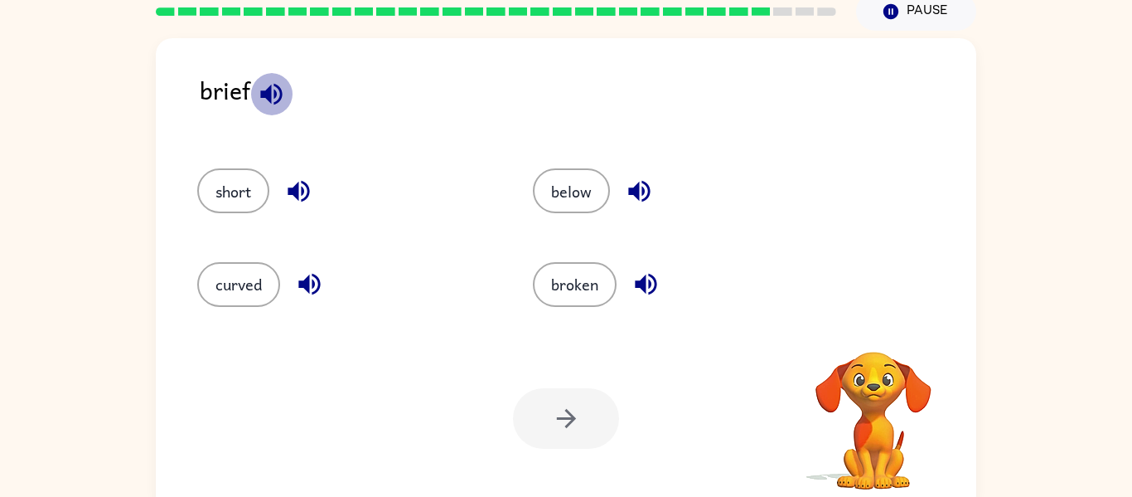
click at [279, 89] on icon "button" at bounding box center [271, 94] width 22 height 22
click at [588, 187] on button "below" at bounding box center [571, 190] width 77 height 45
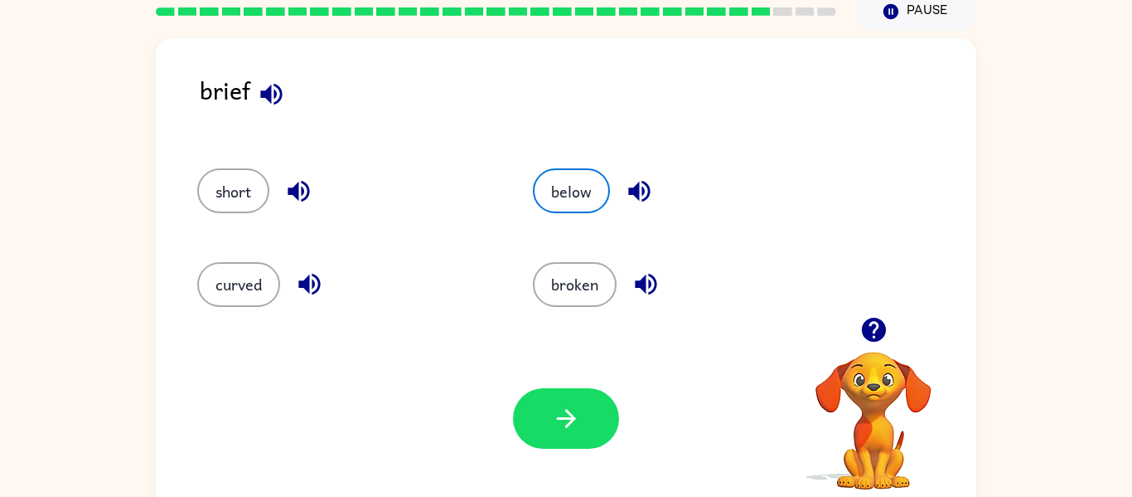
click at [641, 181] on icon "button" at bounding box center [639, 191] width 29 height 29
click at [575, 391] on button "button" at bounding box center [566, 418] width 106 height 61
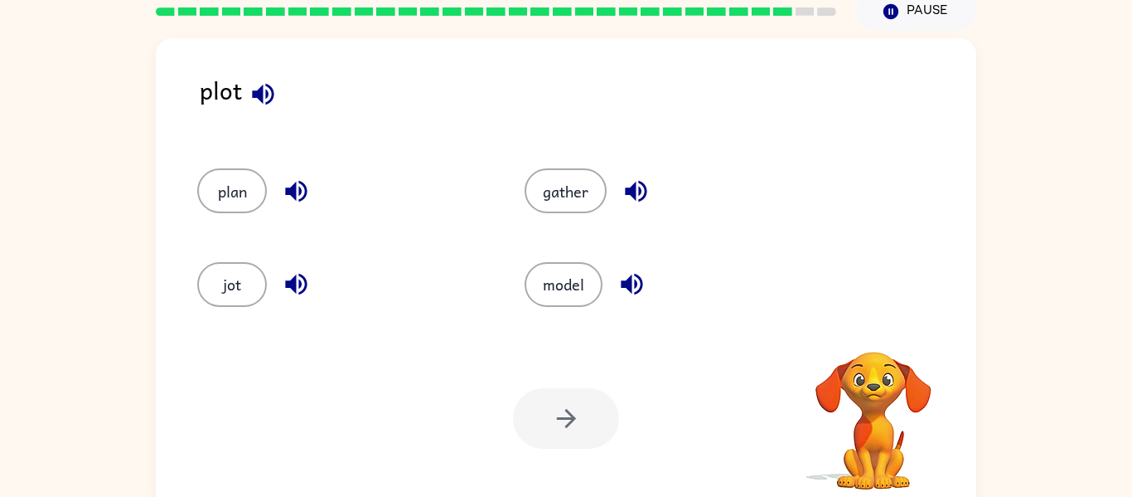
click at [255, 93] on icon "button" at bounding box center [263, 94] width 22 height 22
click at [287, 281] on icon "button" at bounding box center [296, 285] width 22 height 22
click at [303, 188] on icon "button" at bounding box center [296, 191] width 29 height 29
click at [220, 298] on button "jot" at bounding box center [232, 284] width 70 height 45
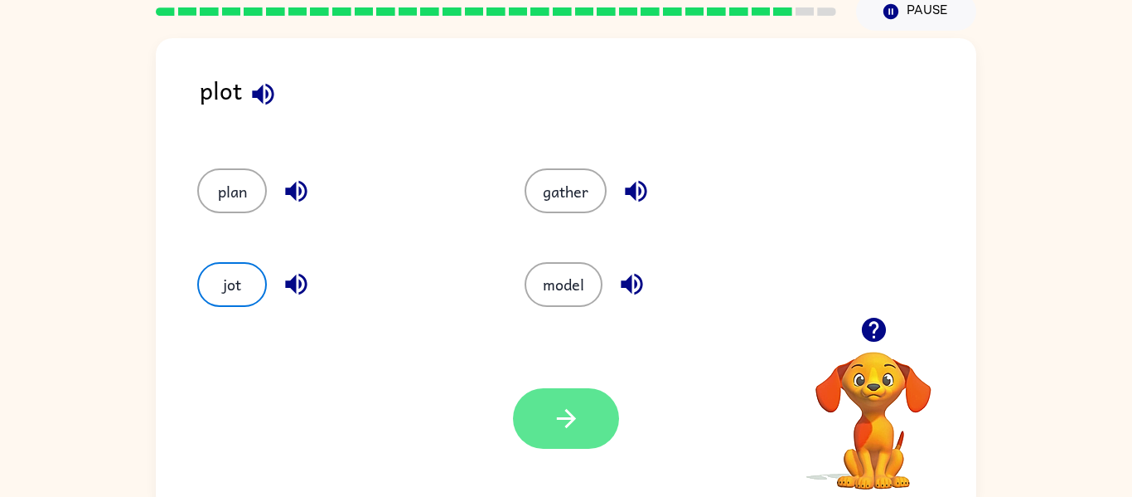
click at [606, 406] on button "button" at bounding box center [566, 418] width 106 height 61
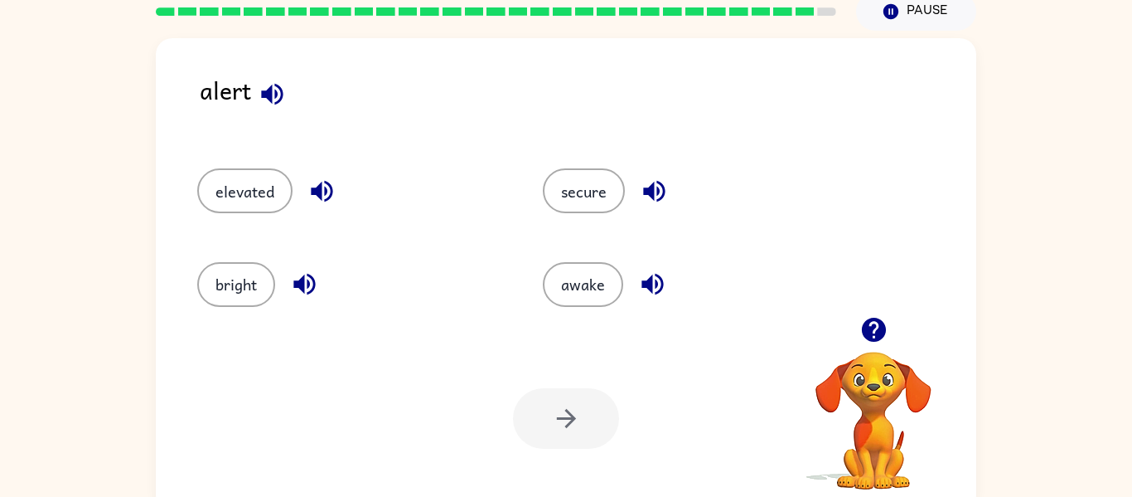
click at [313, 190] on icon "button" at bounding box center [322, 192] width 22 height 22
click at [250, 200] on button "elevated" at bounding box center [244, 190] width 95 height 45
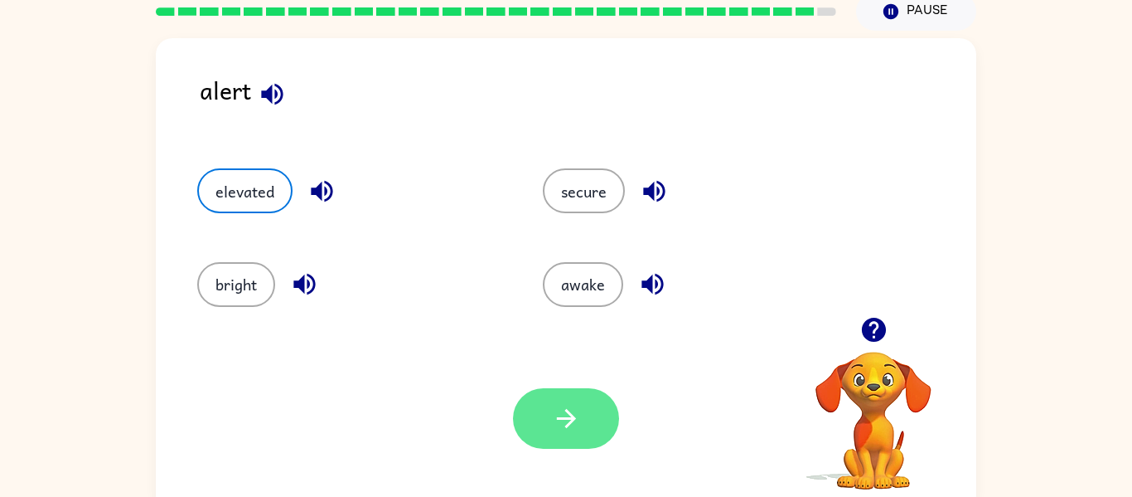
click at [561, 426] on icon "button" at bounding box center [566, 418] width 29 height 29
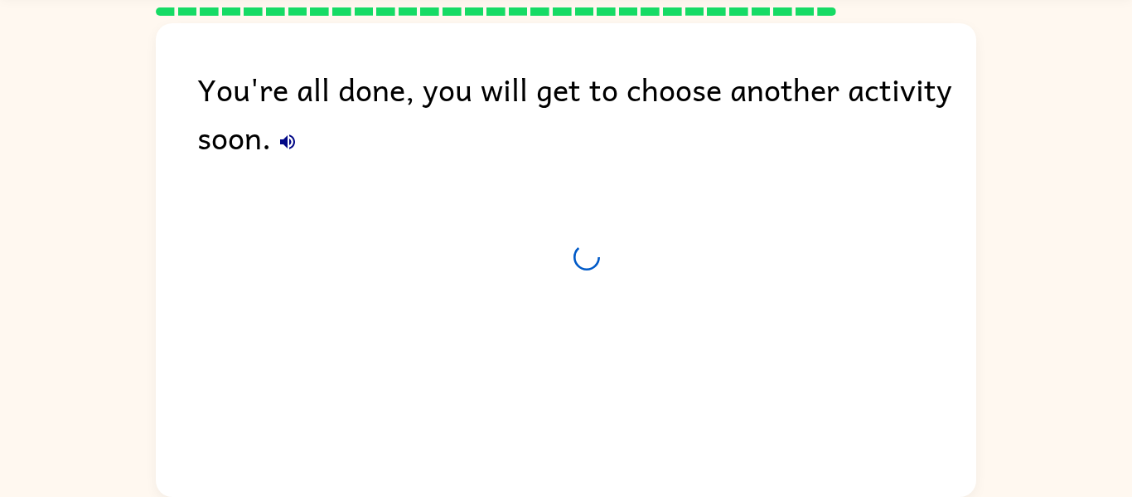
scroll to position [56, 0]
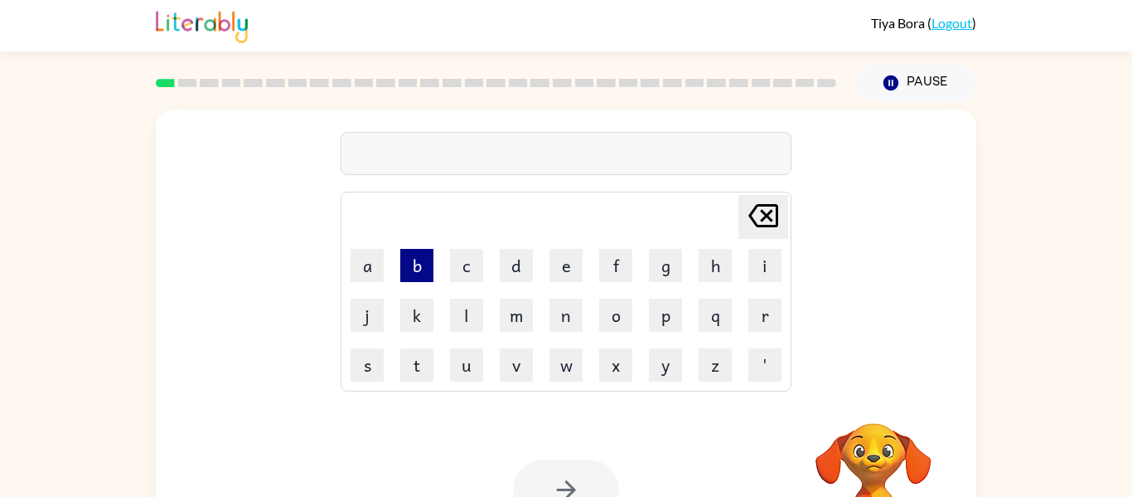
click at [419, 271] on button "b" at bounding box center [416, 265] width 33 height 33
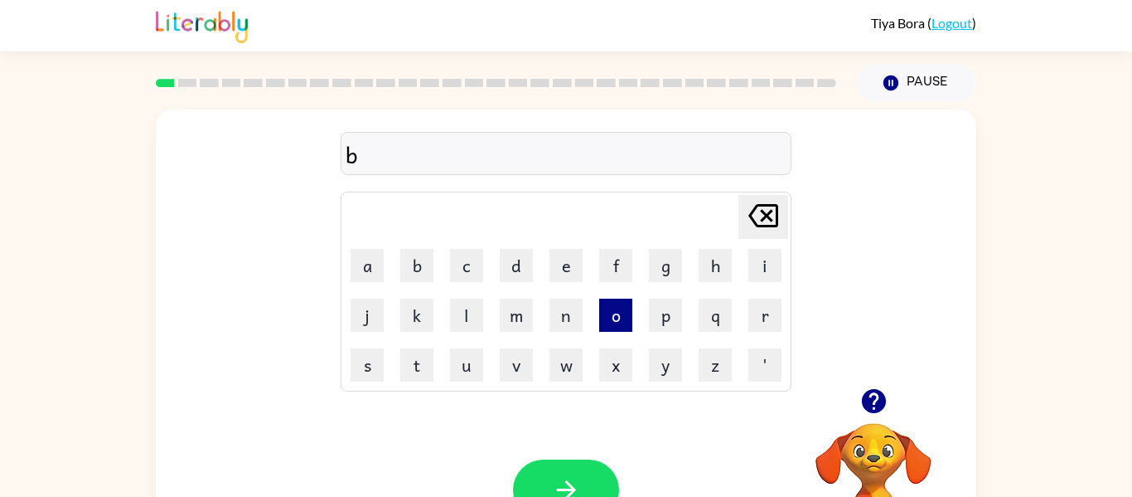
click at [618, 330] on button "o" at bounding box center [615, 314] width 33 height 33
type button "o"
click at [260, 212] on div "bor Delete Delete last character input a b c d e f g h i j k l m n o p q r s t …" at bounding box center [566, 248] width 821 height 279
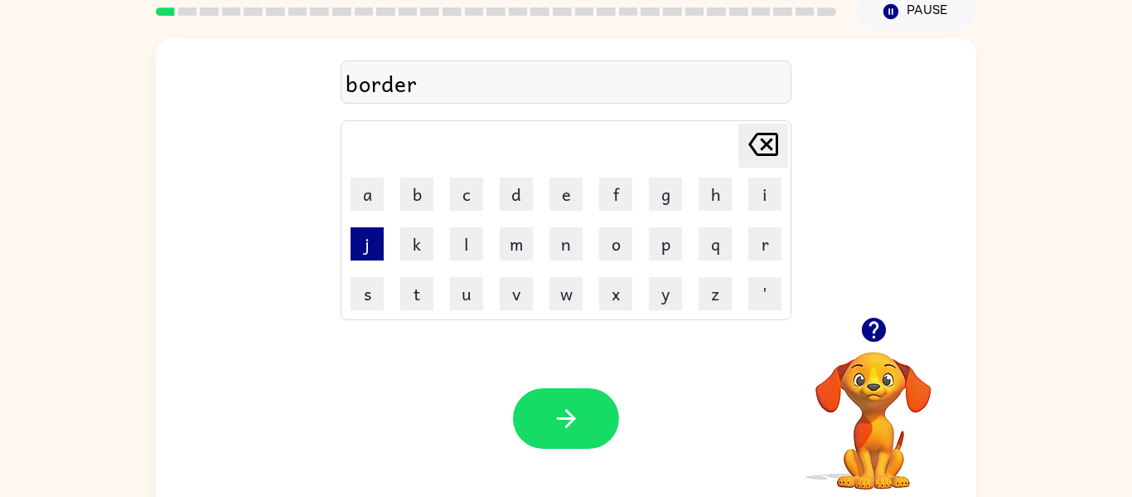
scroll to position [80, 0]
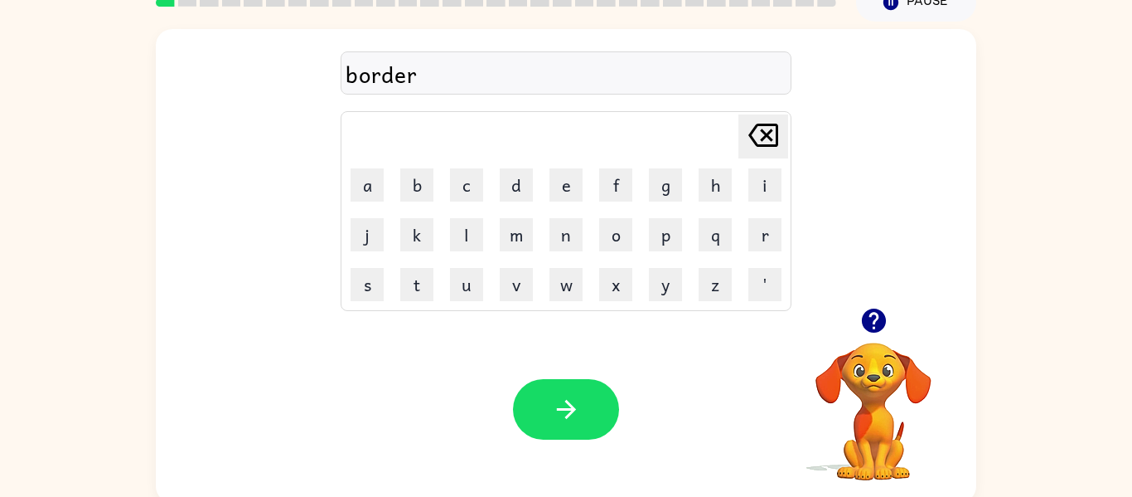
click at [525, 383] on div at bounding box center [566, 409] width 106 height 61
click at [526, 386] on button "button" at bounding box center [566, 409] width 106 height 61
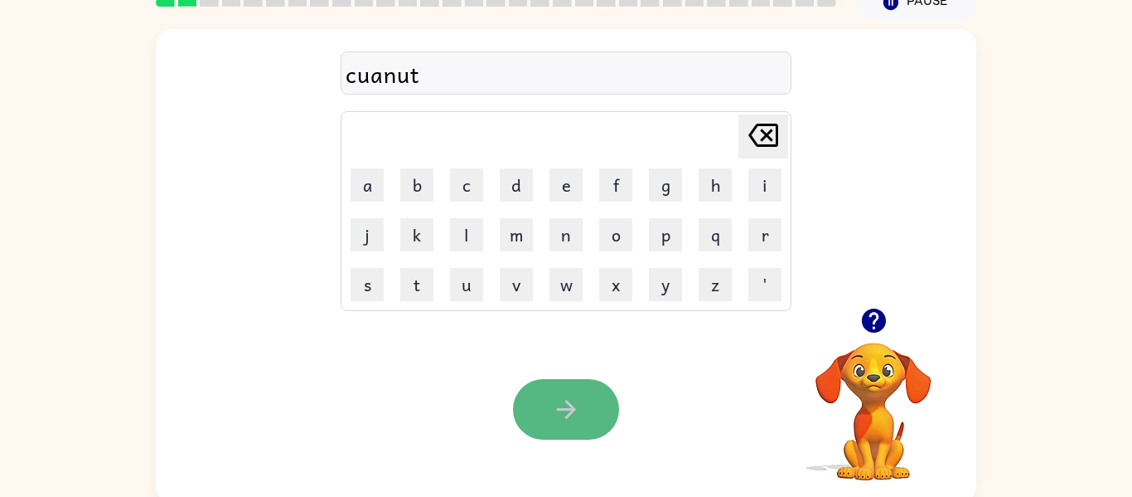
click at [560, 382] on button "button" at bounding box center [566, 409] width 106 height 61
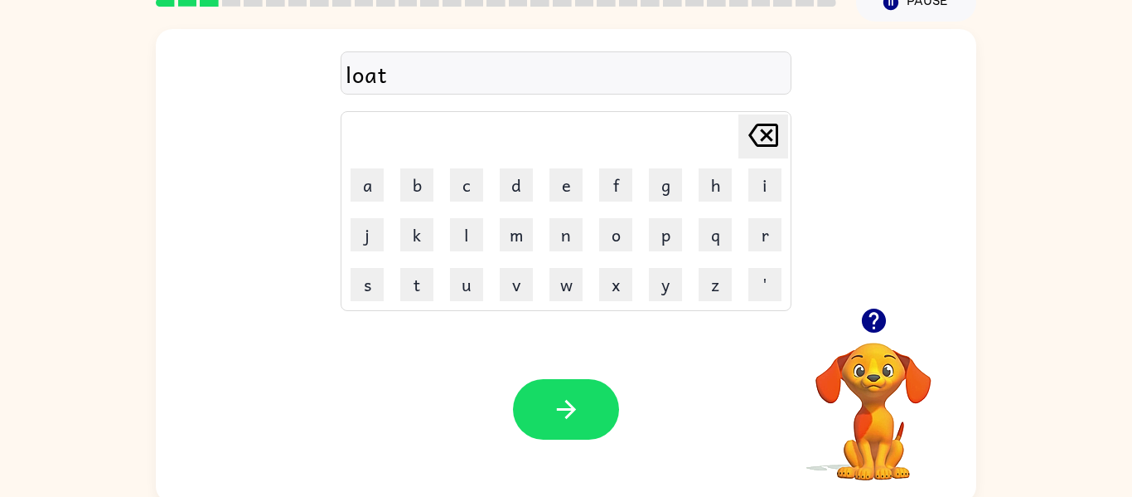
click at [578, 439] on div "Your browser must support playing .mp4 files to use Literably. Please try using…" at bounding box center [566, 409] width 821 height 187
click at [567, 384] on button "button" at bounding box center [566, 409] width 106 height 61
click at [549, 446] on div "Your browser must support playing .mp4 files to use Literably. Please try using…" at bounding box center [566, 409] width 821 height 187
click at [555, 428] on button "button" at bounding box center [566, 409] width 106 height 61
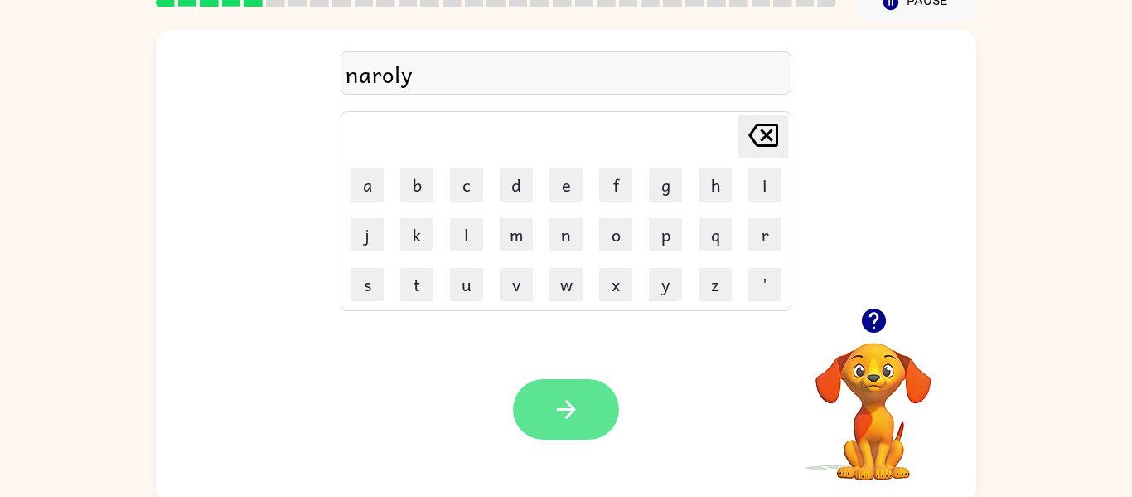
click at [584, 428] on button "button" at bounding box center [566, 409] width 106 height 61
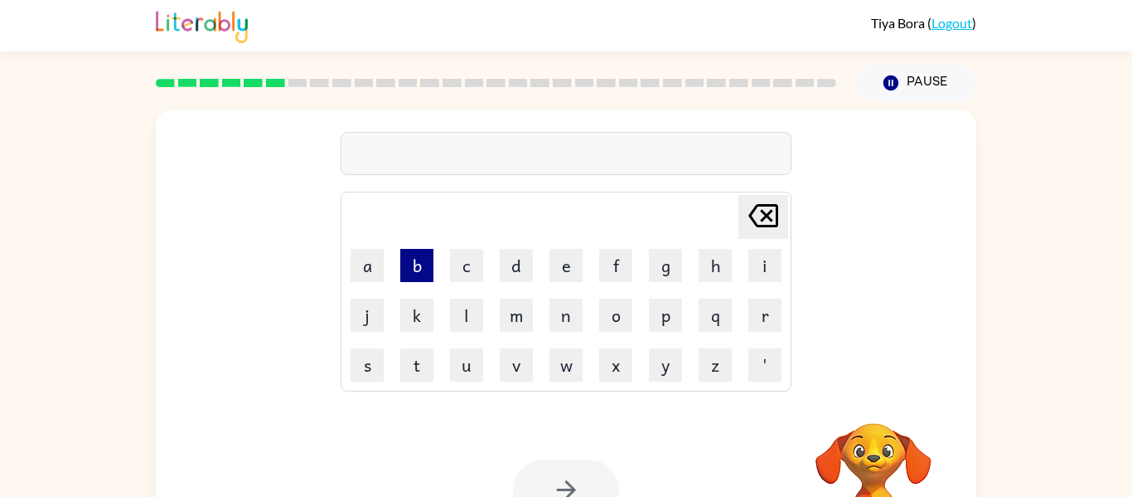
scroll to position [2, 0]
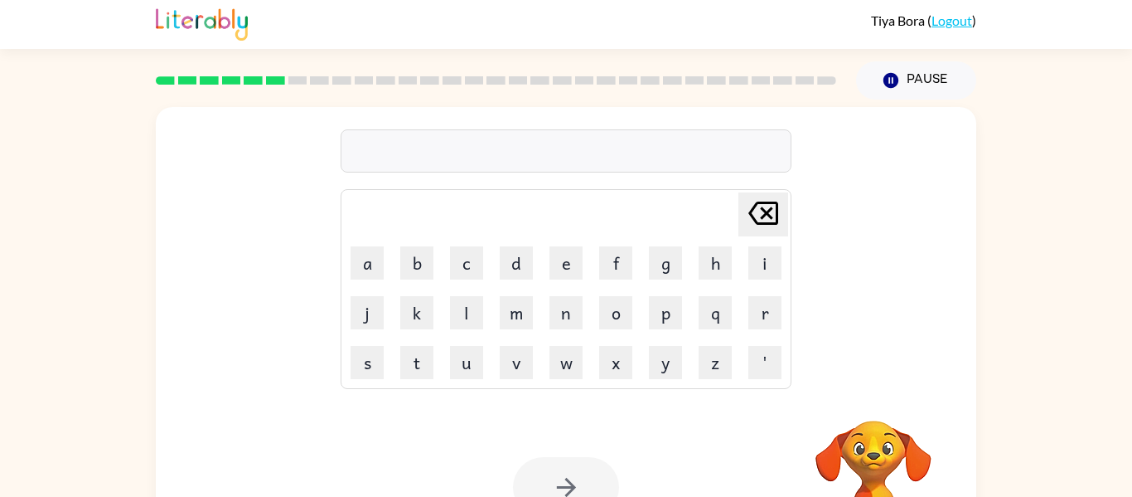
click at [936, 11] on div "Tiya Bora ( Logout )" at bounding box center [566, 23] width 821 height 51
click at [941, 19] on link "Logout" at bounding box center [952, 20] width 41 height 16
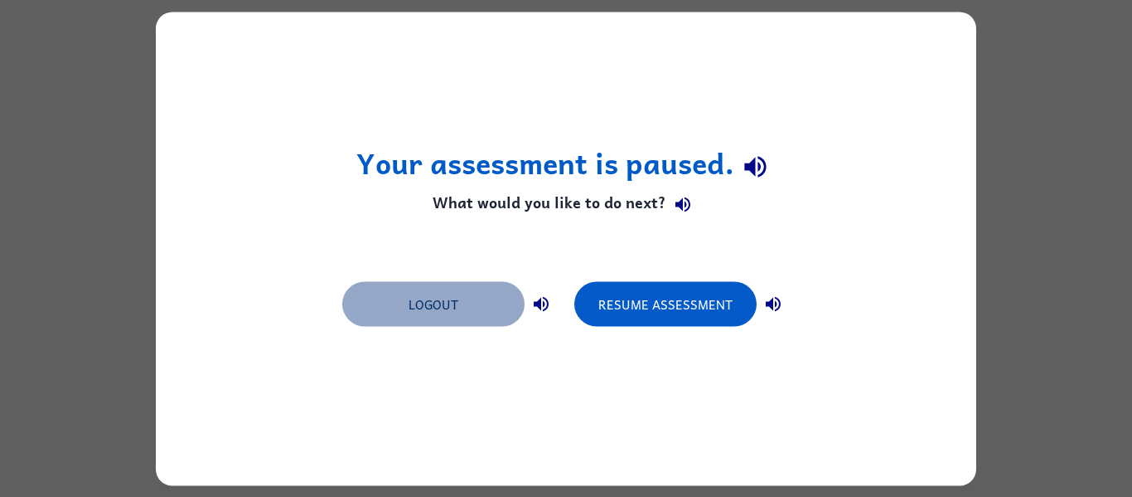
click at [464, 286] on button "Logout" at bounding box center [433, 303] width 182 height 45
